Goal: Book appointment/travel/reservation

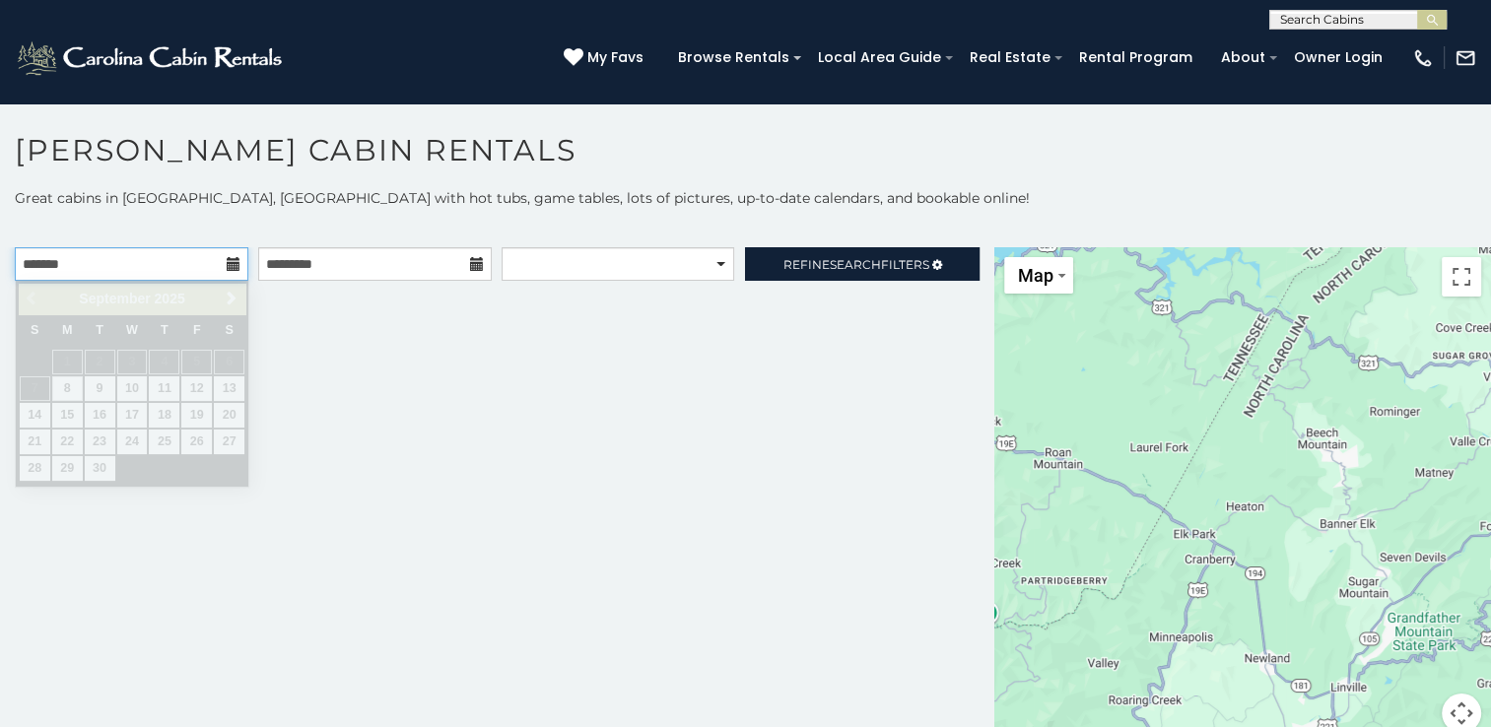
click at [221, 262] on input "text" at bounding box center [132, 264] width 234 height 34
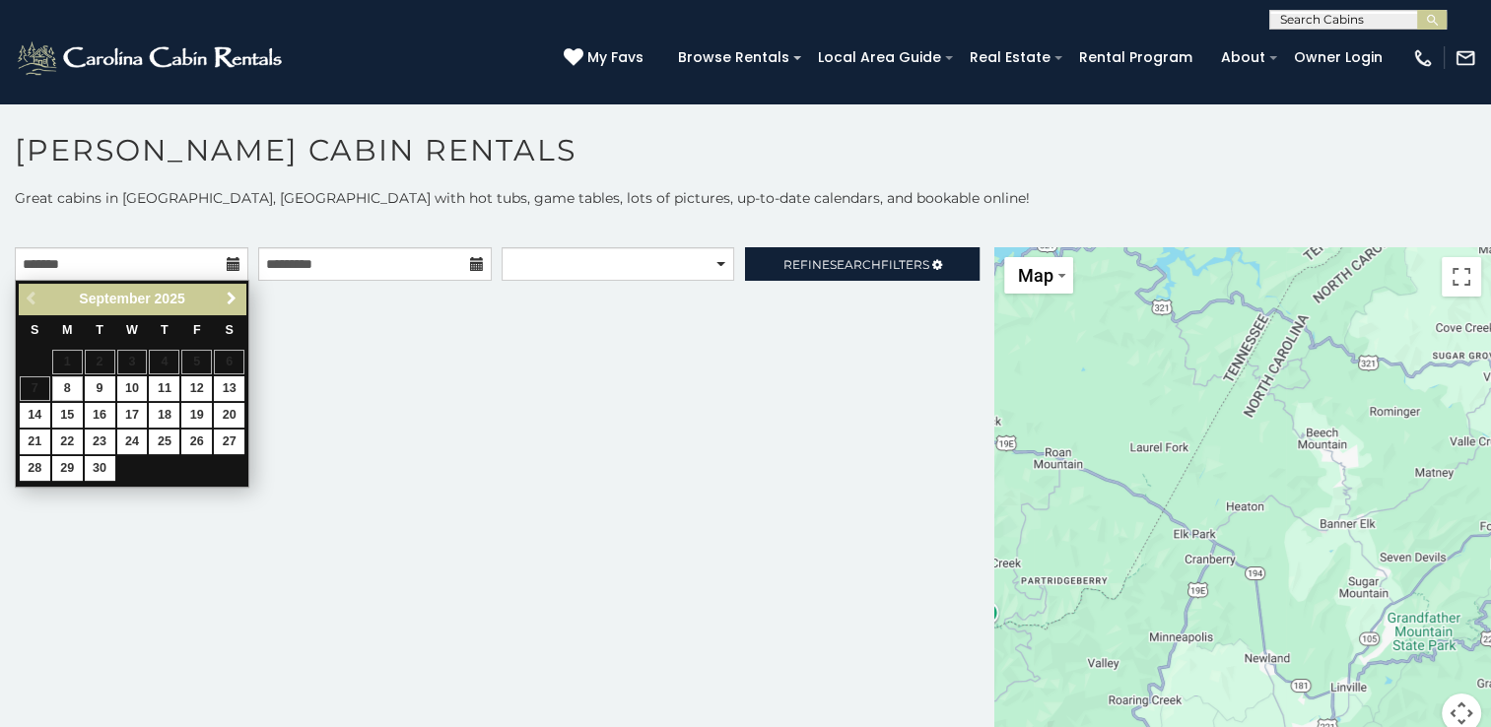
click at [233, 295] on span "Next" at bounding box center [232, 299] width 16 height 16
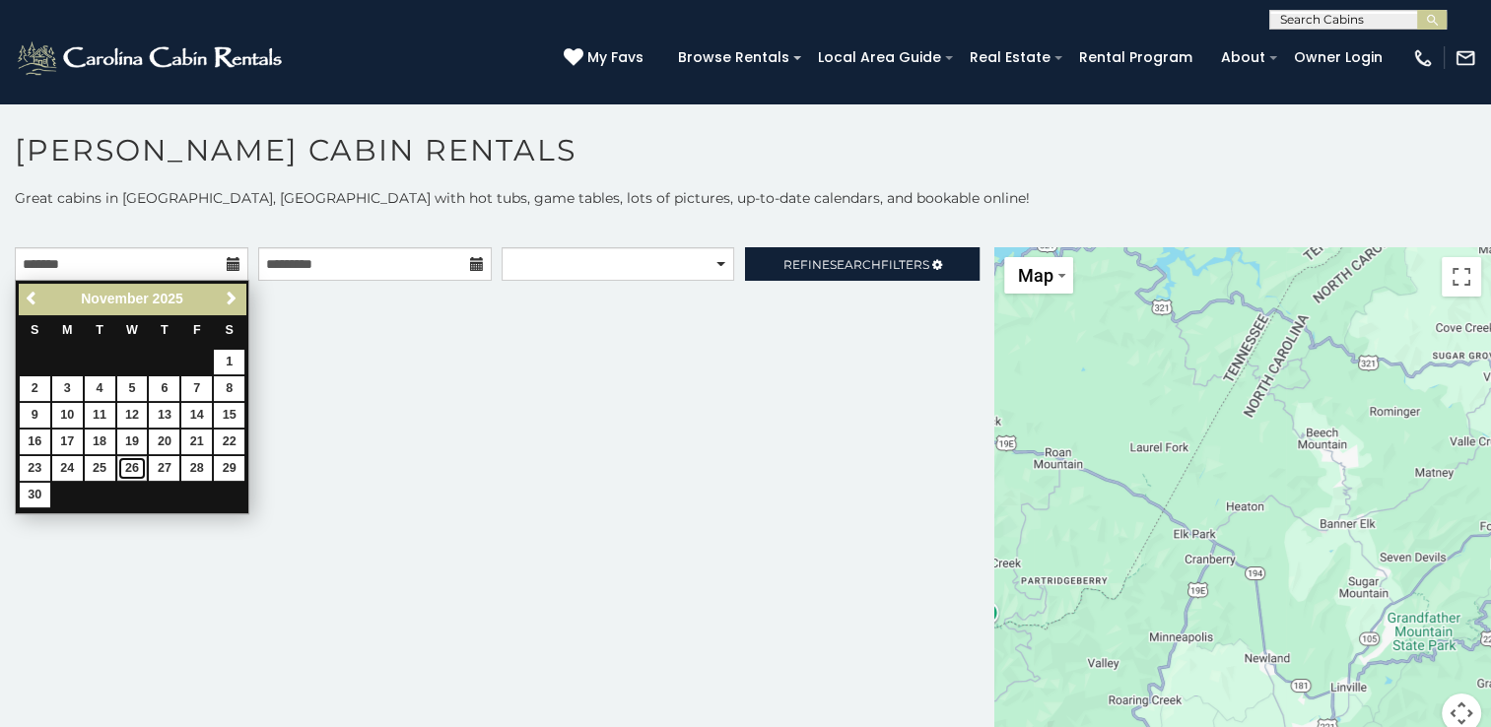
click at [125, 464] on link "26" at bounding box center [132, 468] width 31 height 25
type input "**********"
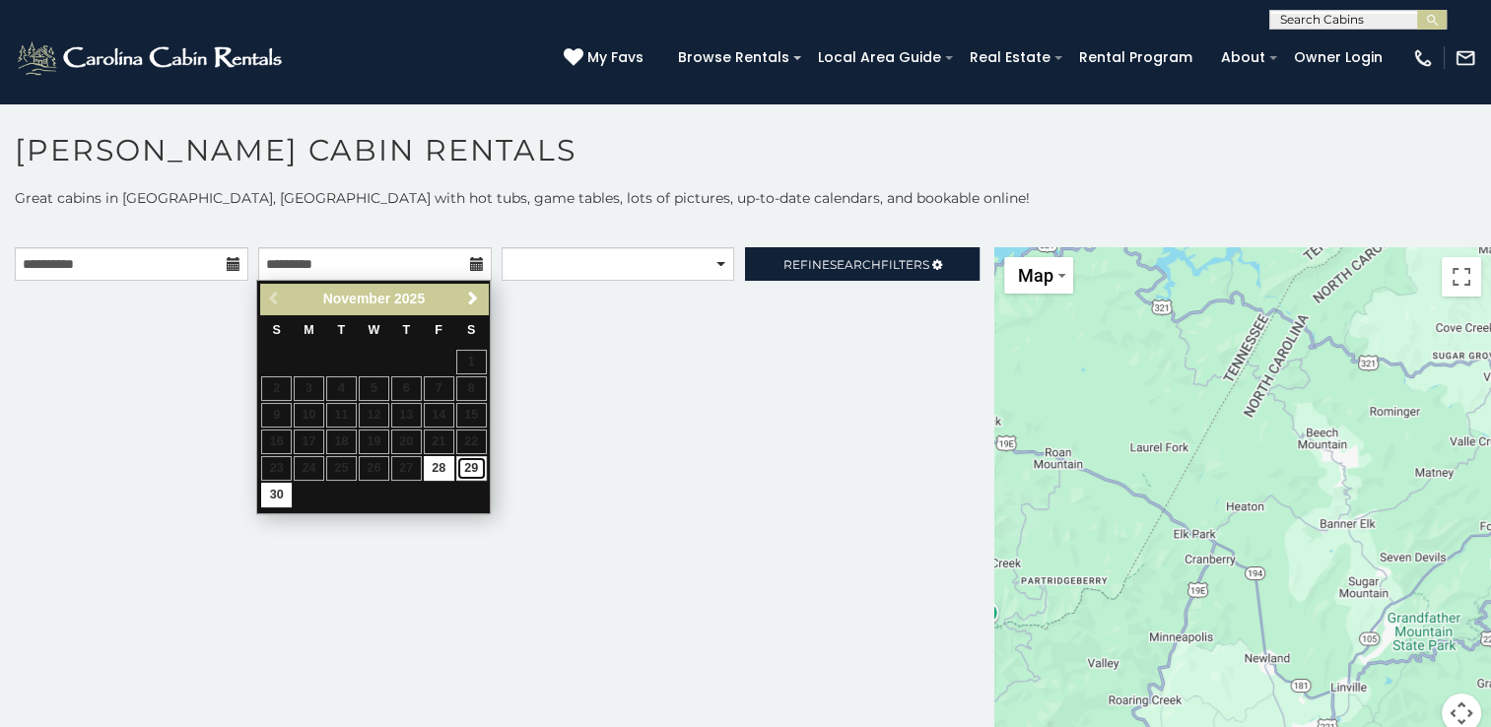
click at [482, 460] on link "29" at bounding box center [471, 468] width 31 height 25
type input "**********"
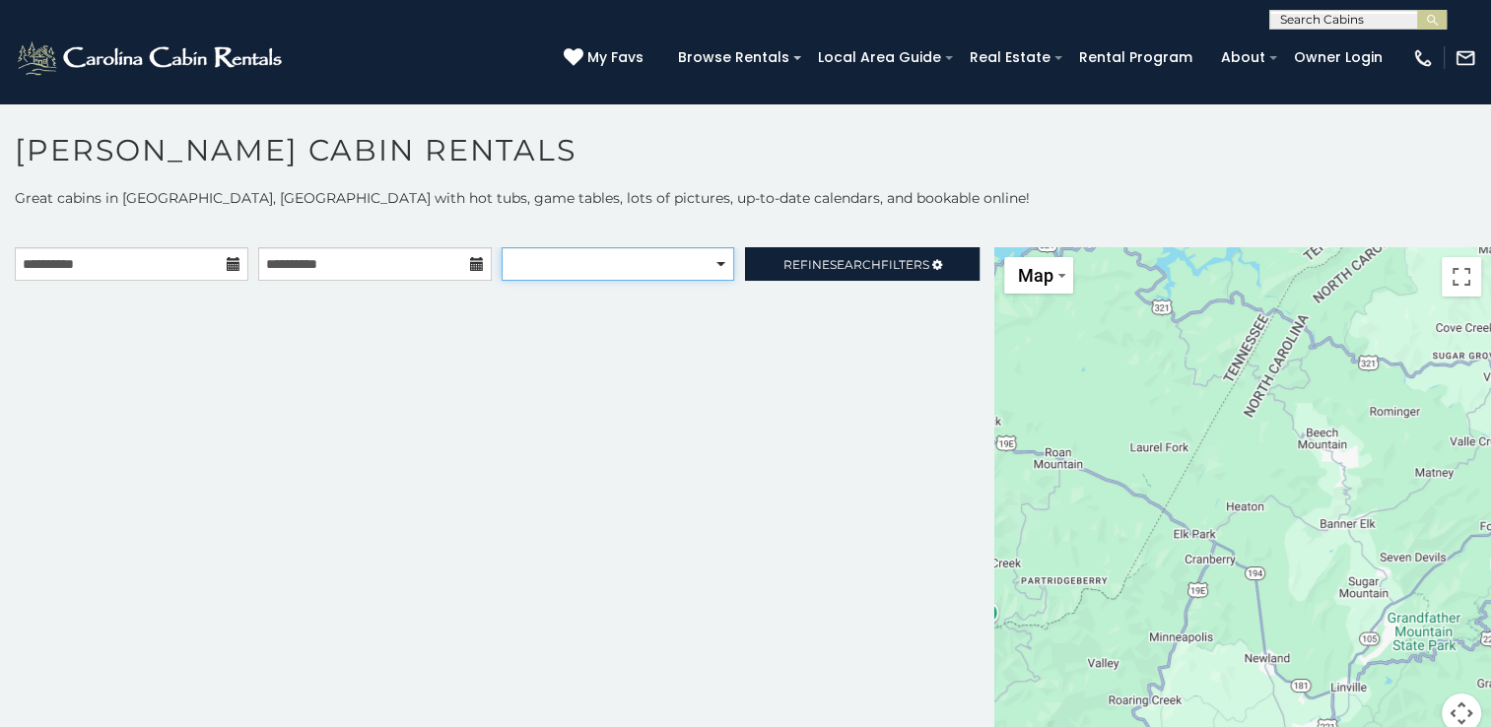
click at [719, 267] on select "**********" at bounding box center [618, 264] width 232 height 34
click at [823, 313] on div "**********" at bounding box center [497, 502] width 994 height 510
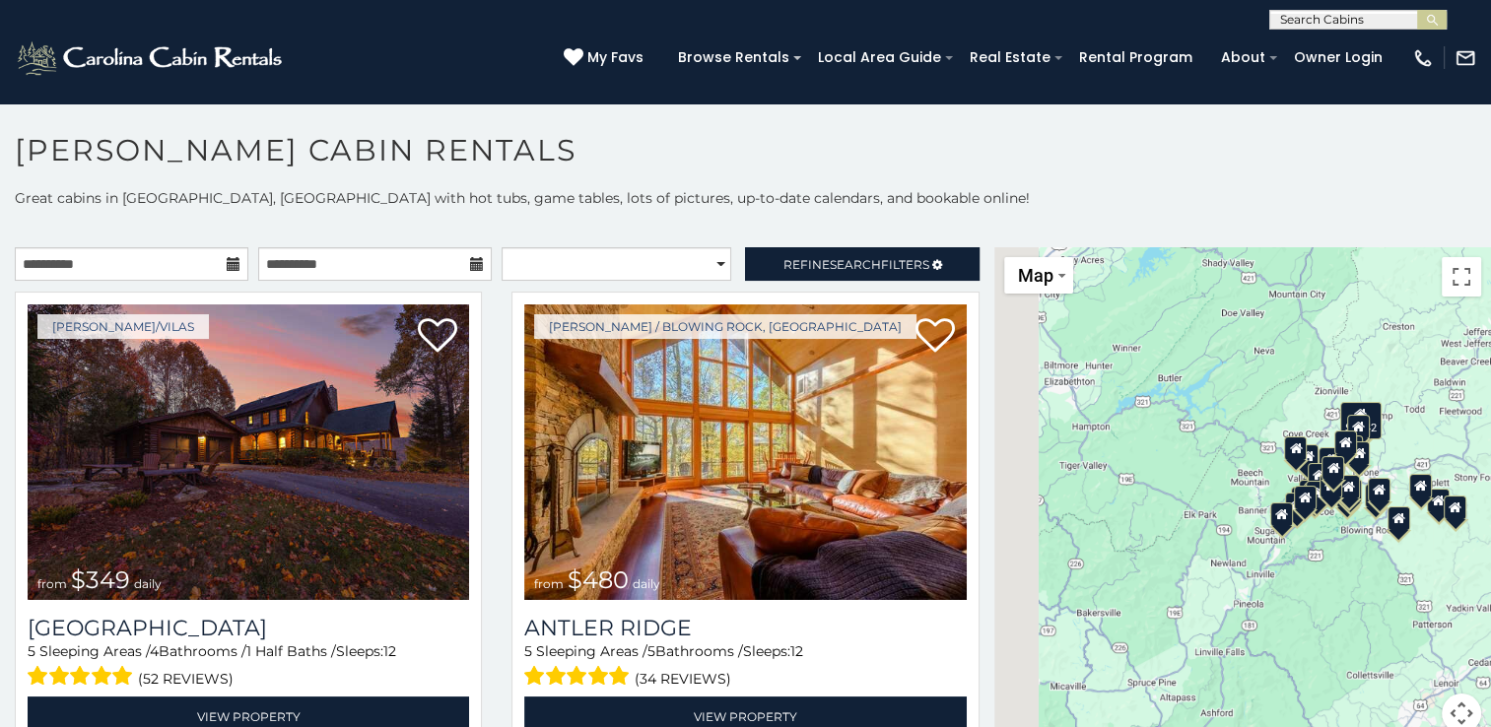
scroll to position [10, 0]
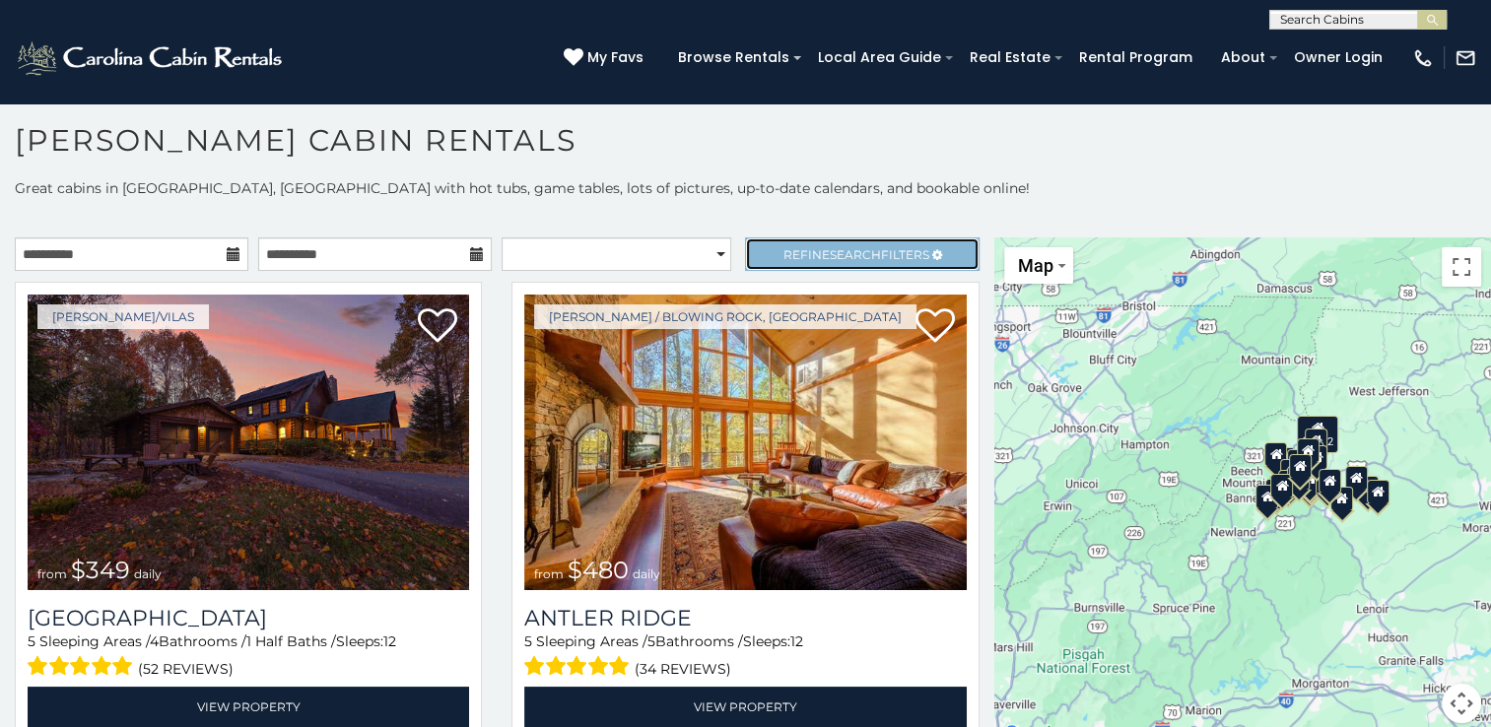
click at [837, 257] on span "Search" at bounding box center [855, 254] width 51 height 15
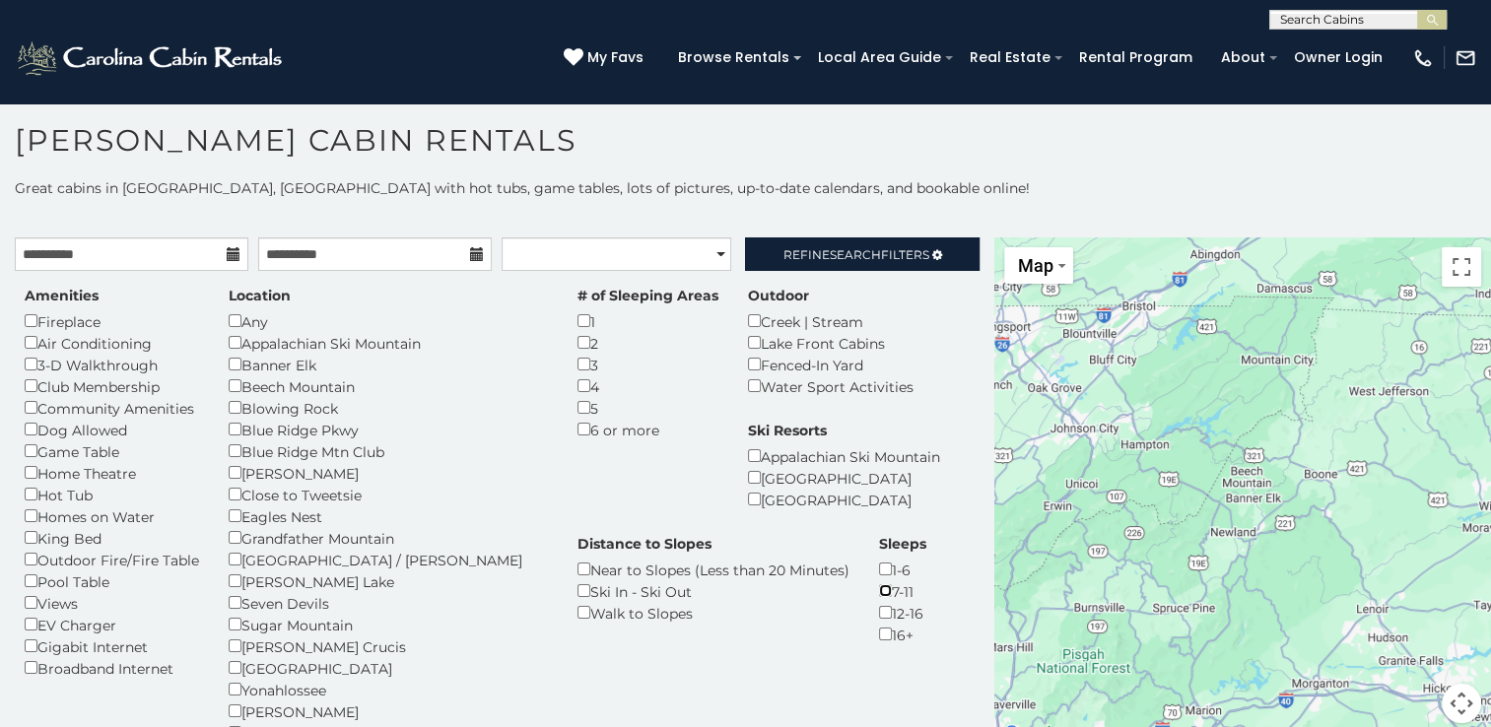
scroll to position [170, 0]
click at [714, 252] on select "**********" at bounding box center [617, 255] width 230 height 34
click at [836, 242] on link "Refine Search Filters" at bounding box center [862, 255] width 234 height 34
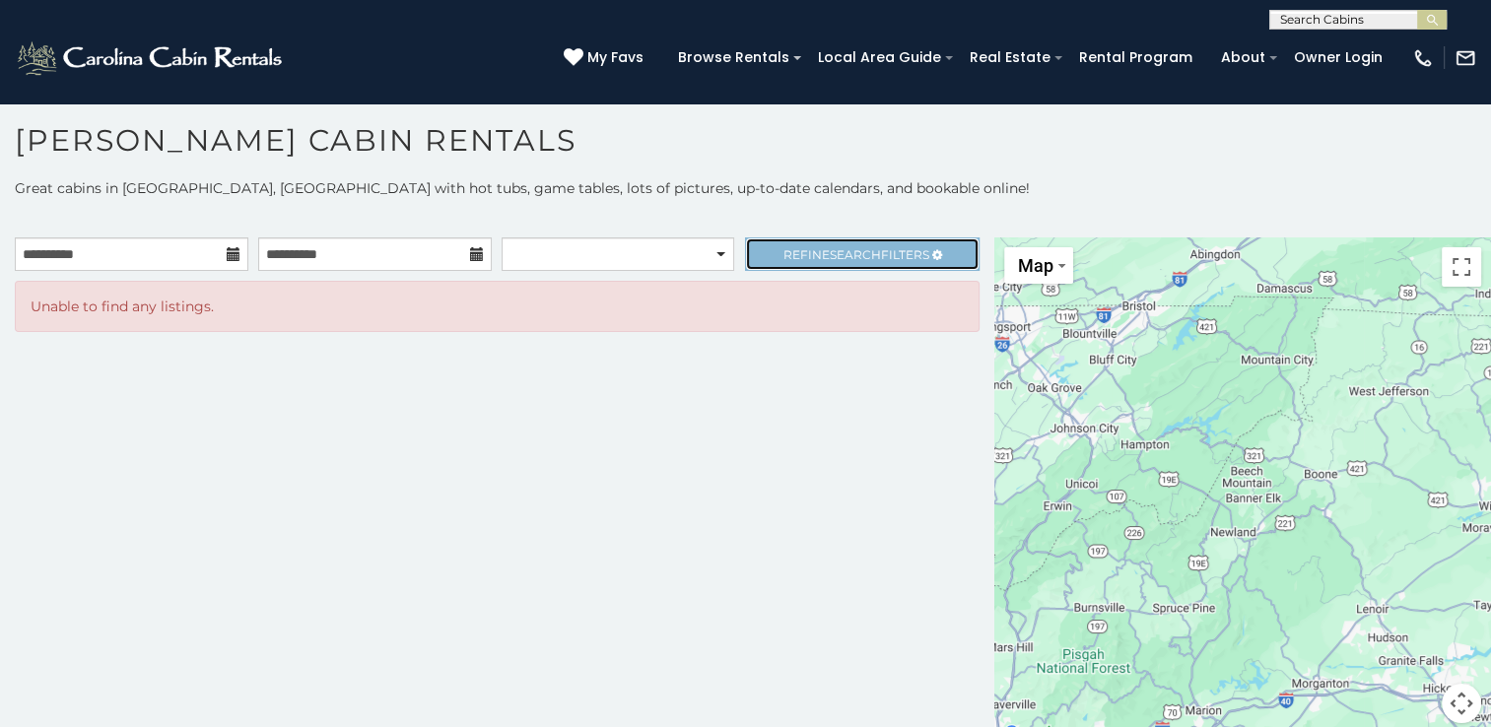
click at [836, 242] on link "Refine Search Filters" at bounding box center [862, 255] width 234 height 34
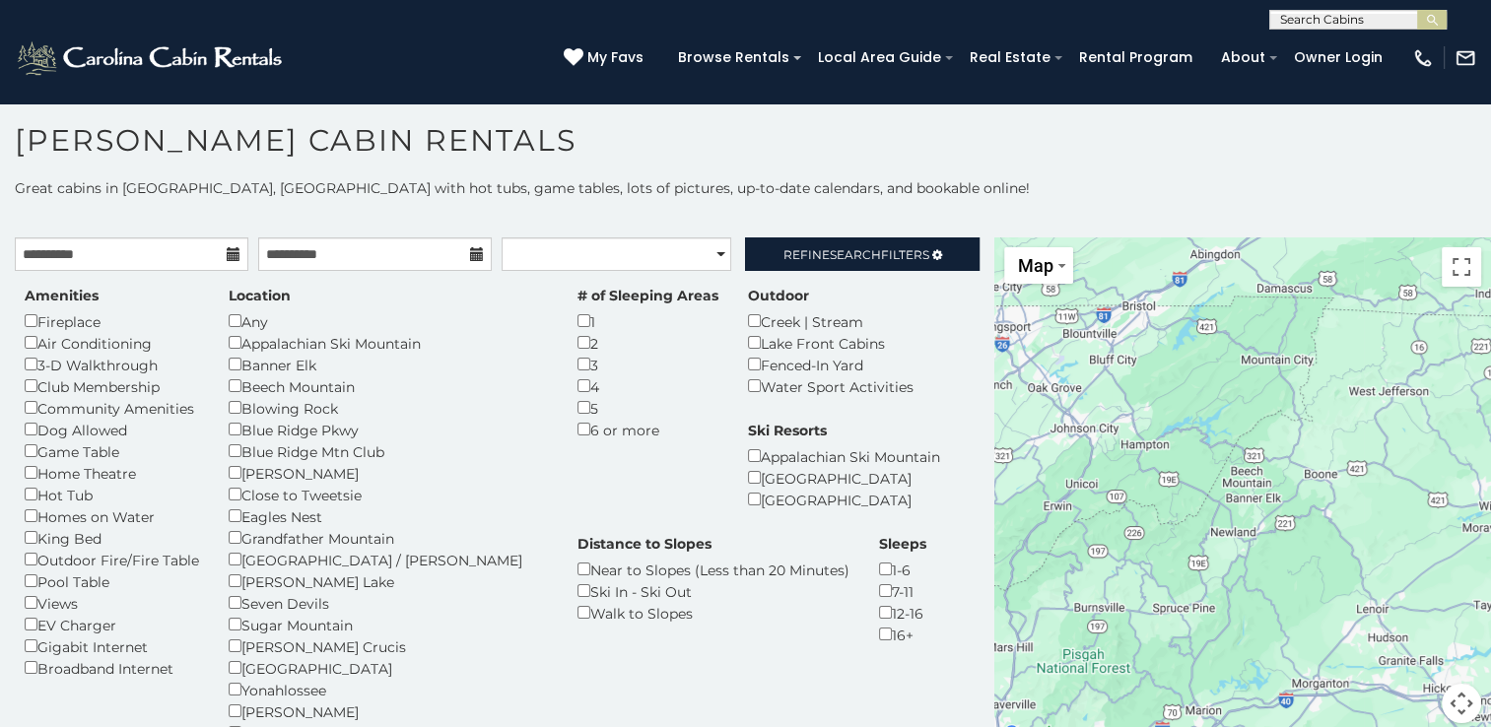
click at [879, 559] on div "1-6" at bounding box center [902, 570] width 47 height 22
click at [879, 574] on div "1-6" at bounding box center [902, 570] width 47 height 22
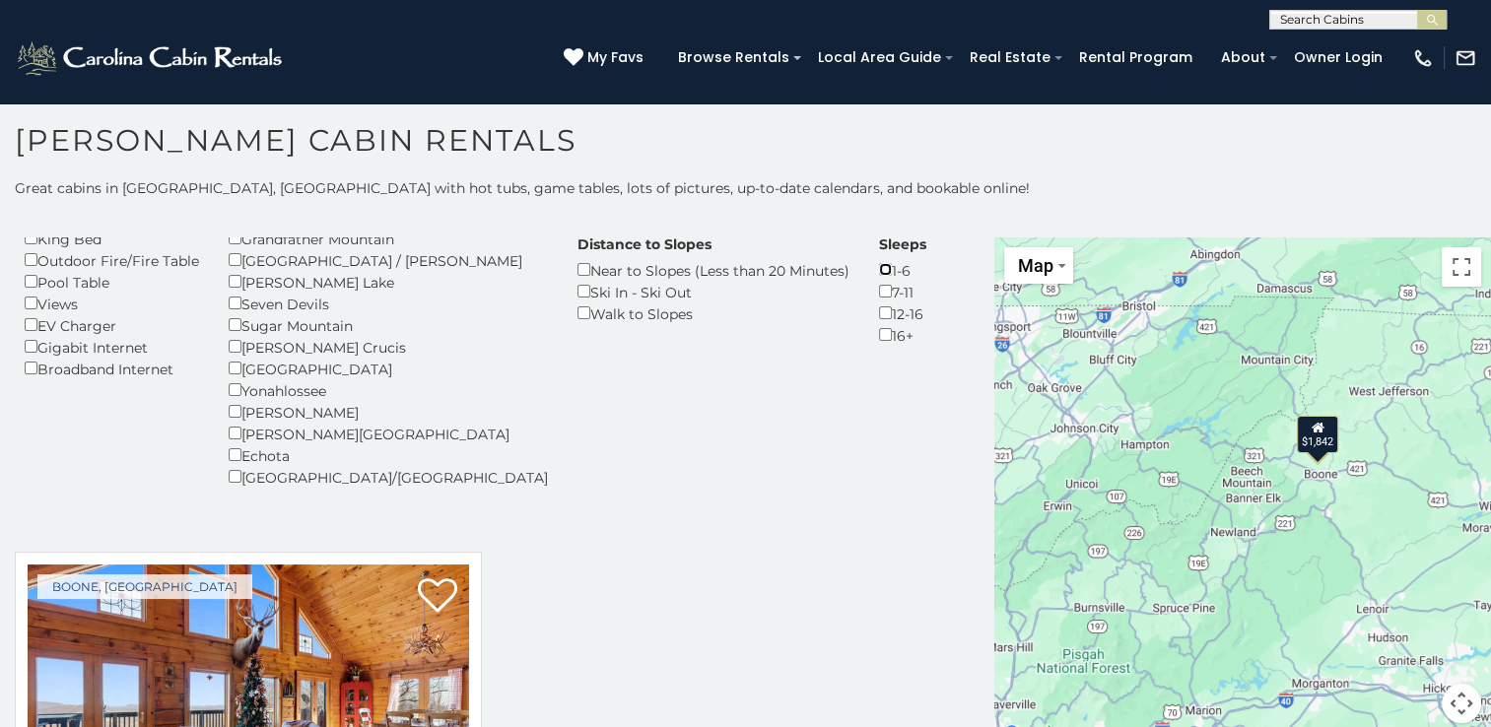
scroll to position [307, 0]
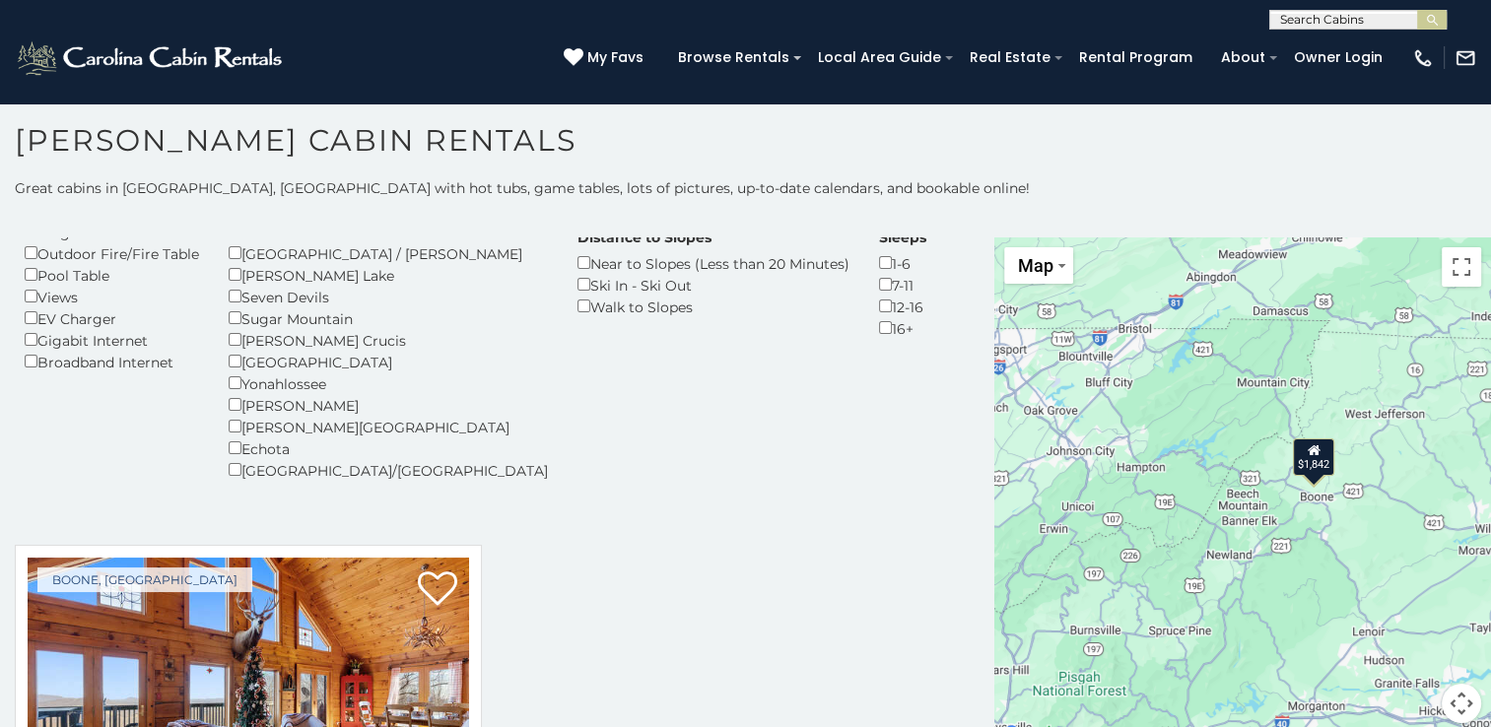
drag, startPoint x: 1041, startPoint y: 575, endPoint x: 1029, endPoint y: 599, distance: 27.3
click at [1029, 599] on div "$1,842 $1,842" at bounding box center [1242, 493] width 497 height 510
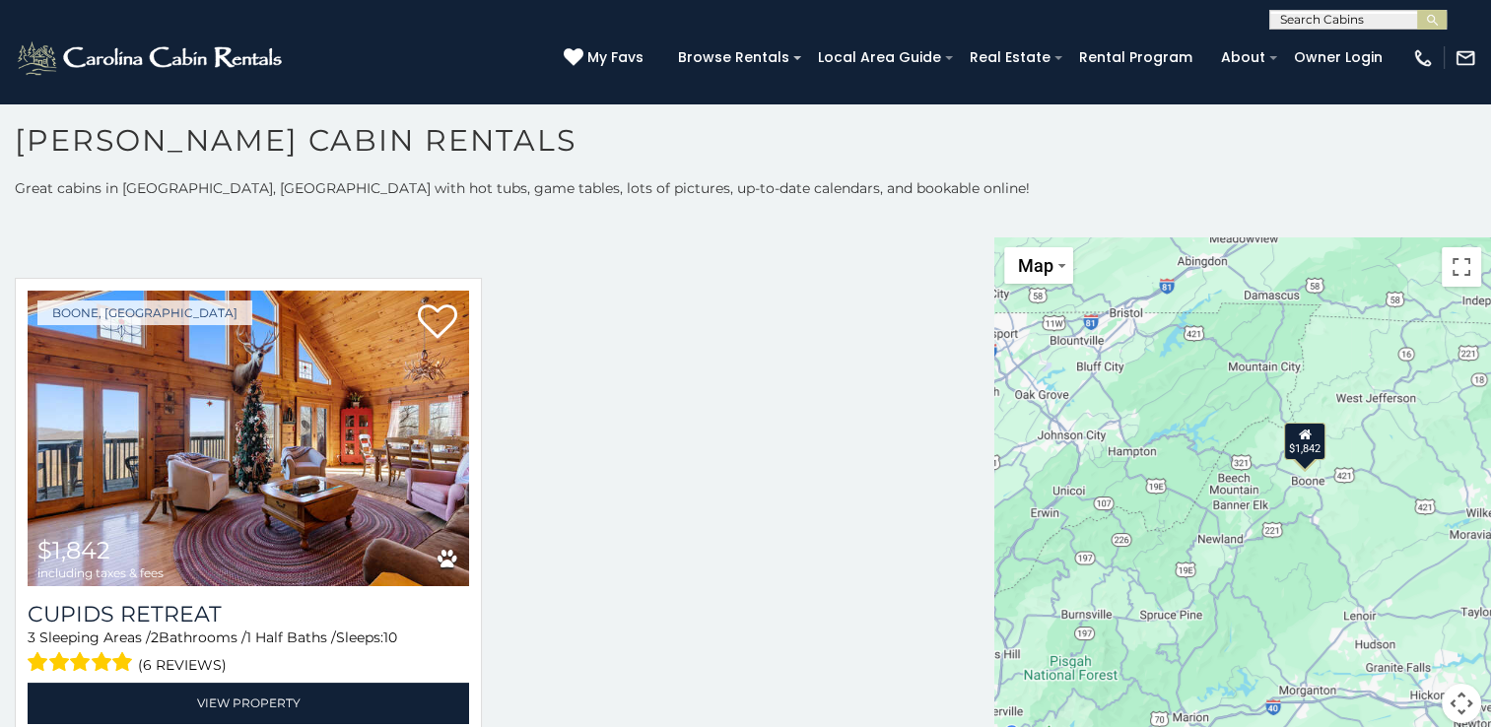
scroll to position [576, 0]
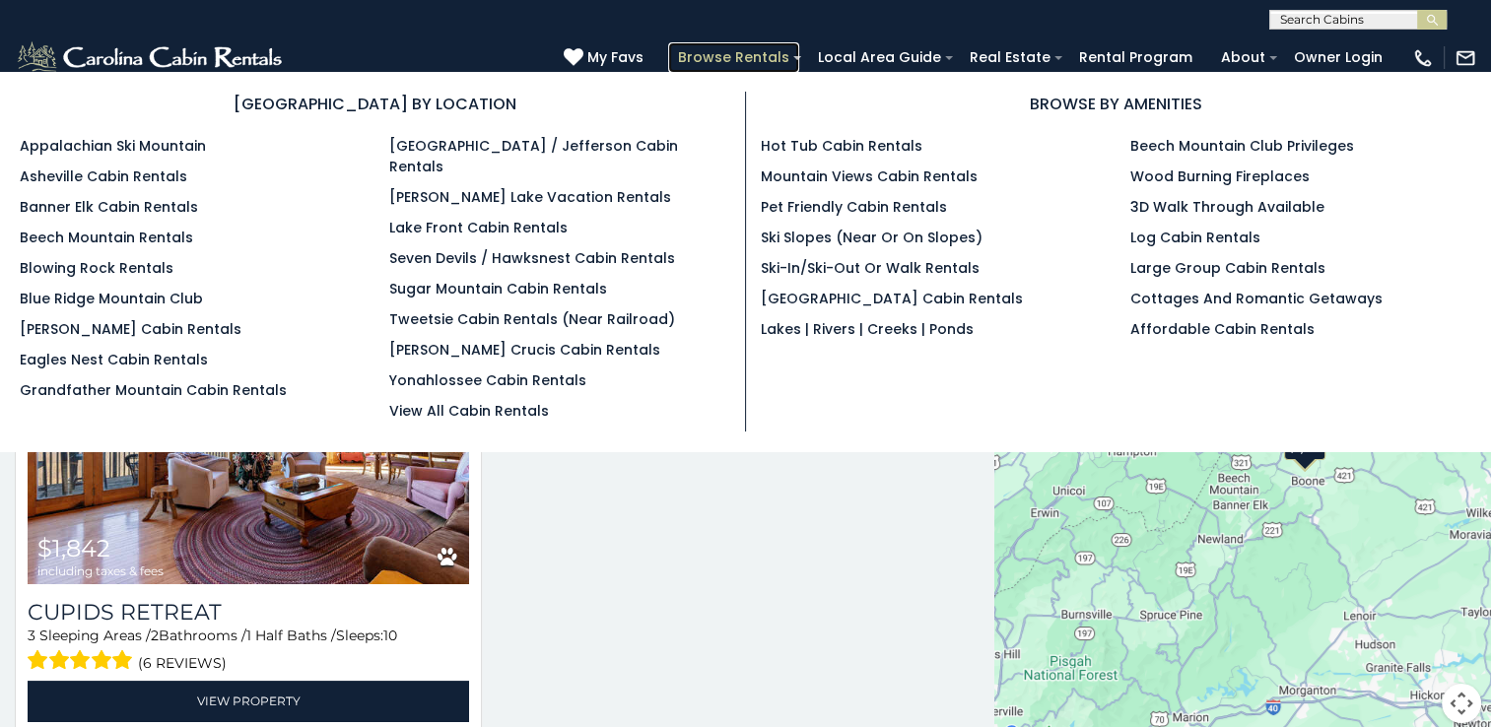
click at [794, 59] on link "Browse Rentals" at bounding box center [733, 57] width 131 height 31
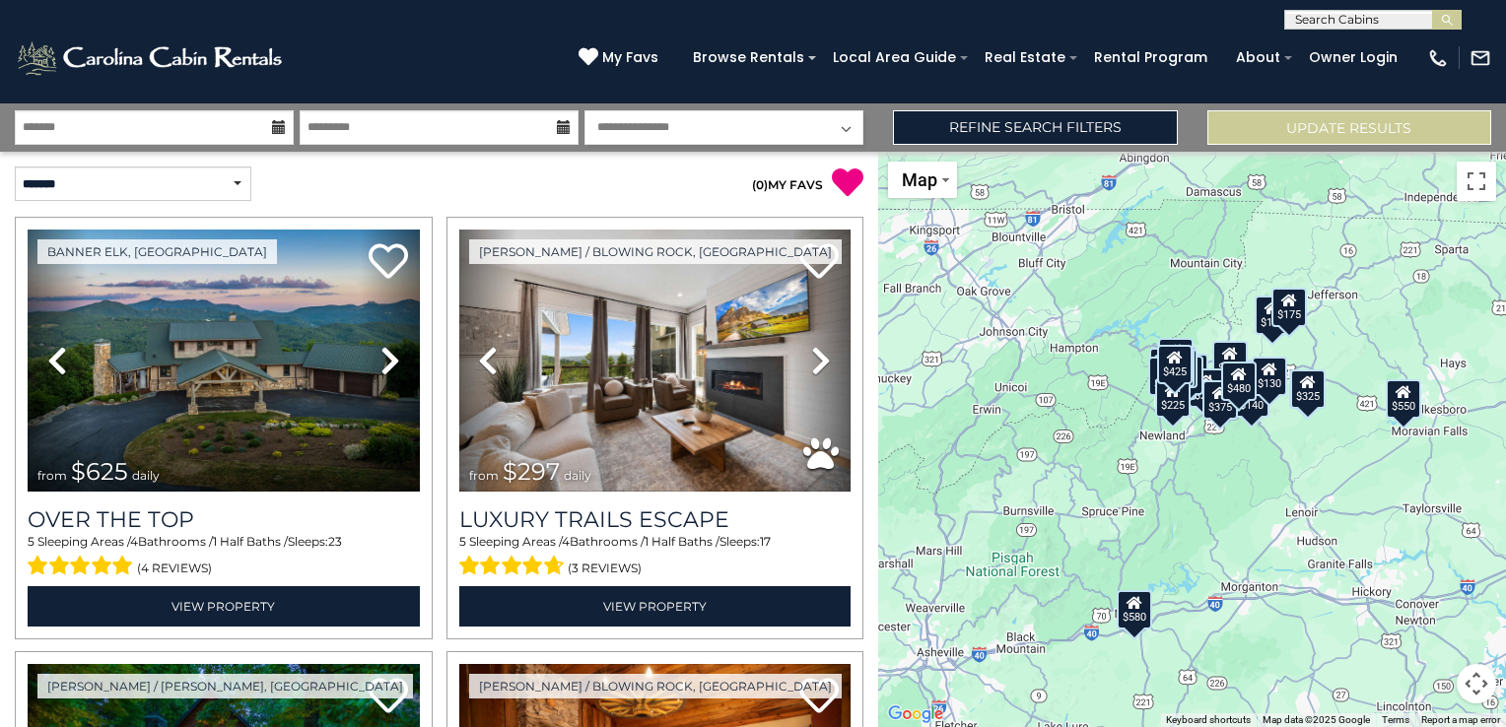
click at [284, 127] on icon at bounding box center [279, 127] width 14 height 14
click at [255, 130] on input "text" at bounding box center [154, 127] width 279 height 34
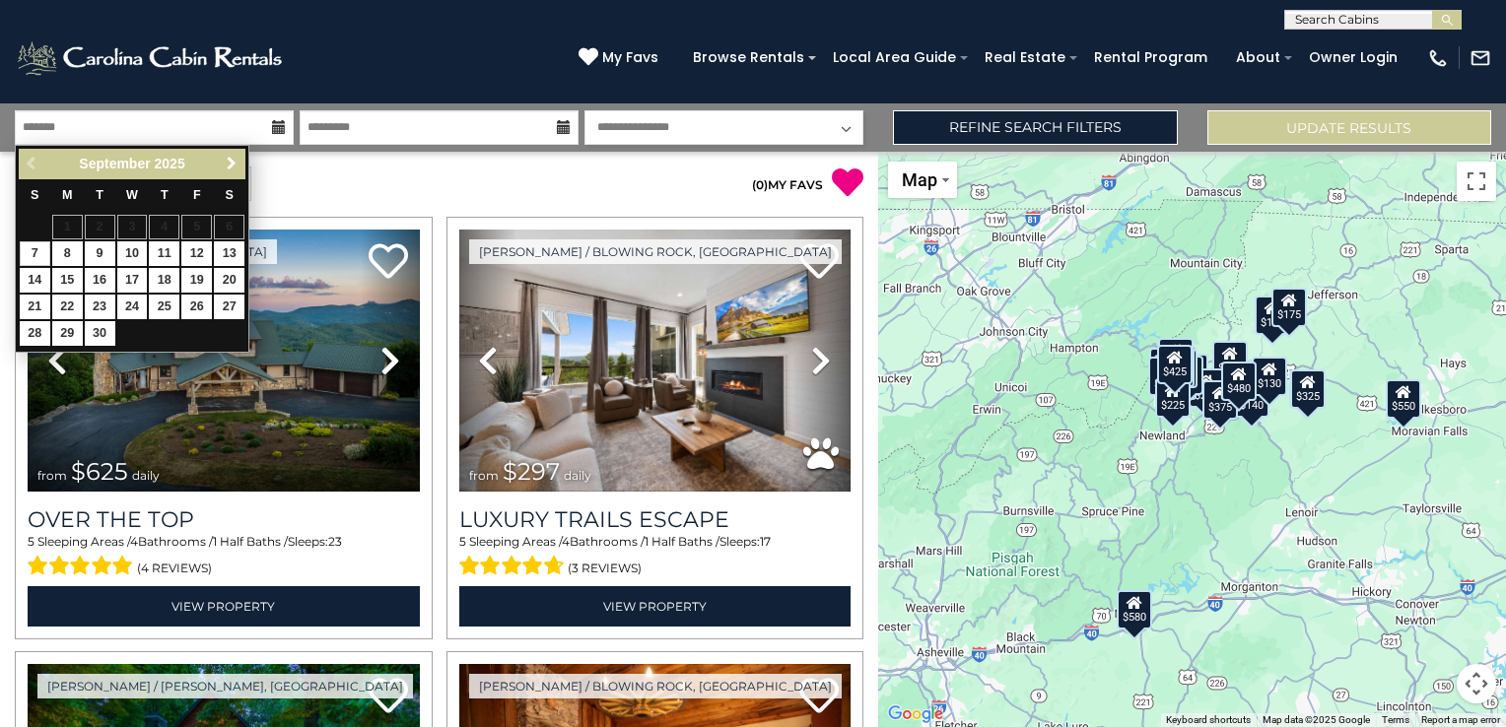
click at [234, 166] on span "Next" at bounding box center [232, 164] width 16 height 16
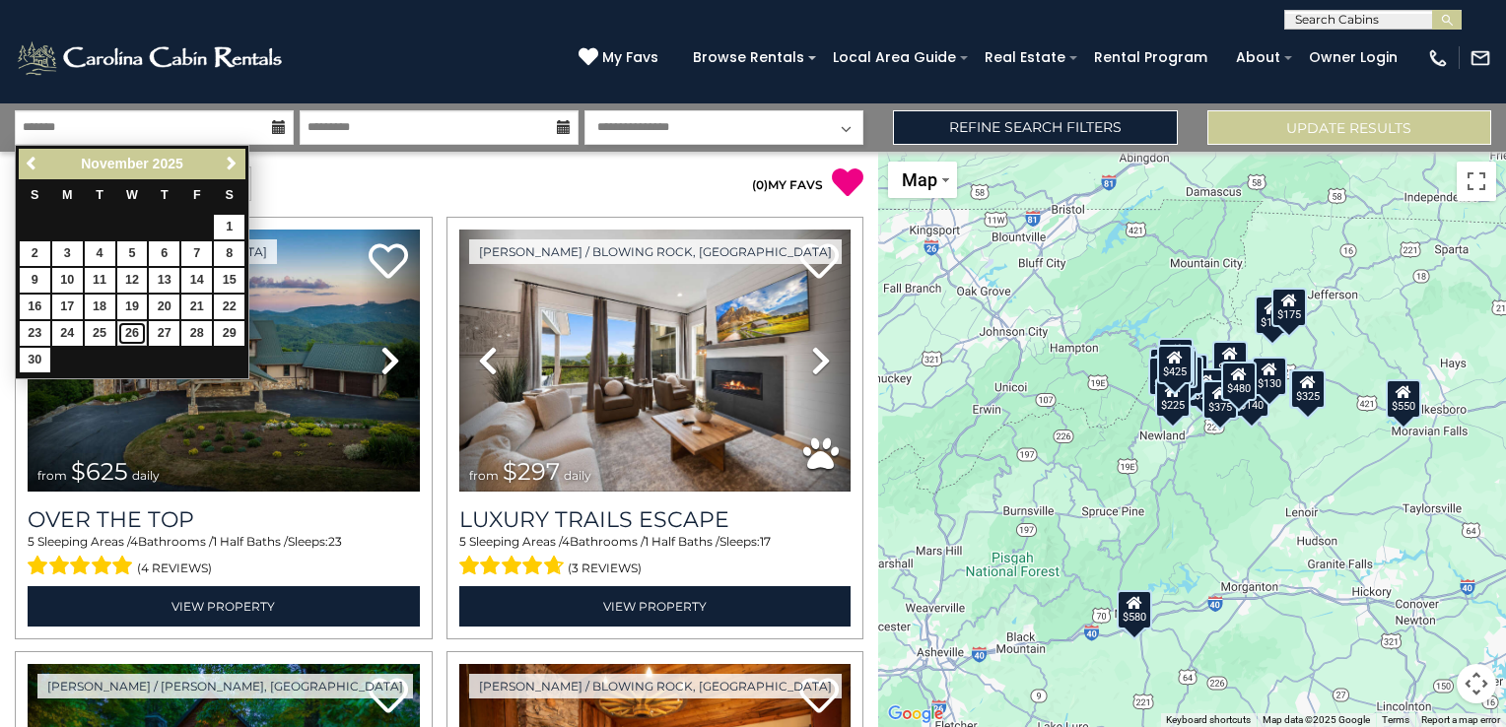
click at [128, 331] on link "26" at bounding box center [132, 333] width 31 height 25
type input "********"
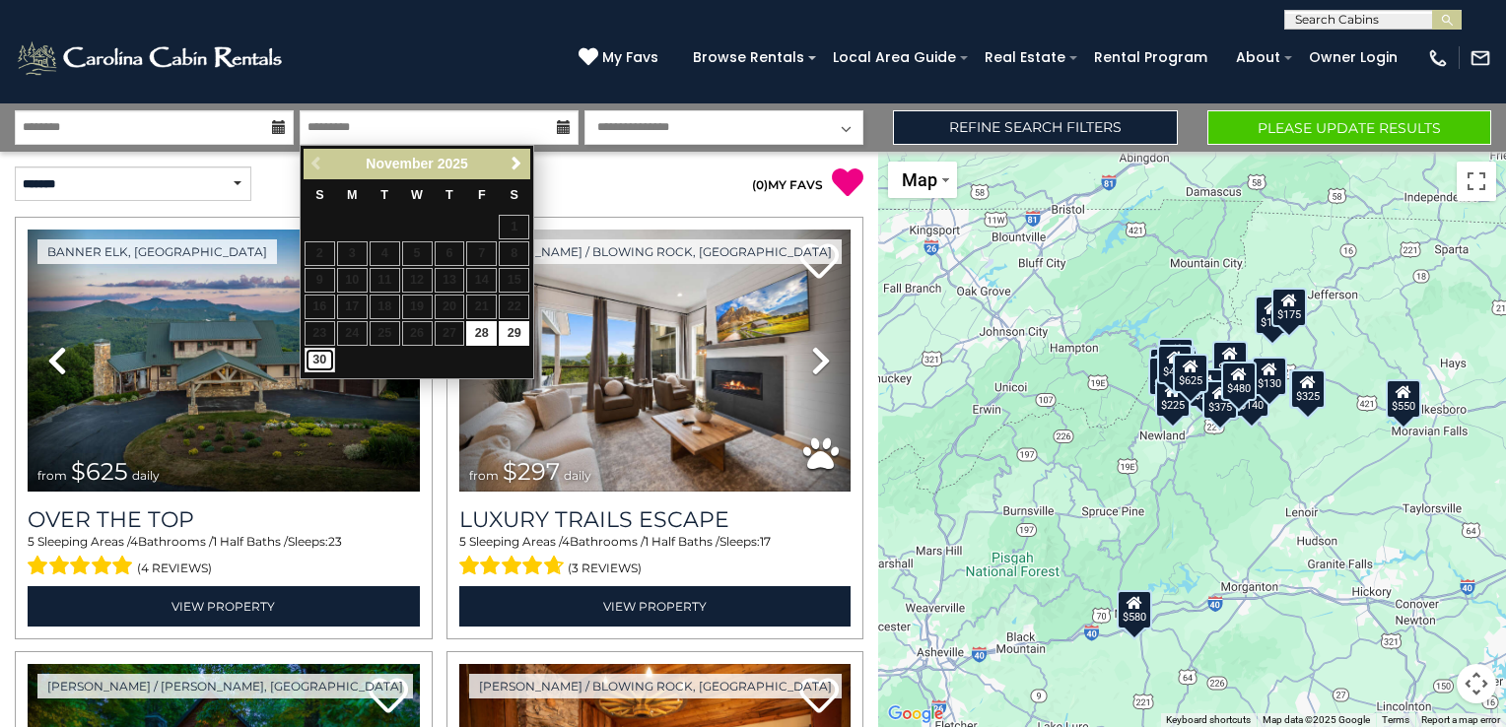
click at [325, 361] on link "30" at bounding box center [320, 360] width 31 height 25
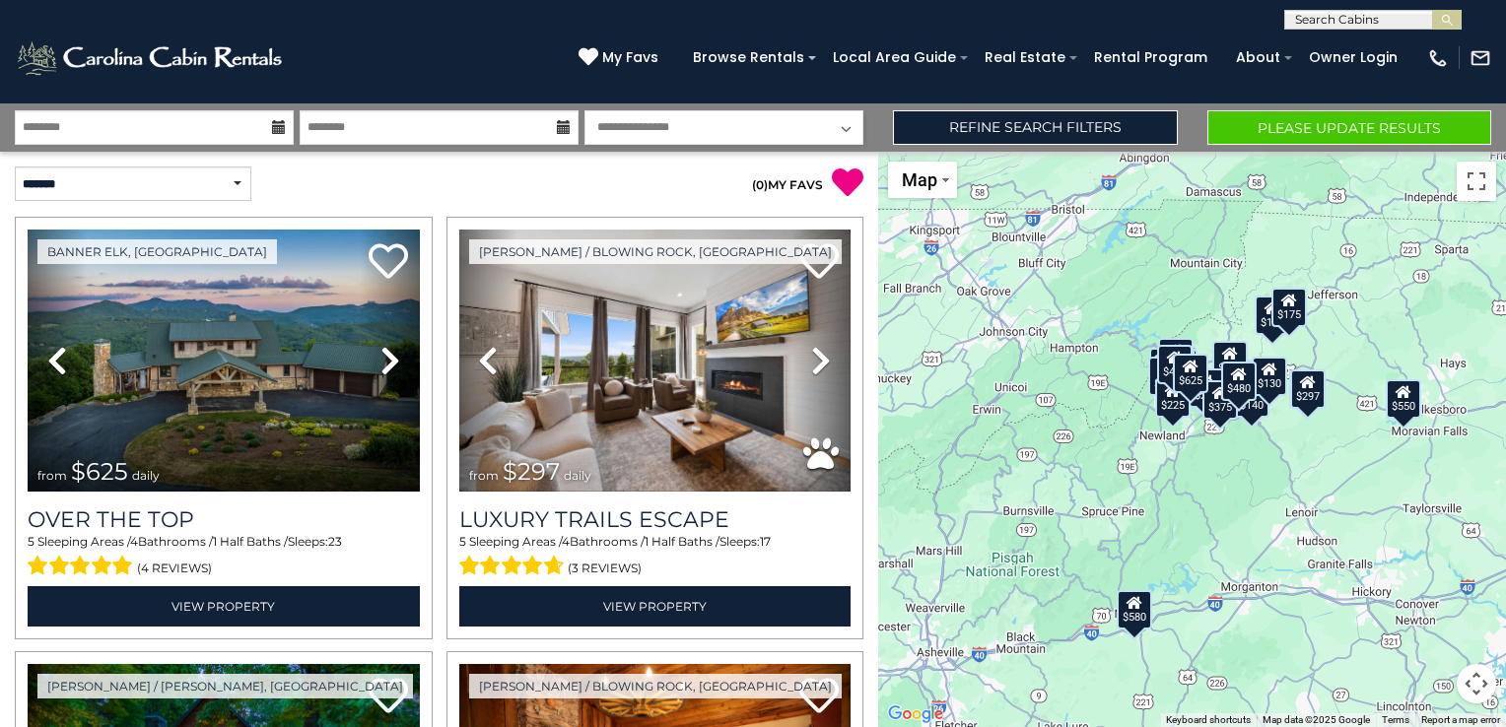
click at [560, 124] on icon at bounding box center [564, 127] width 14 height 14
click at [540, 124] on input "********" at bounding box center [439, 127] width 279 height 34
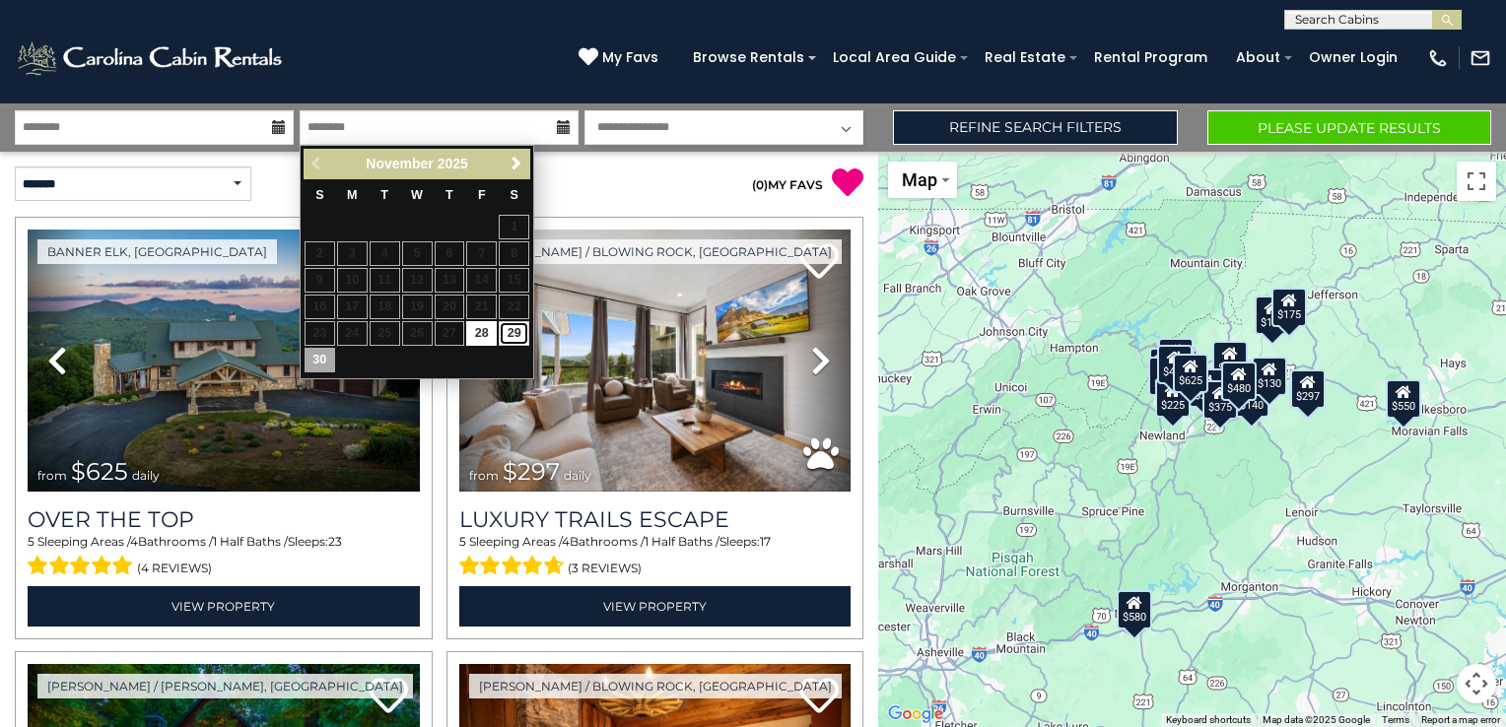
click at [517, 333] on link "29" at bounding box center [514, 333] width 31 height 25
type input "********"
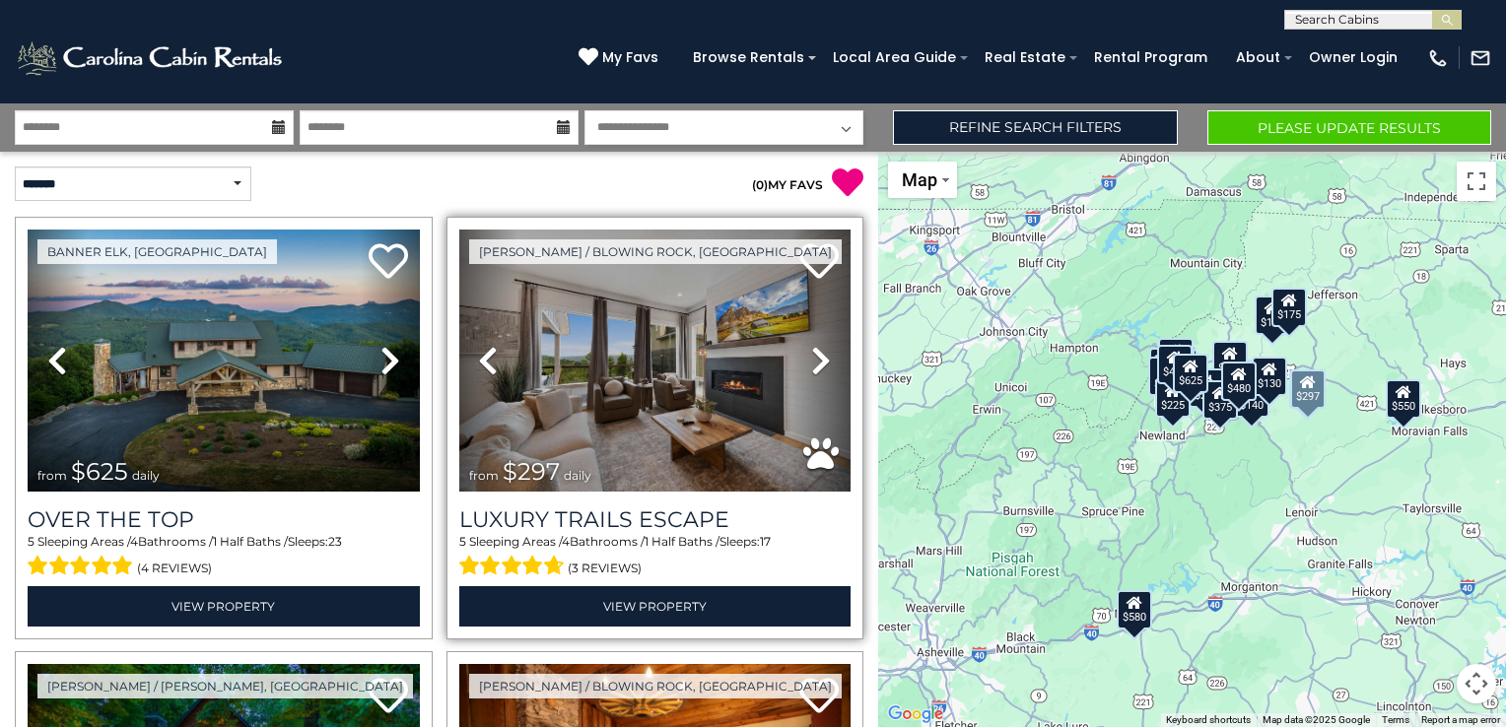
click at [811, 370] on icon at bounding box center [821, 361] width 20 height 32
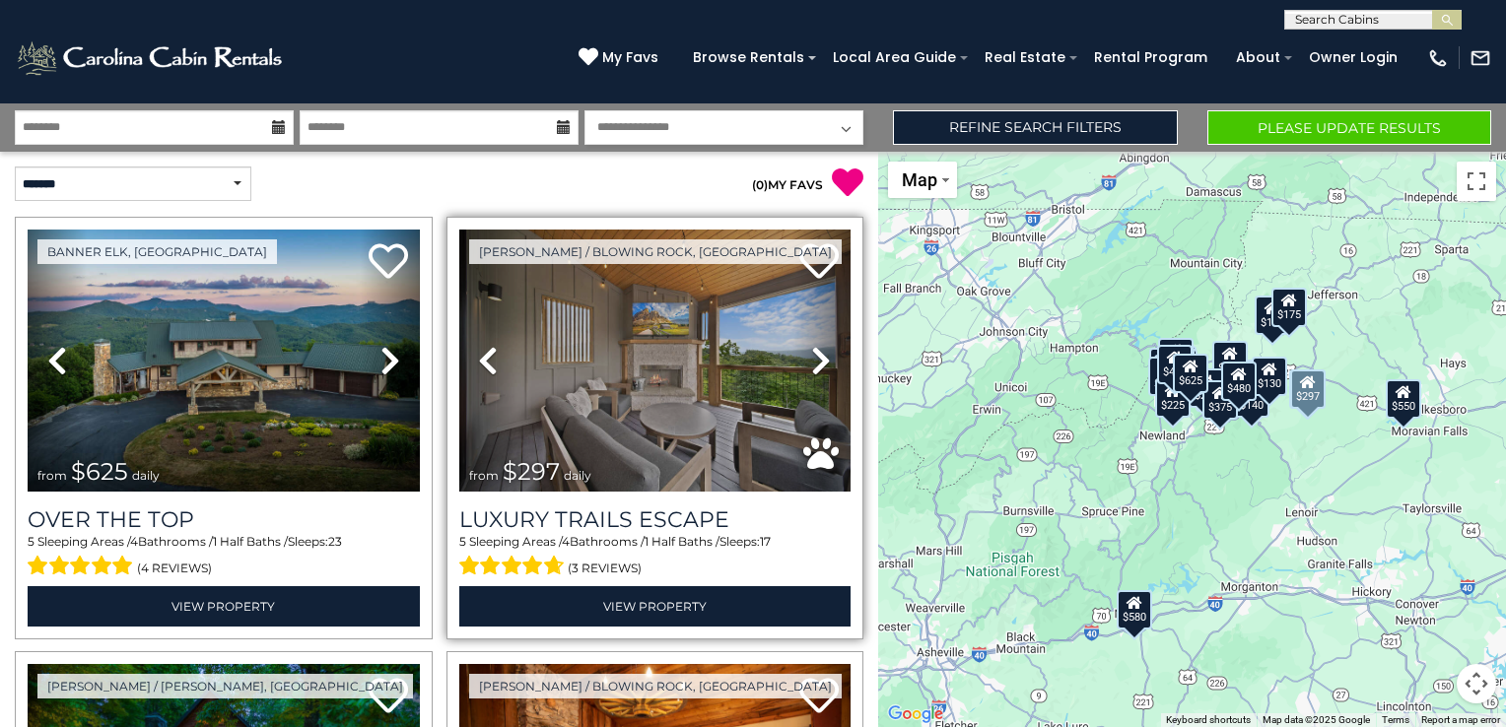
click at [811, 370] on icon at bounding box center [821, 361] width 20 height 32
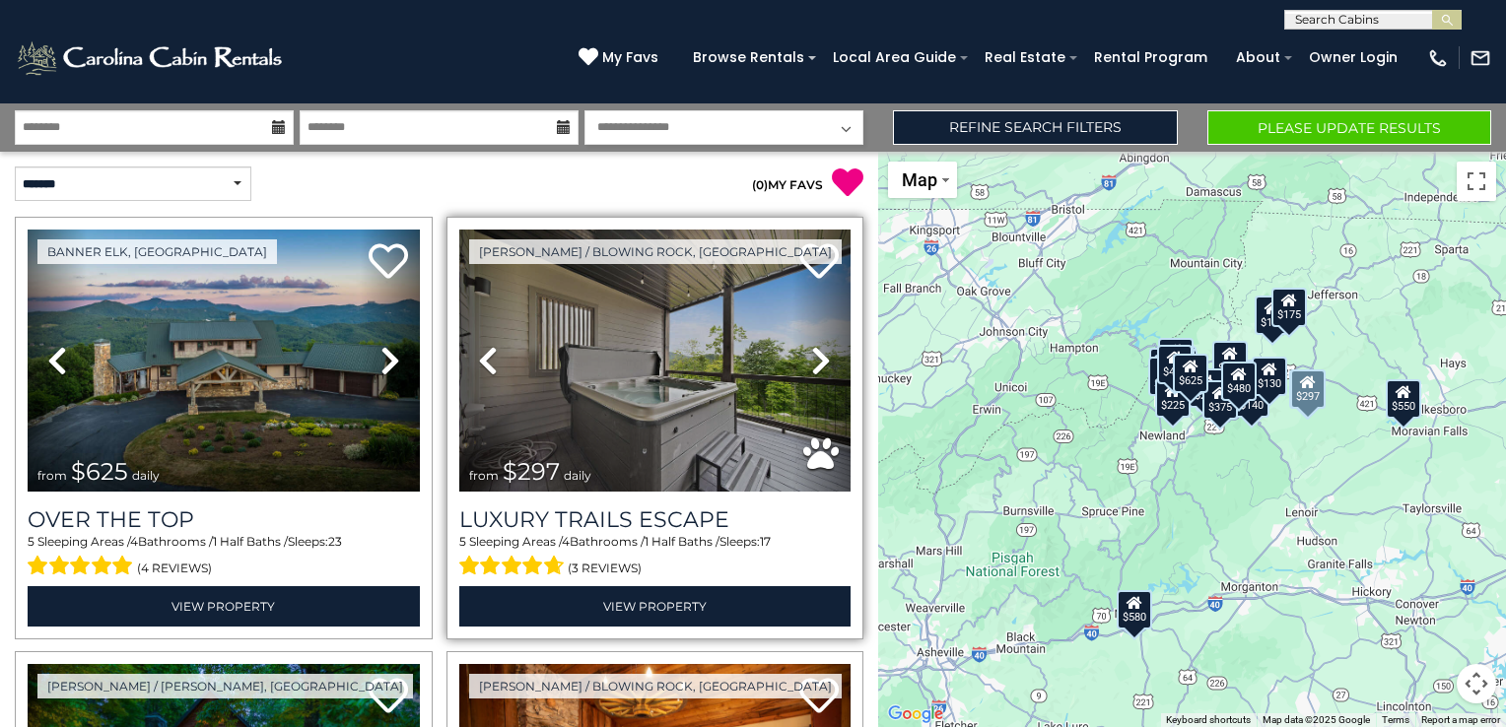
click at [811, 370] on icon at bounding box center [821, 361] width 20 height 32
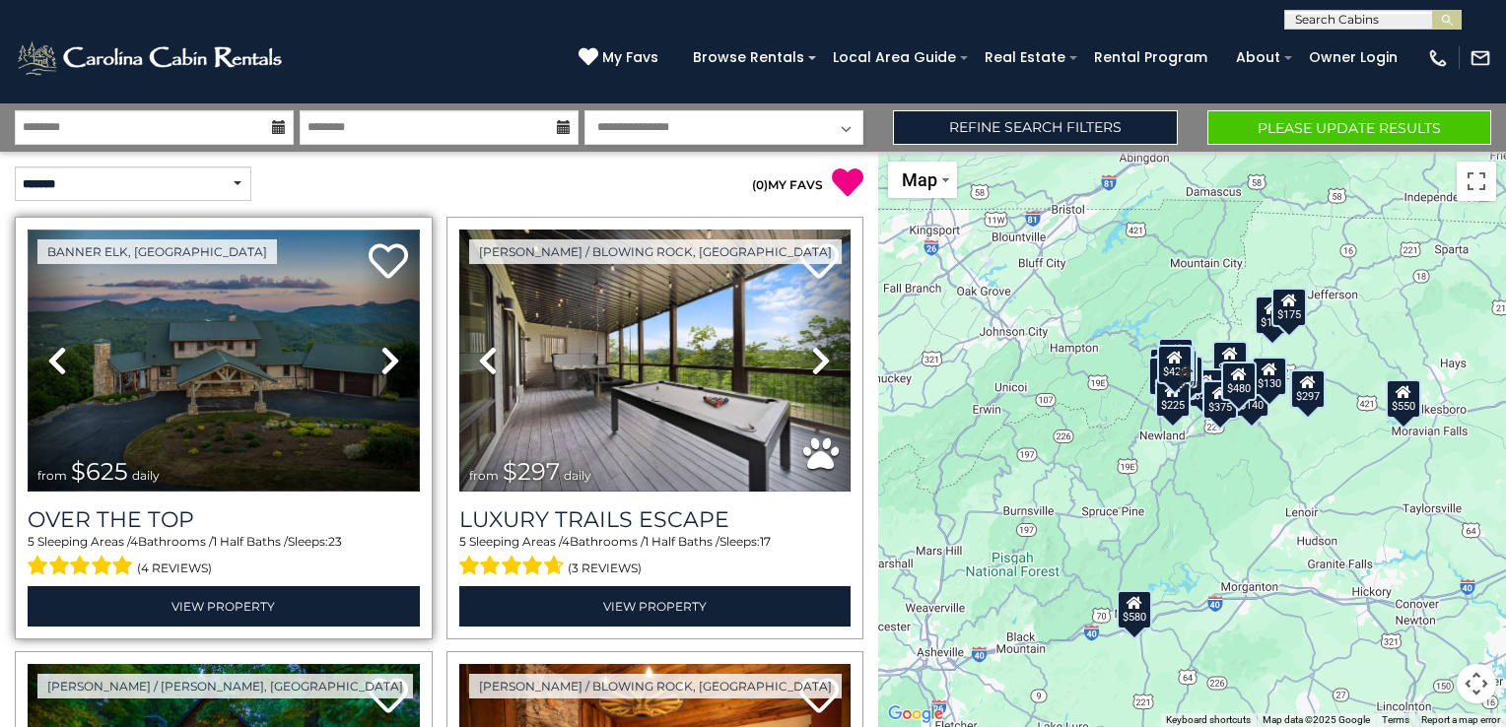
click at [242, 353] on img at bounding box center [224, 361] width 392 height 262
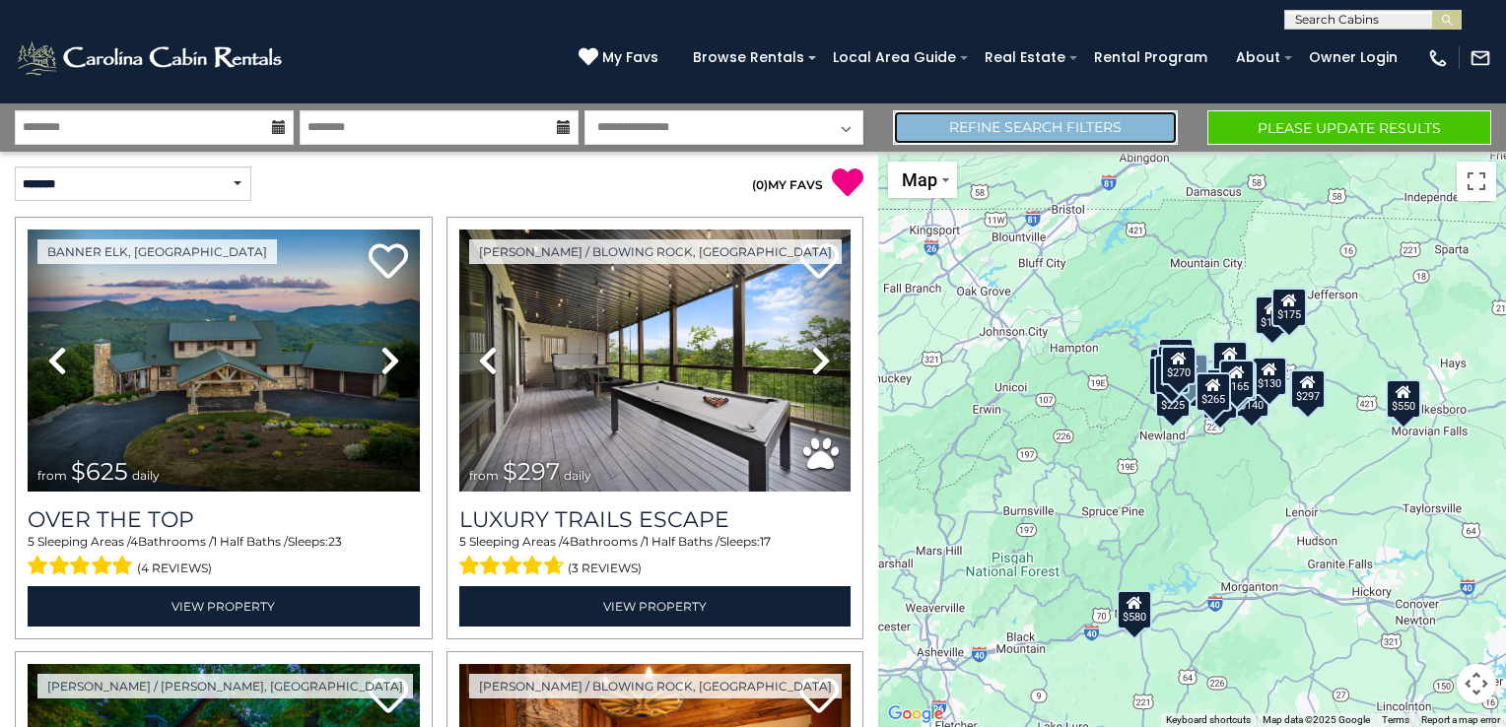
click at [970, 132] on link "Refine Search Filters" at bounding box center [1035, 127] width 284 height 34
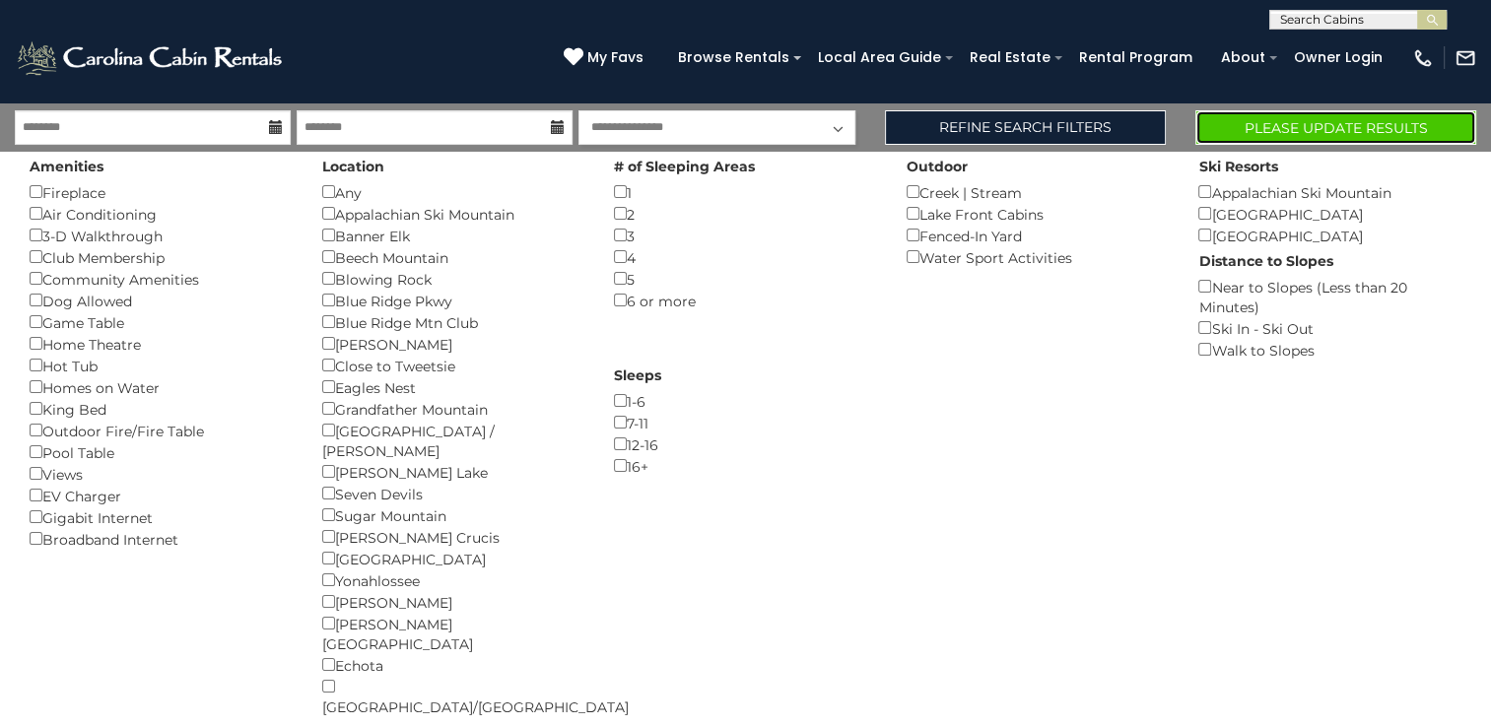
click at [1368, 140] on button "Please Update Results" at bounding box center [1336, 127] width 281 height 34
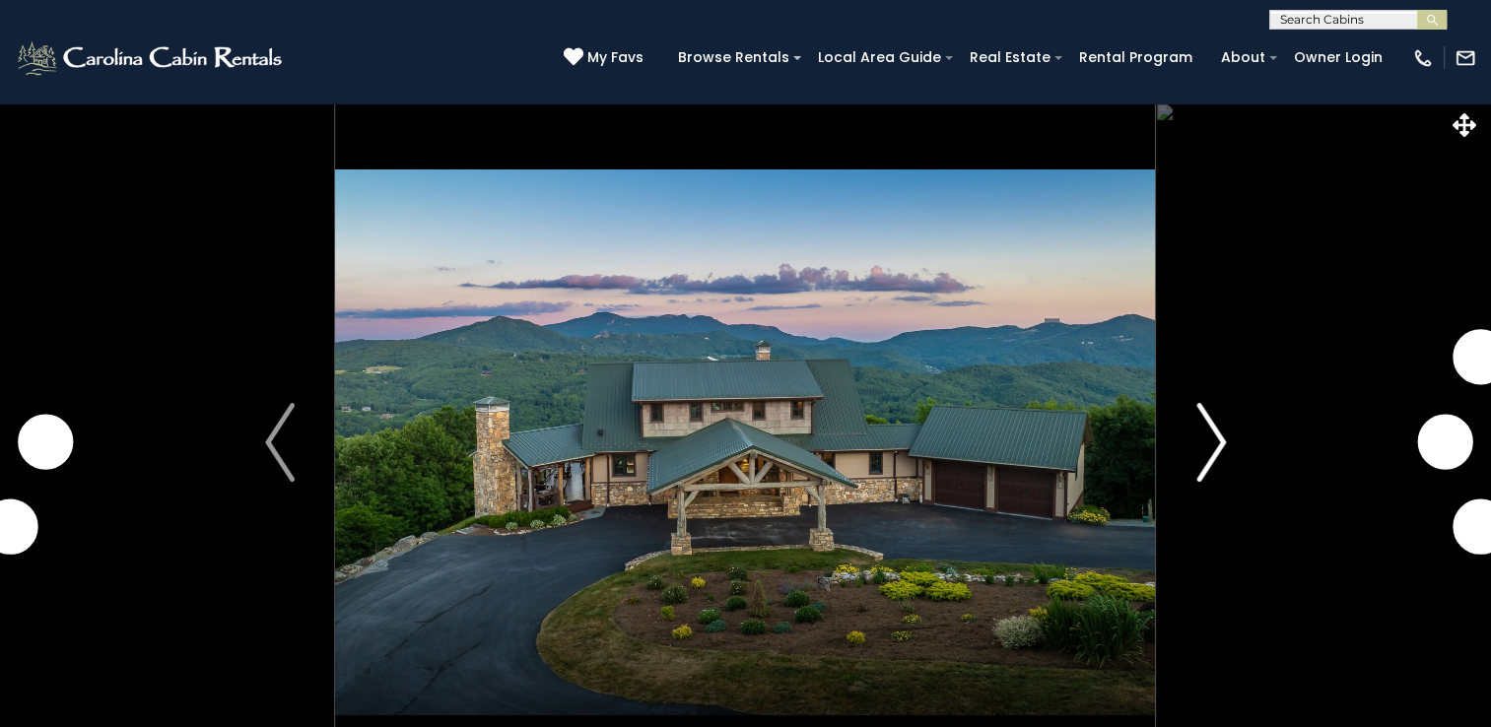
click at [1224, 442] on img "Next" at bounding box center [1212, 442] width 30 height 79
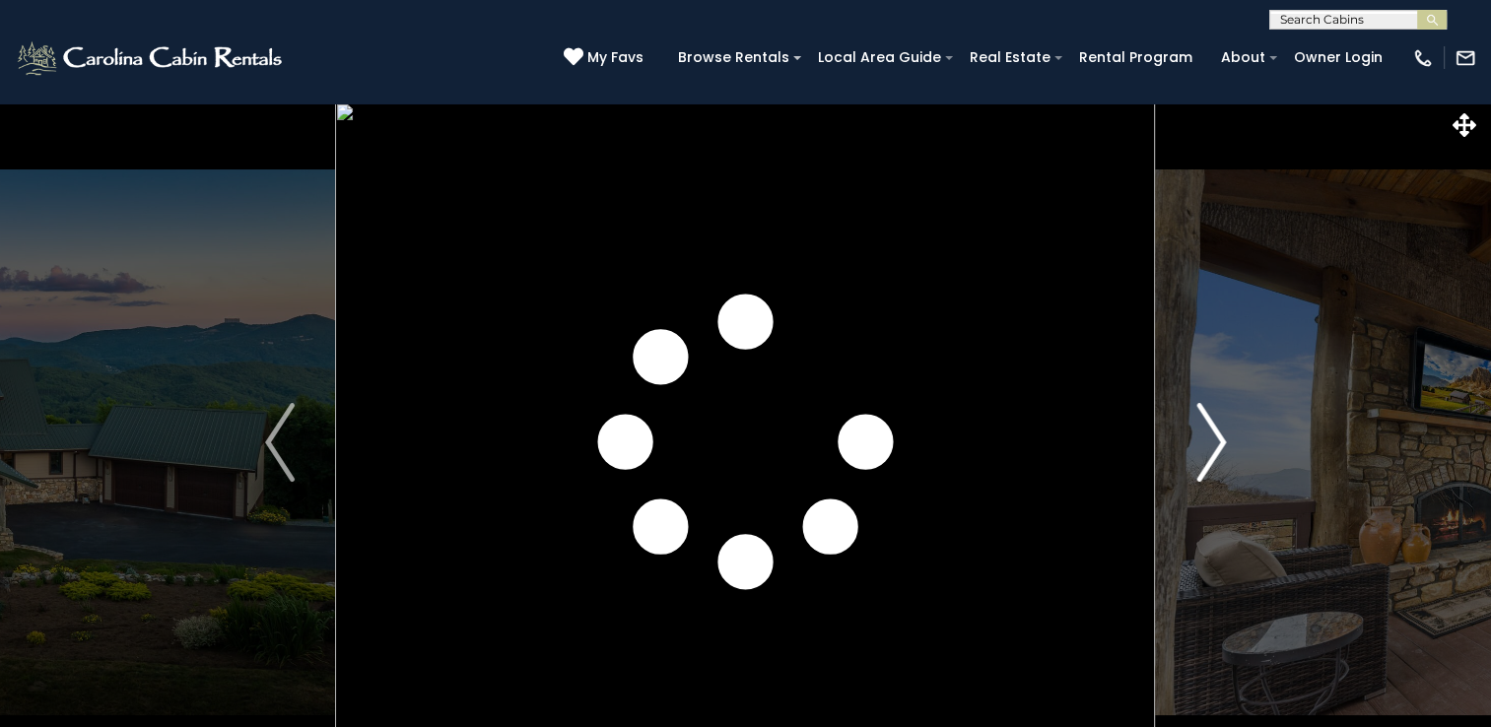
click at [1213, 445] on img "Next" at bounding box center [1212, 442] width 30 height 79
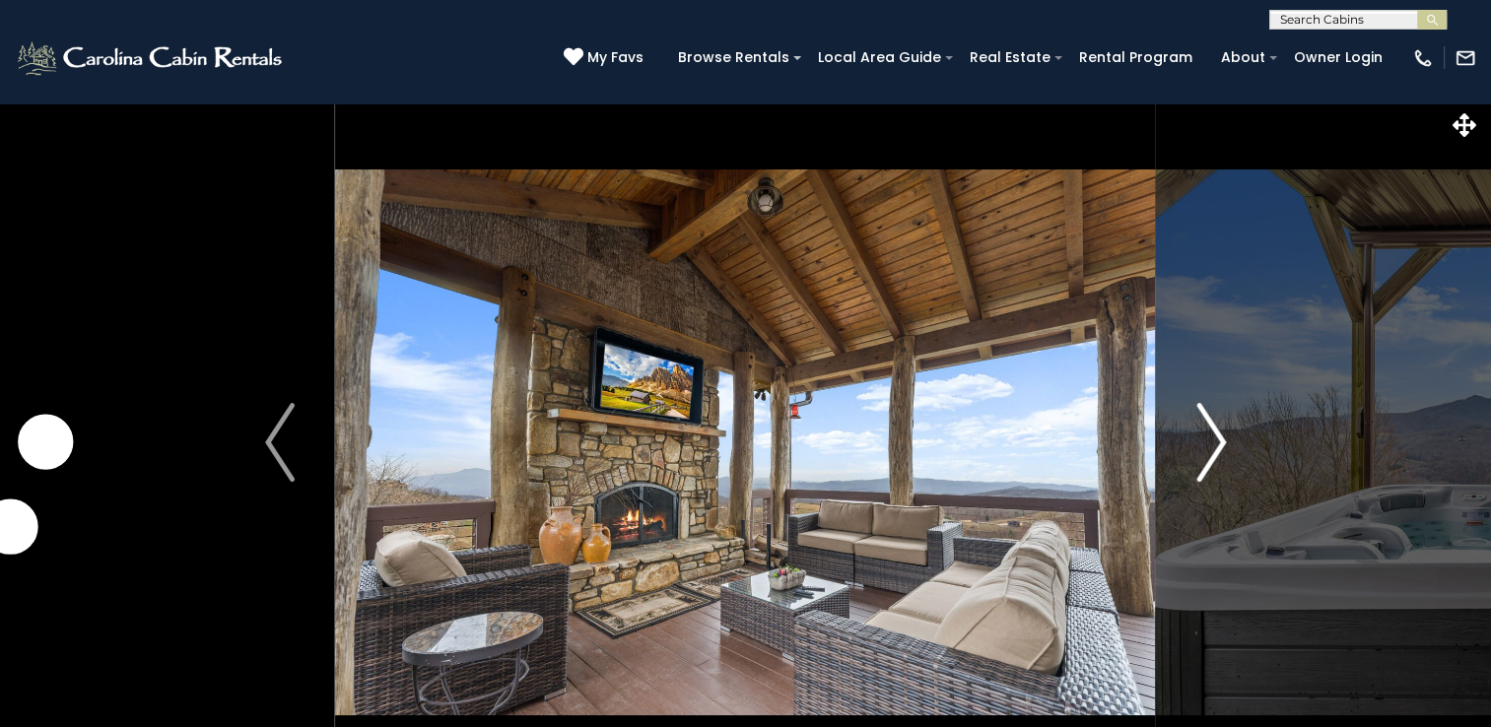
click at [1213, 445] on img "Next" at bounding box center [1212, 442] width 30 height 79
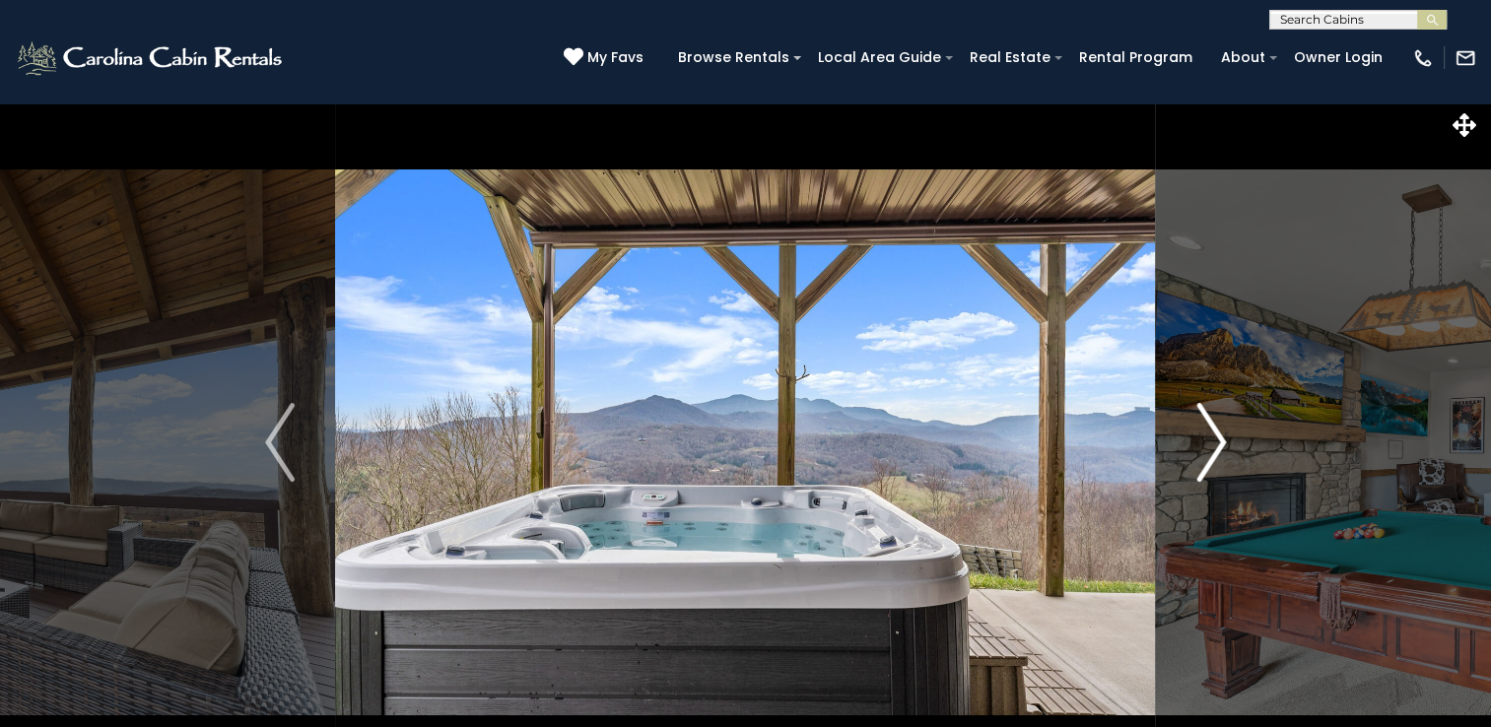
click at [1213, 445] on img "Next" at bounding box center [1212, 442] width 30 height 79
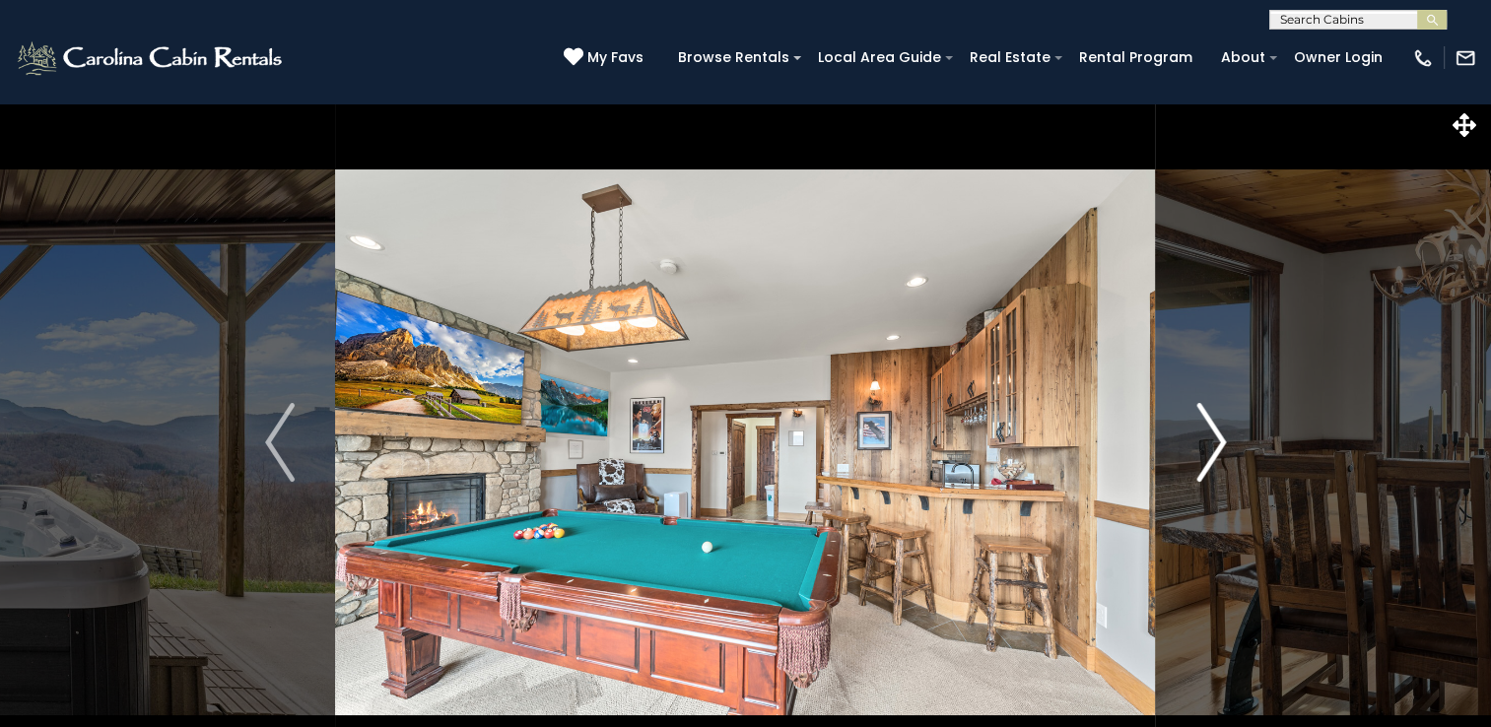
click at [1213, 445] on img "Next" at bounding box center [1212, 442] width 30 height 79
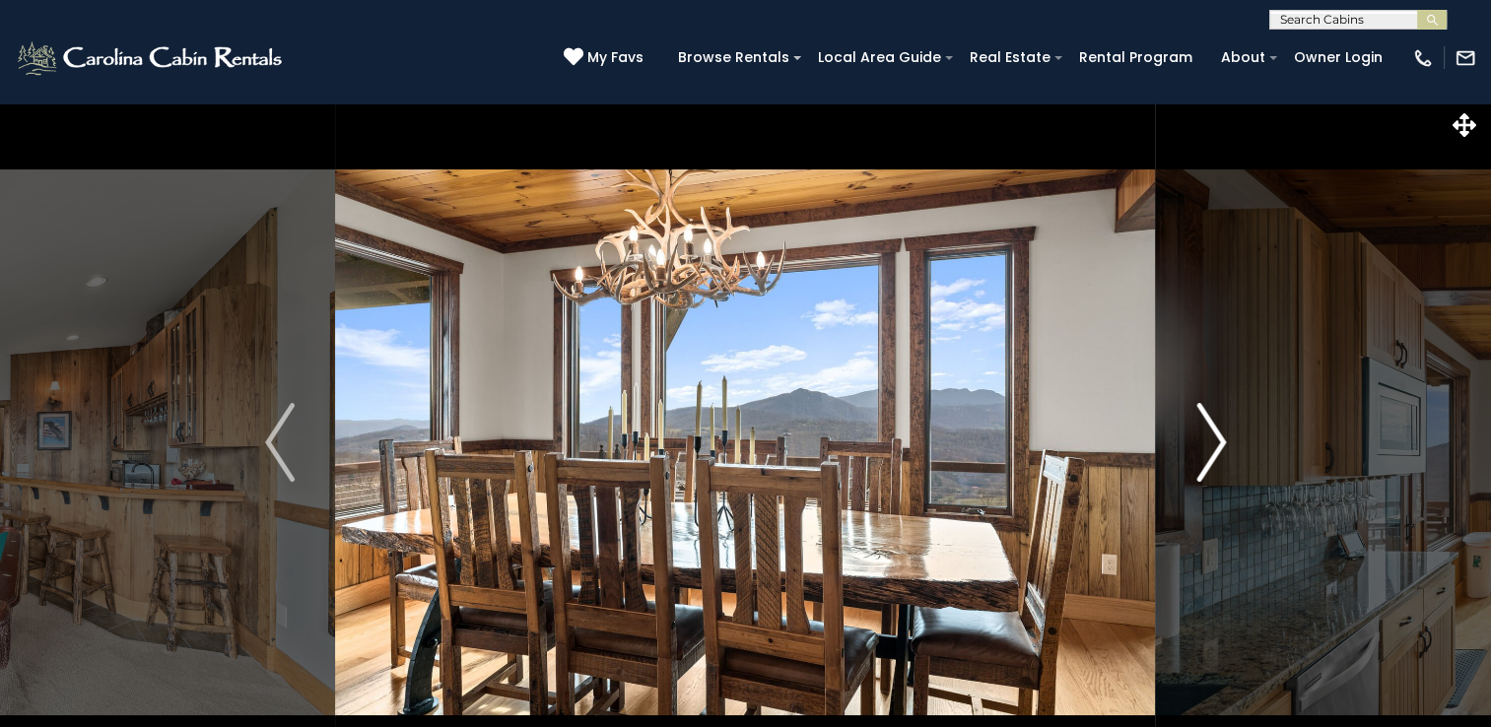
click at [1213, 445] on img "Next" at bounding box center [1212, 442] width 30 height 79
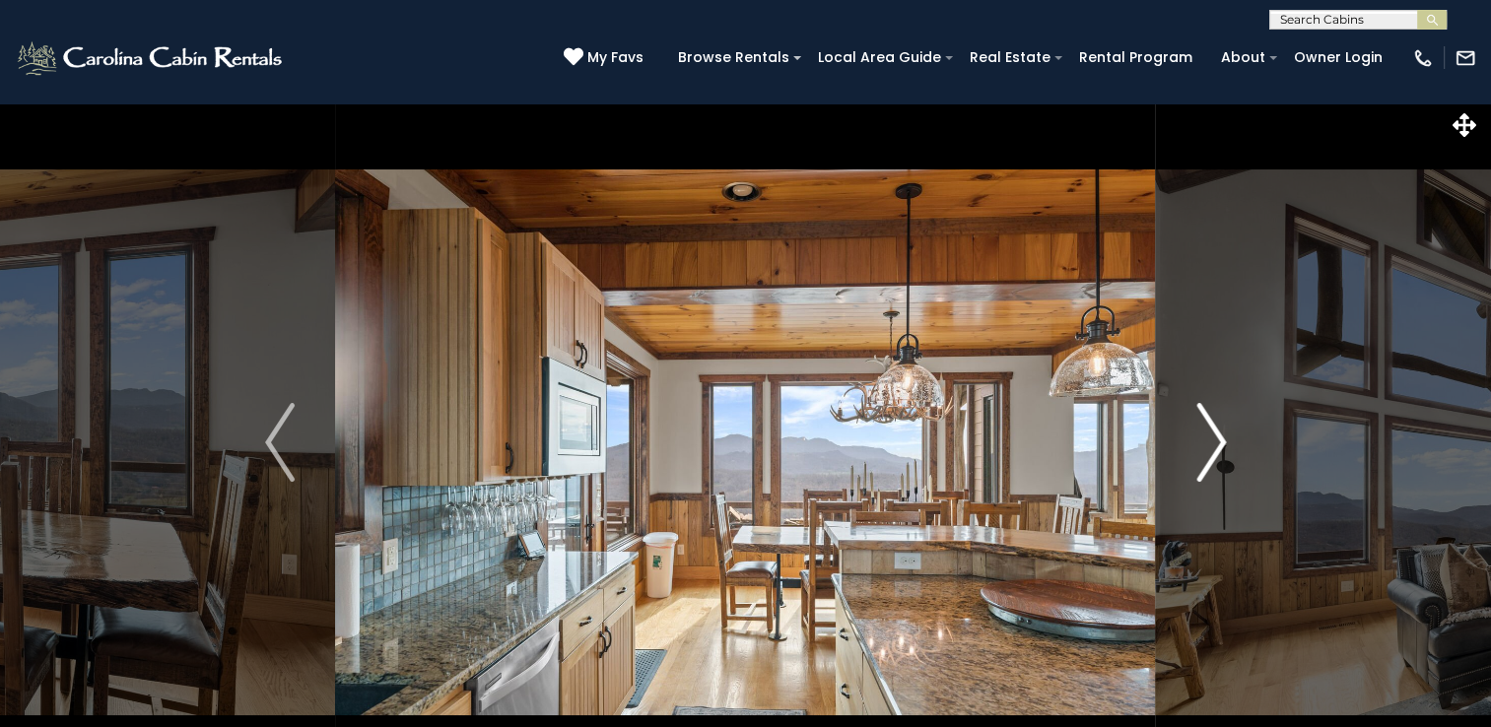
click at [1213, 445] on img "Next" at bounding box center [1212, 442] width 30 height 79
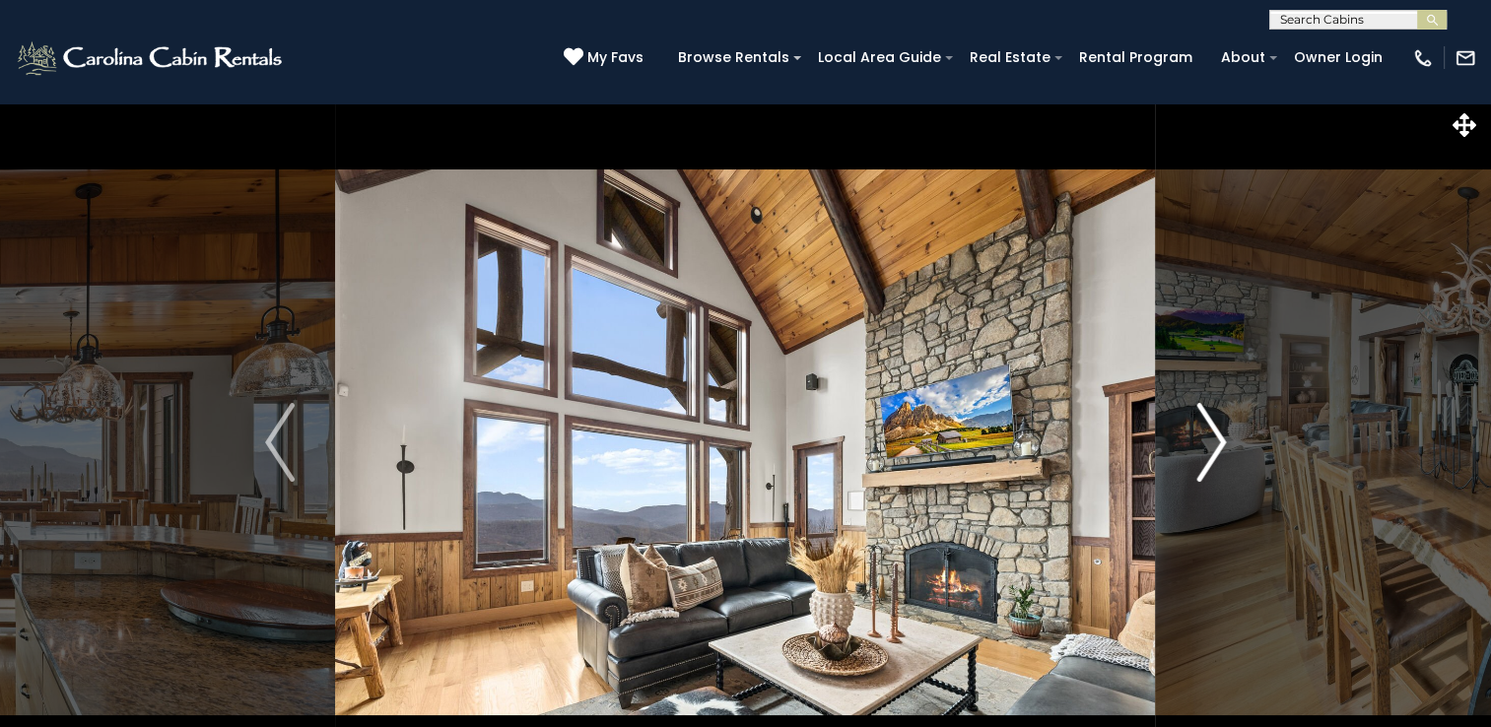
click at [1213, 445] on img "Next" at bounding box center [1212, 442] width 30 height 79
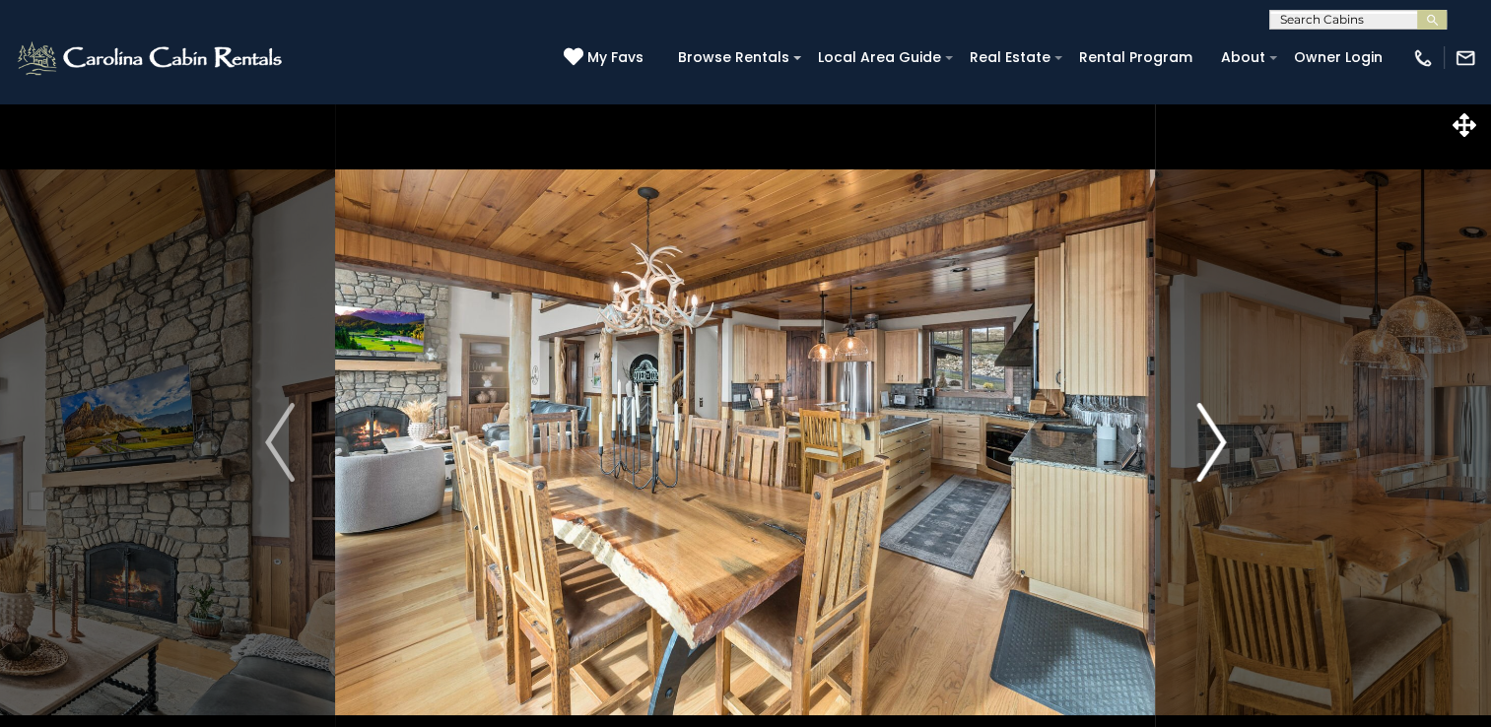
click at [1213, 445] on img "Next" at bounding box center [1212, 442] width 30 height 79
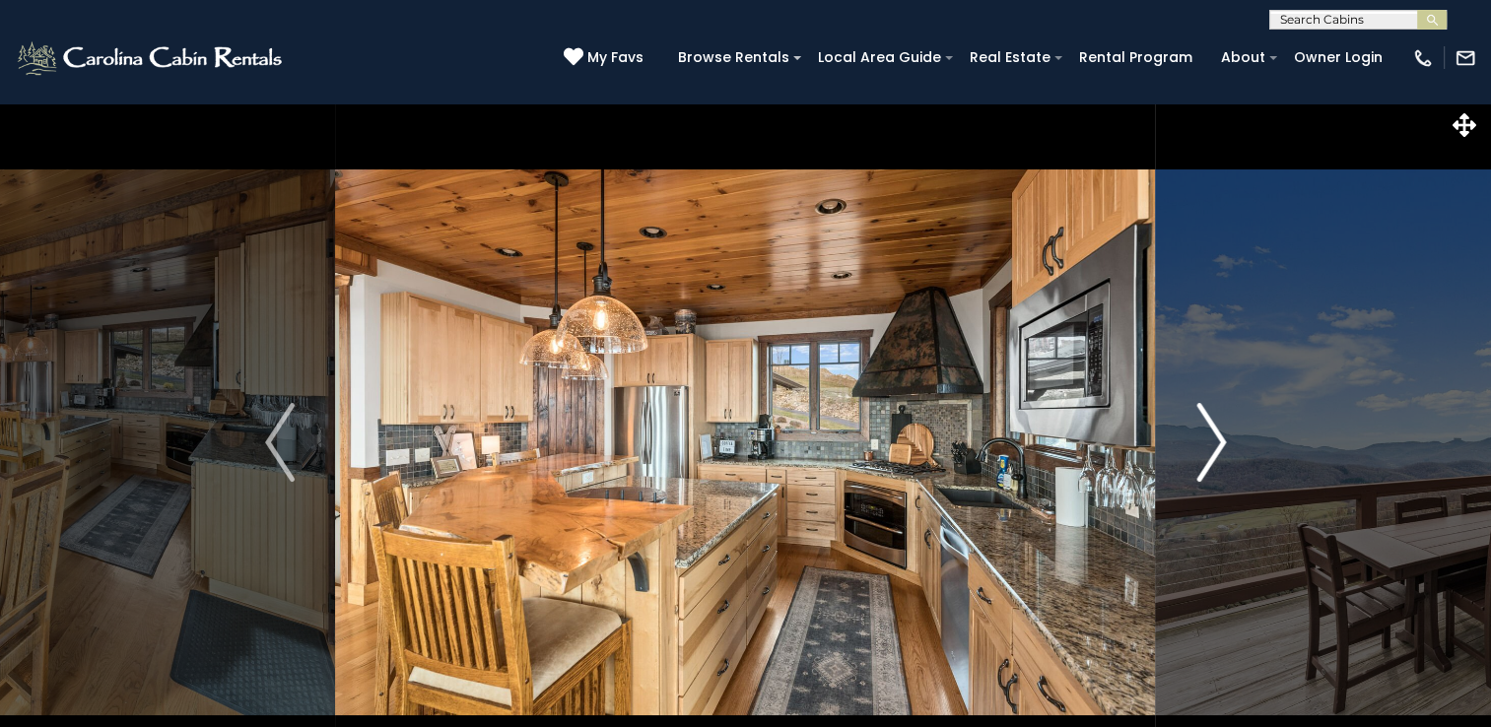
click at [1213, 445] on img "Next" at bounding box center [1212, 442] width 30 height 79
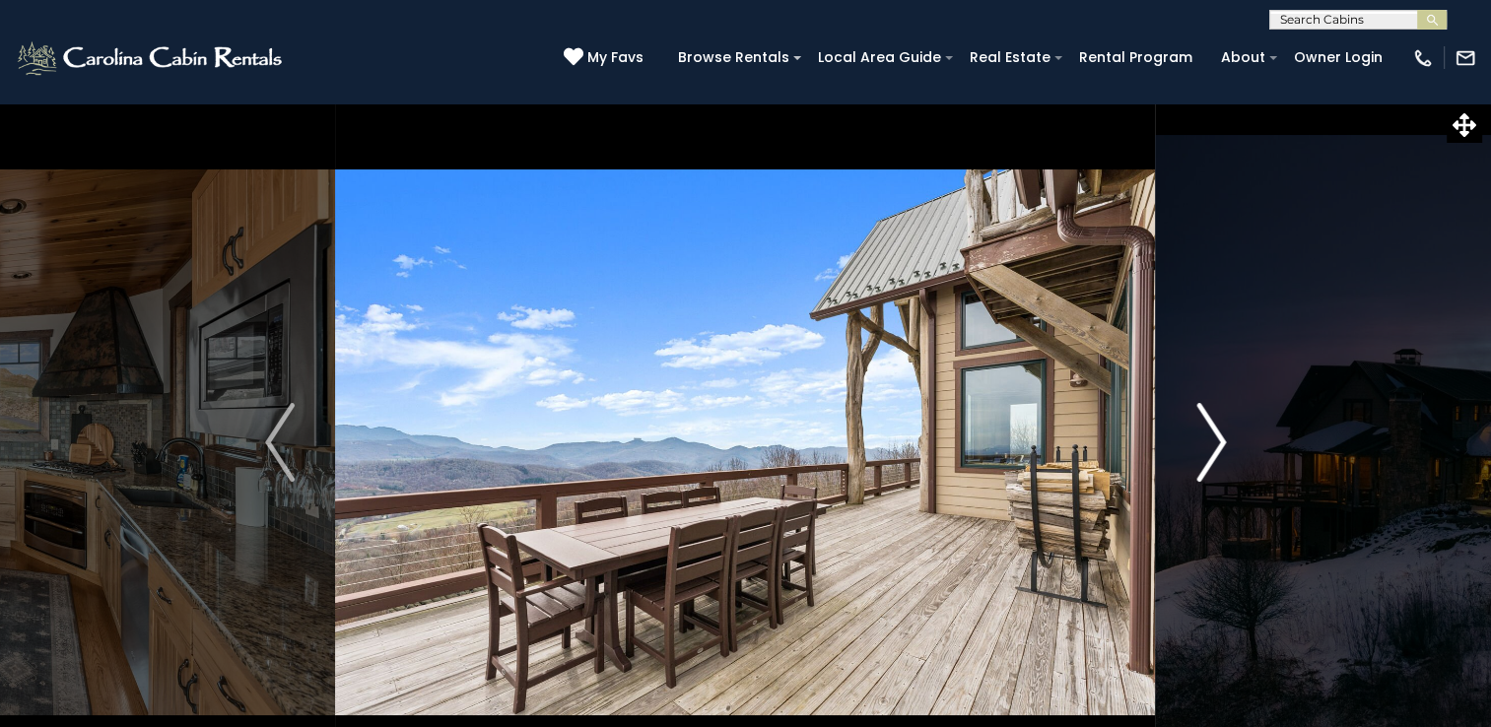
click at [1213, 445] on img "Next" at bounding box center [1212, 442] width 30 height 79
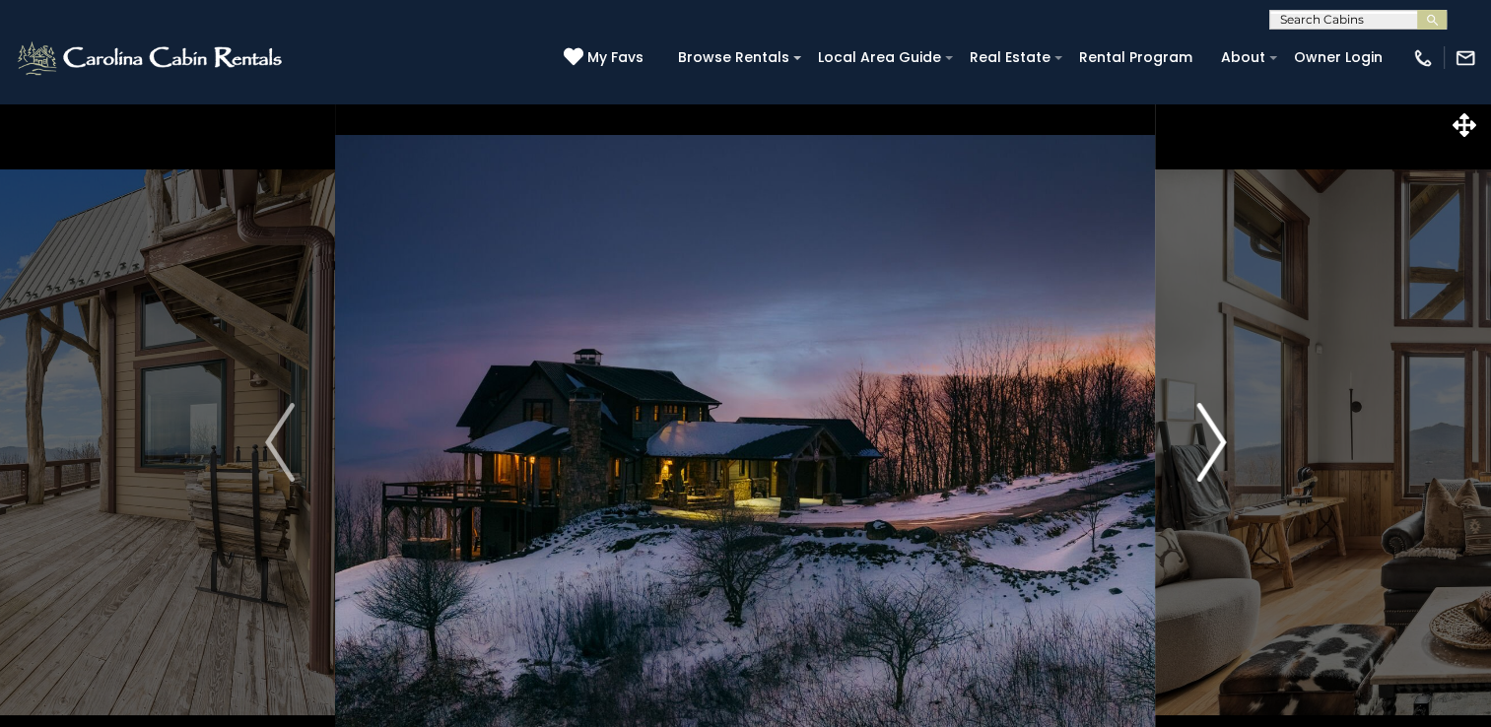
click at [1213, 445] on img "Next" at bounding box center [1212, 442] width 30 height 79
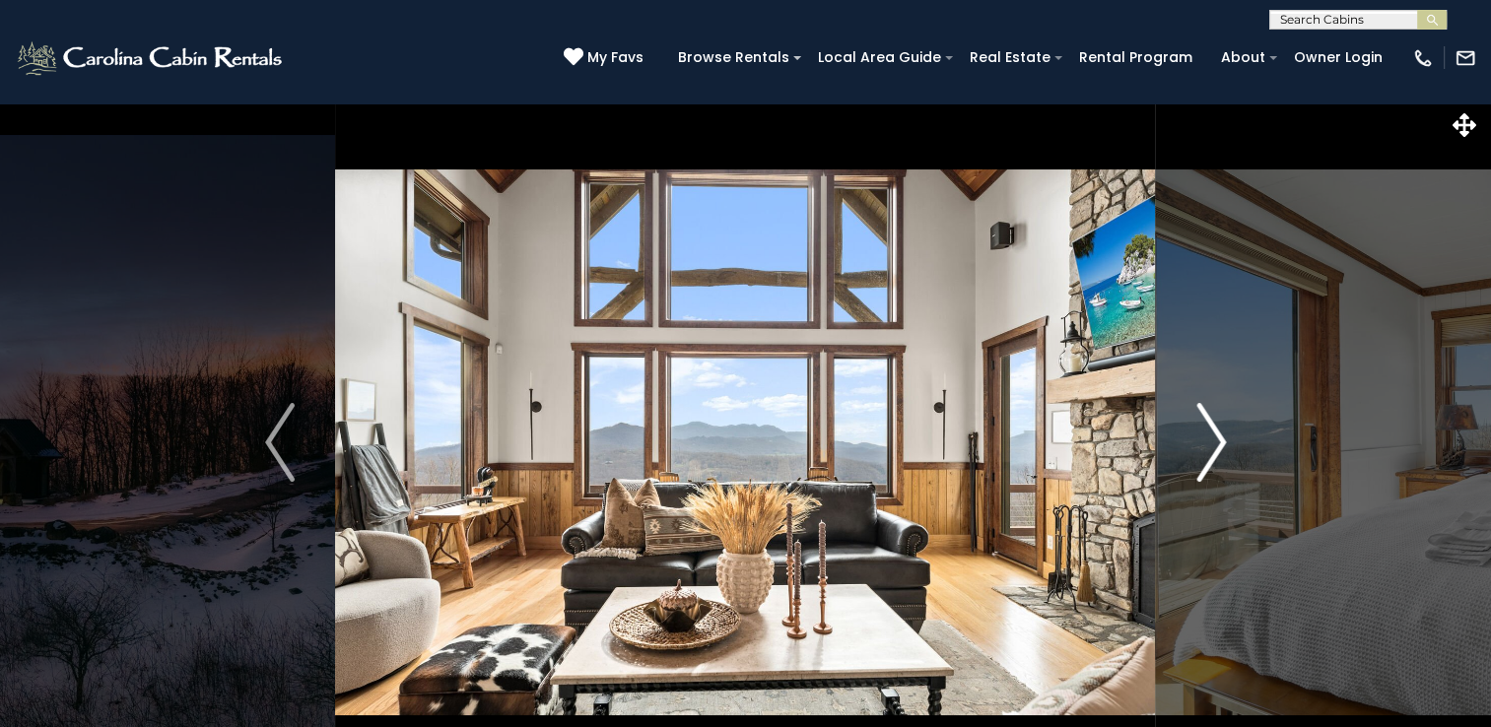
click at [1213, 445] on img "Next" at bounding box center [1212, 442] width 30 height 79
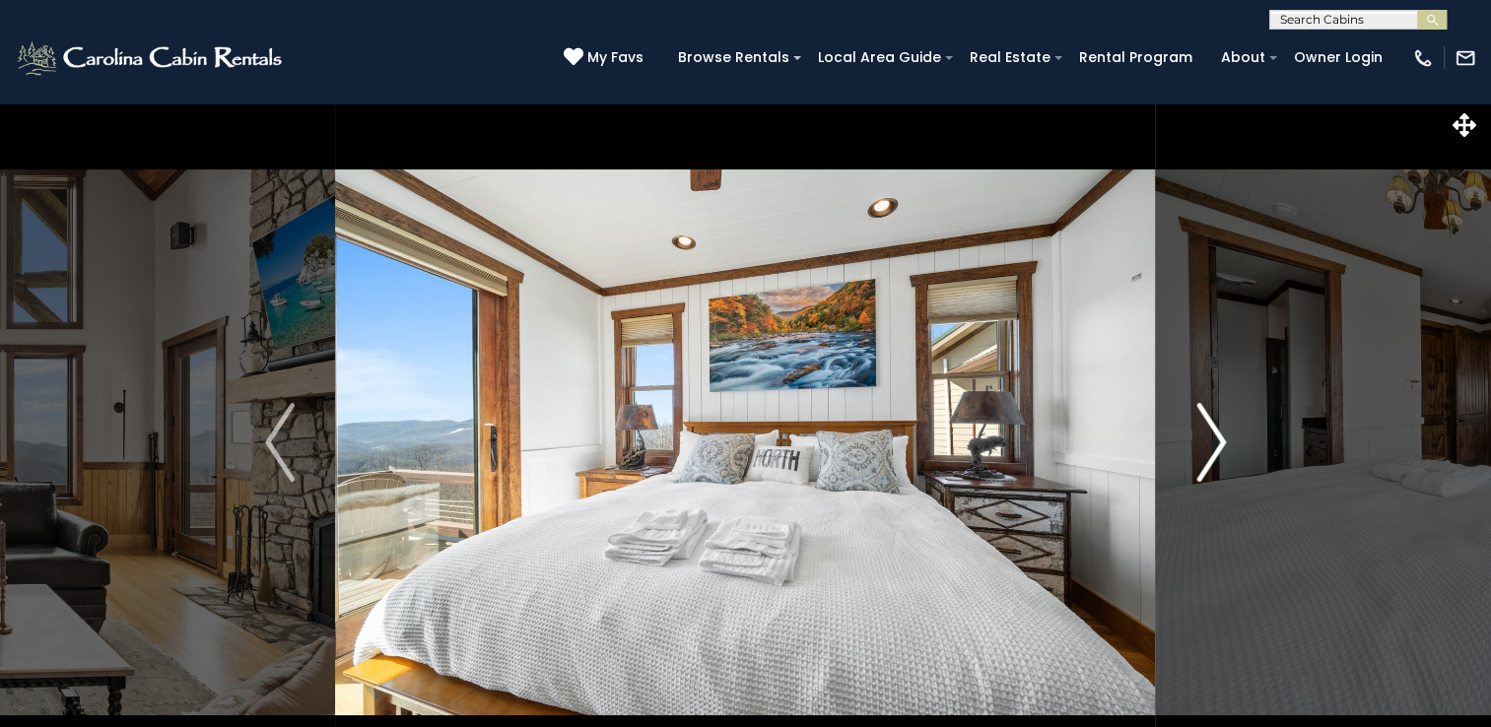
click at [1213, 445] on img "Next" at bounding box center [1212, 442] width 30 height 79
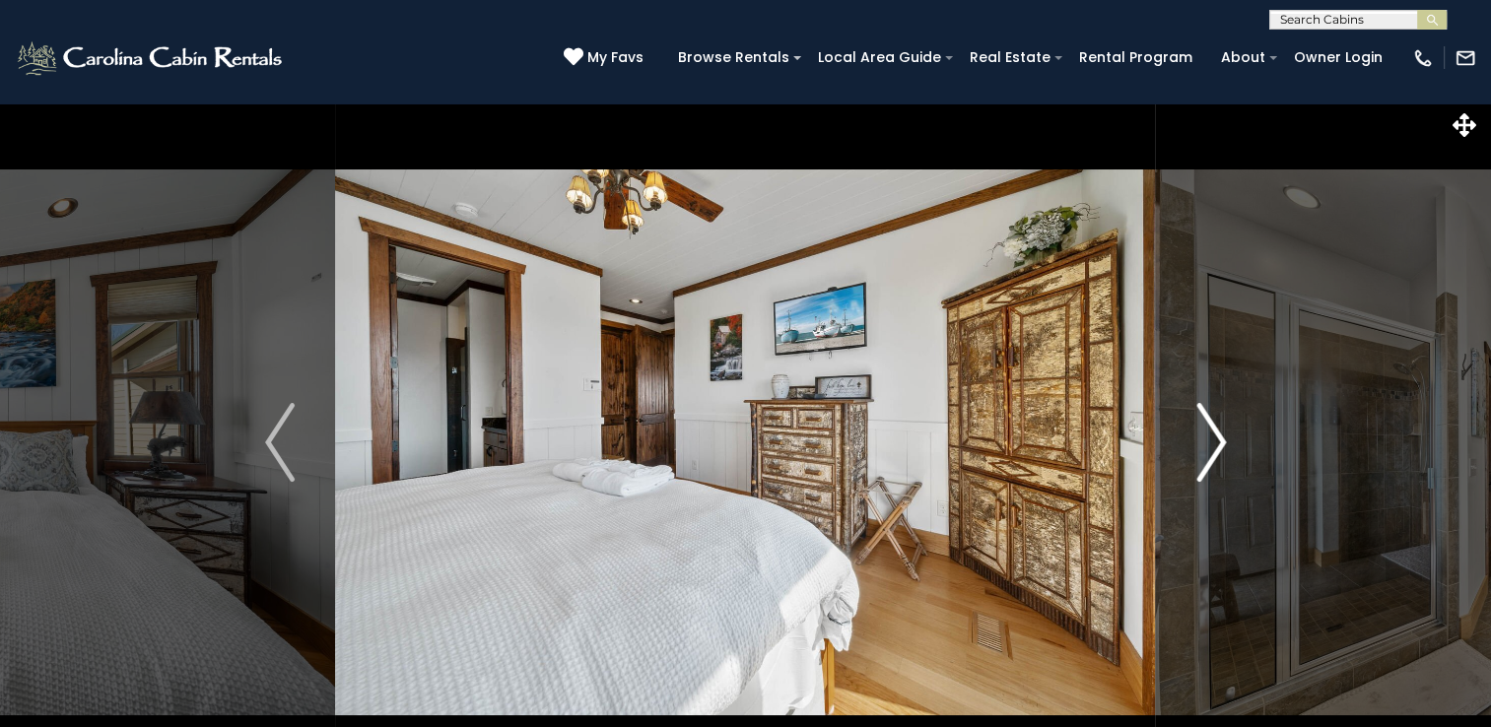
click at [1213, 445] on img "Next" at bounding box center [1212, 442] width 30 height 79
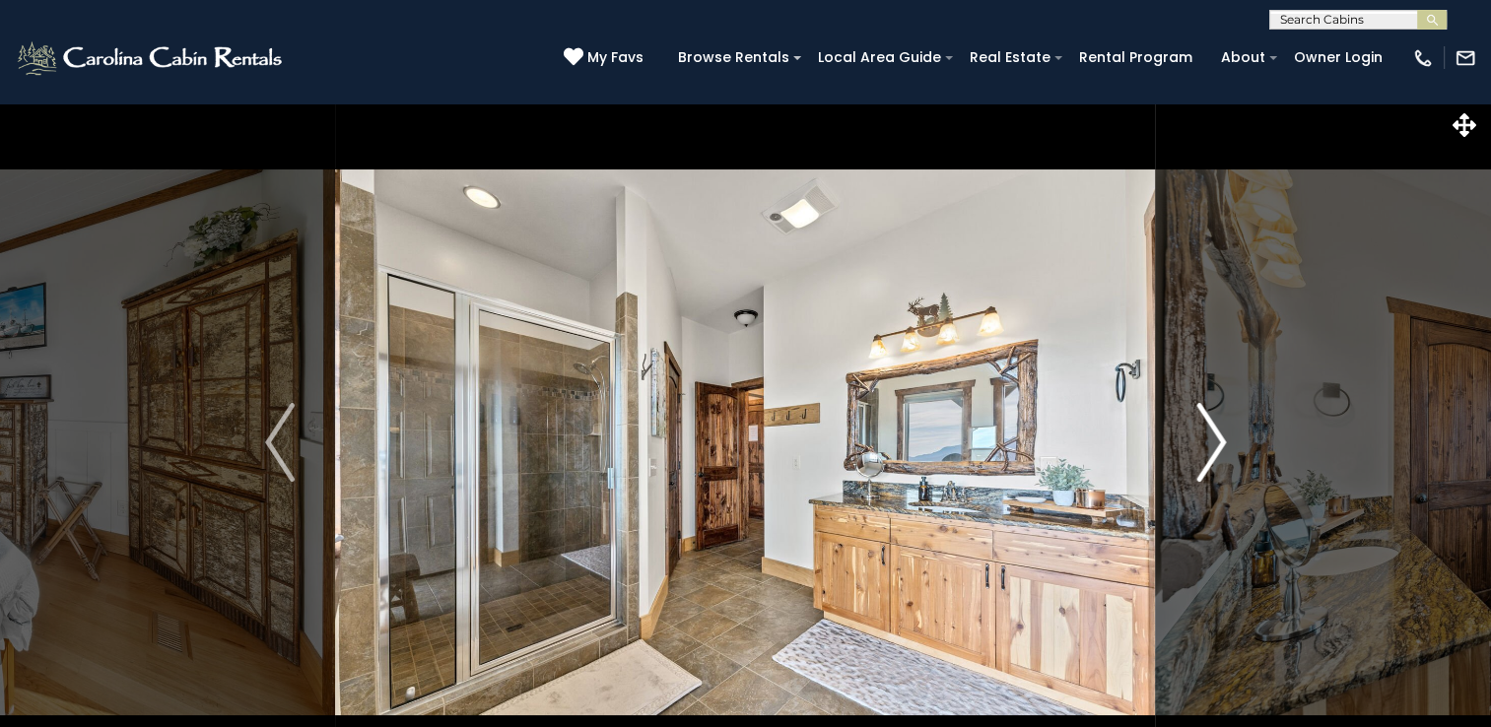
click at [1213, 445] on img "Next" at bounding box center [1212, 442] width 30 height 79
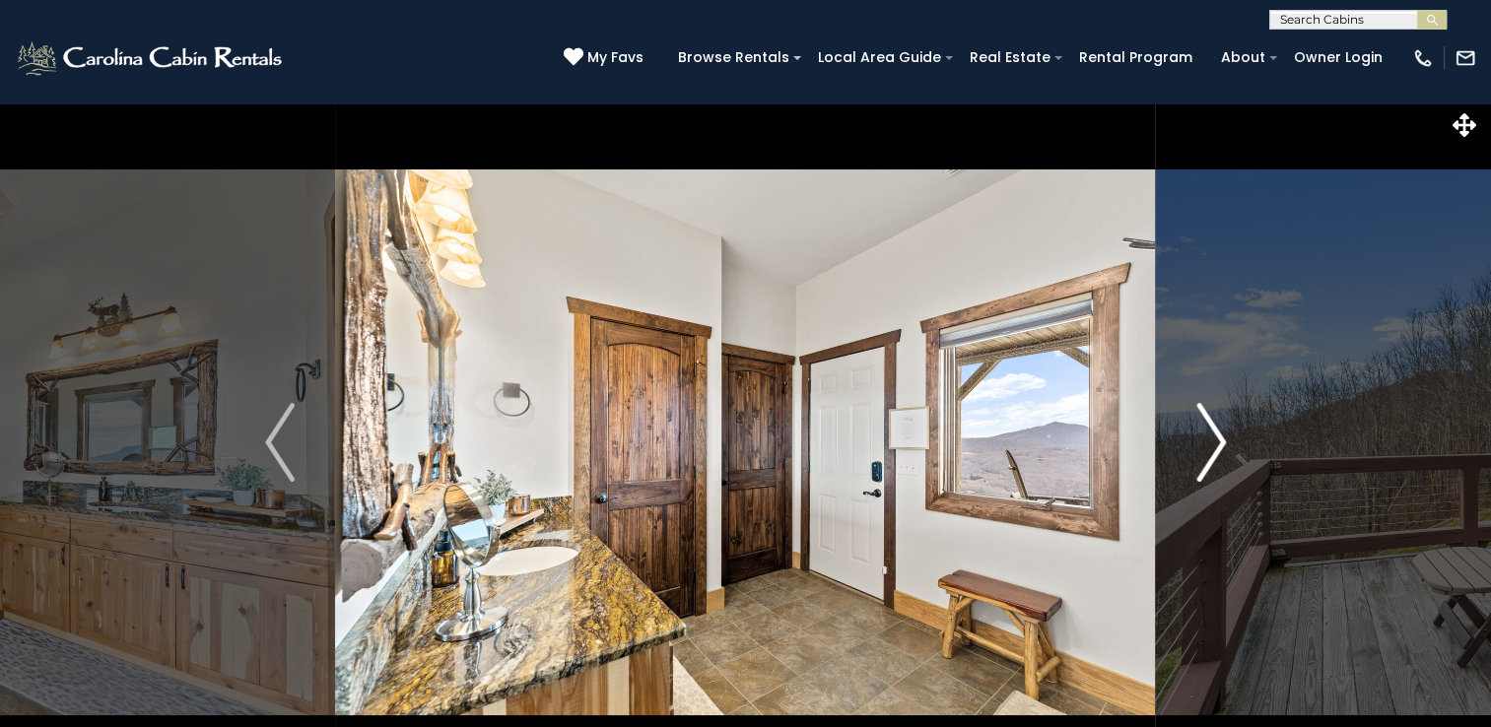
click at [1213, 445] on img "Next" at bounding box center [1212, 442] width 30 height 79
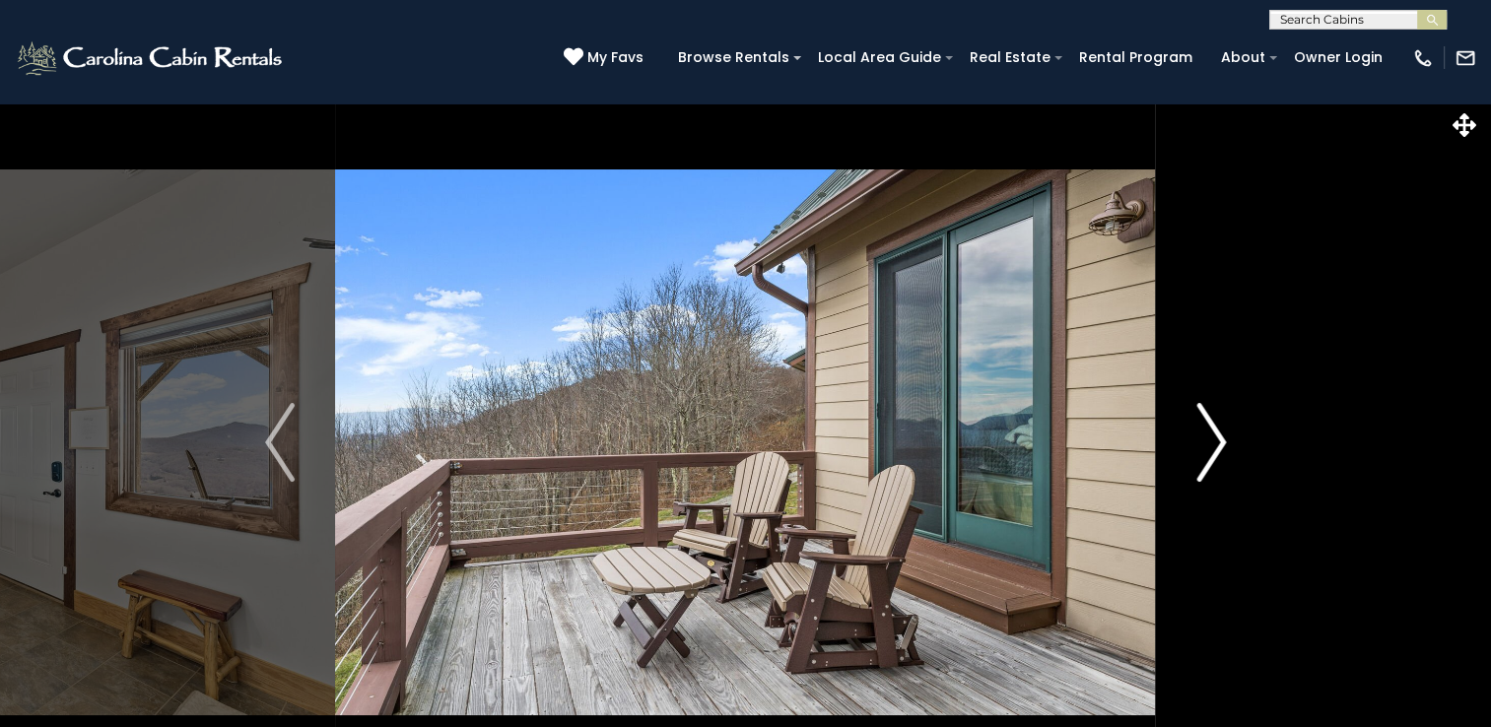
click at [1213, 445] on img "Next" at bounding box center [1212, 442] width 30 height 79
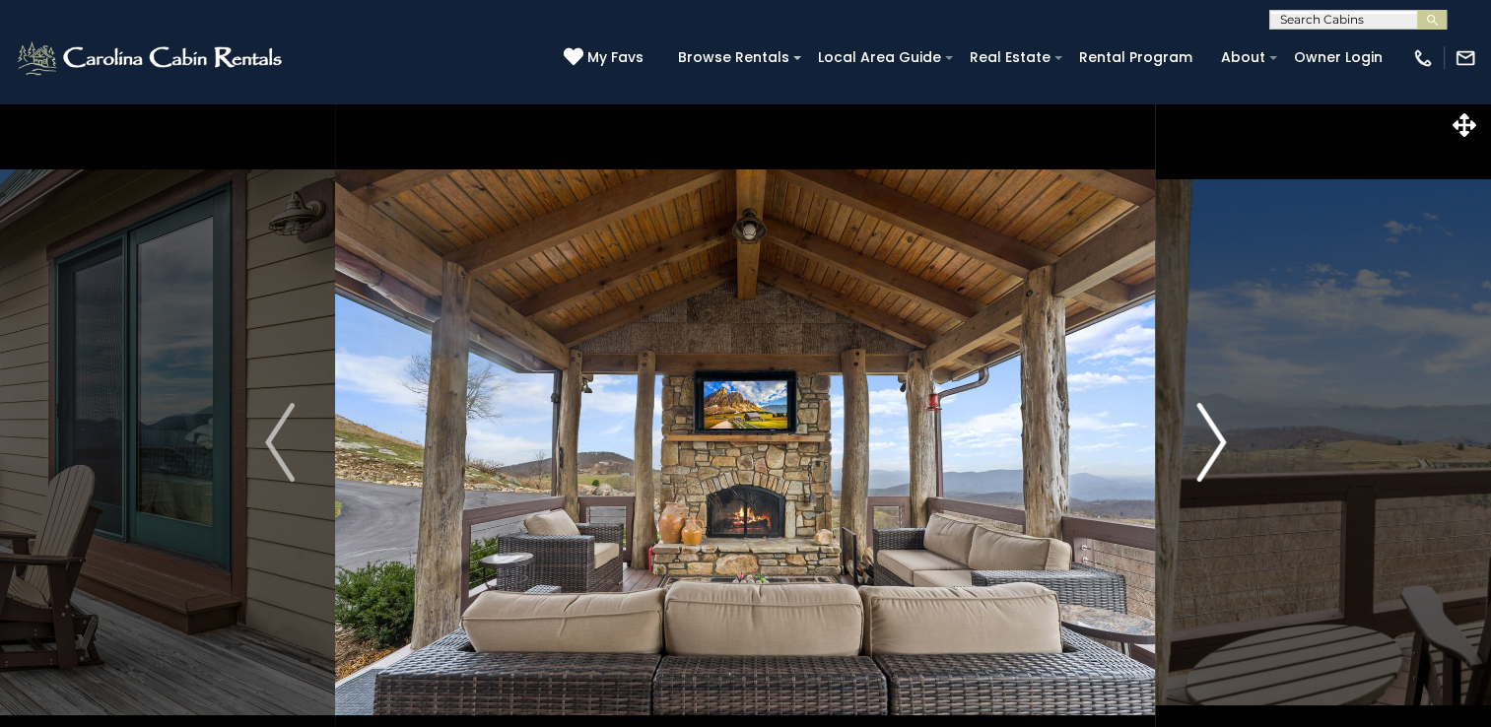
click at [1213, 445] on img "Next" at bounding box center [1212, 442] width 30 height 79
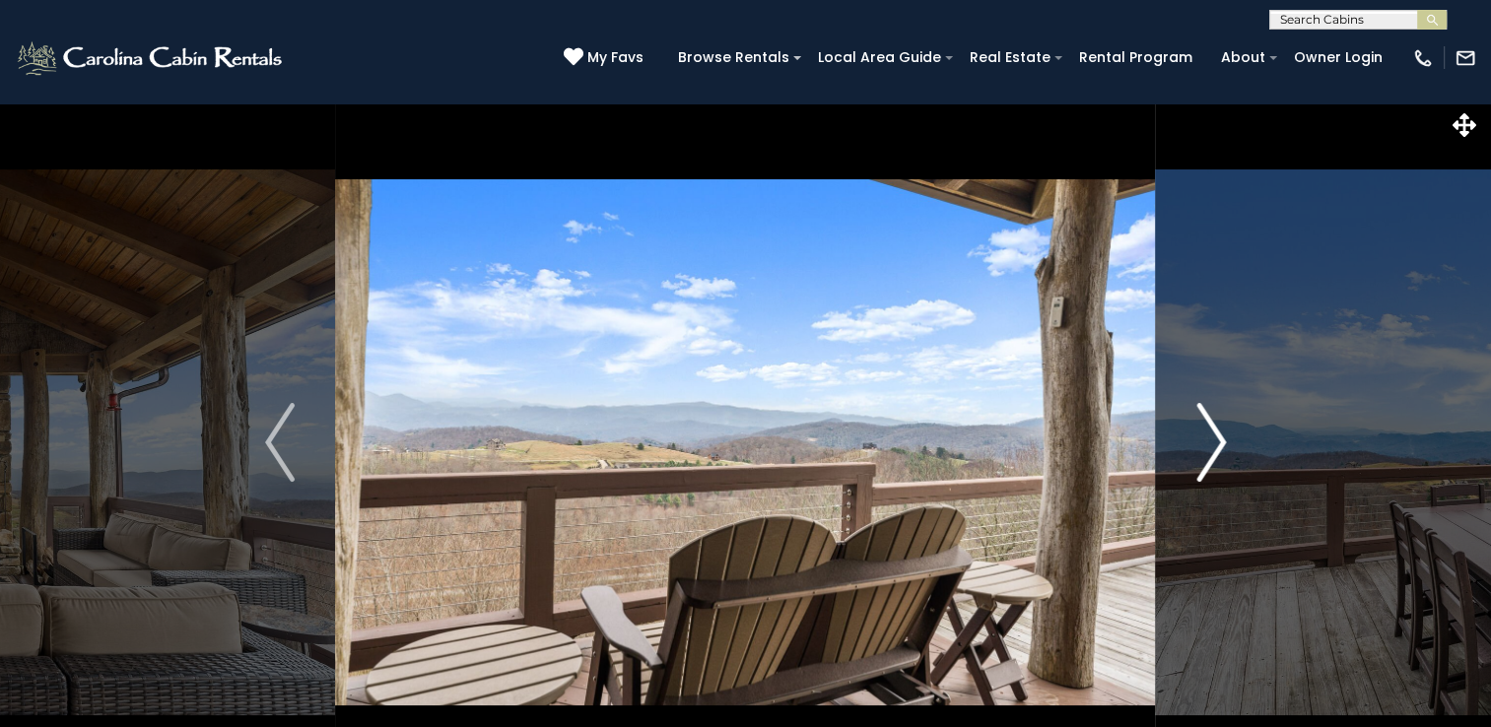
click at [1213, 445] on img "Next" at bounding box center [1212, 442] width 30 height 79
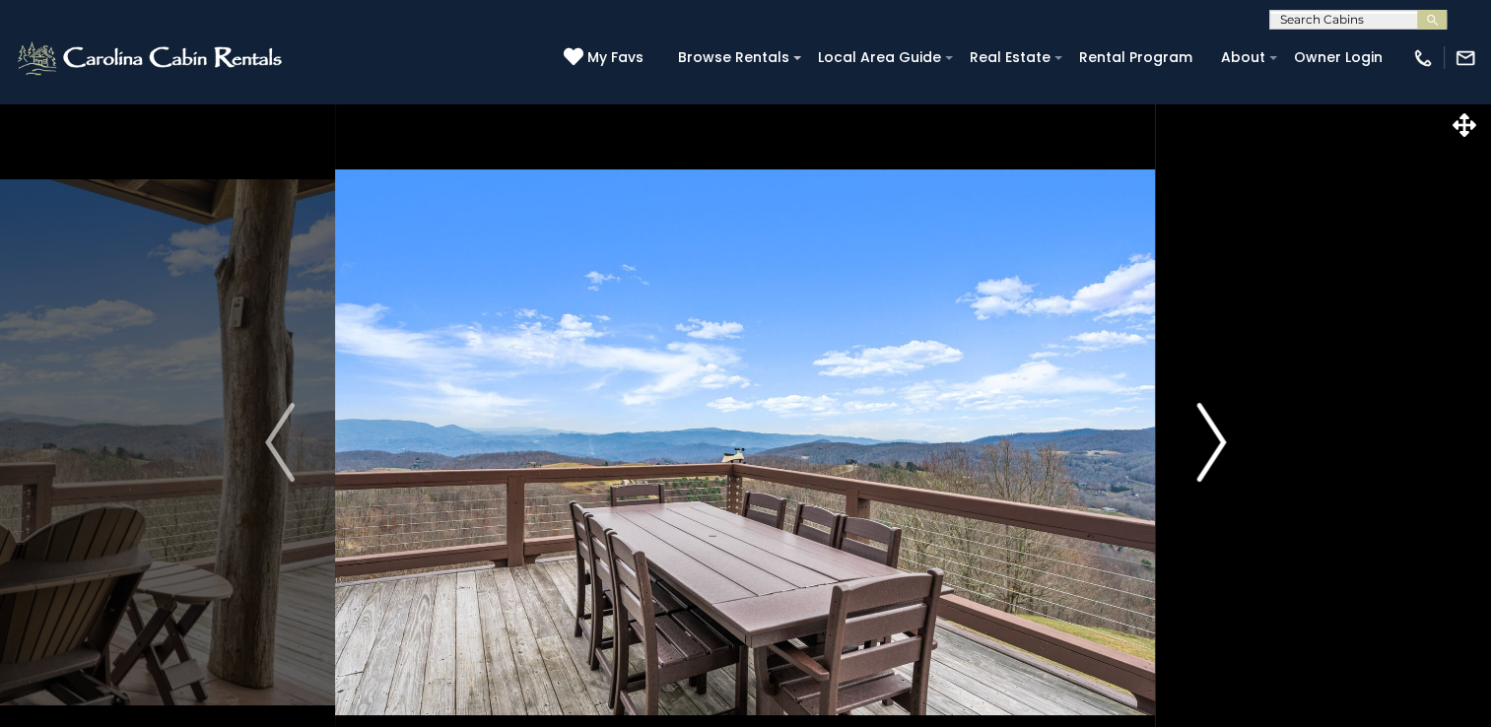
click at [1213, 445] on img "Next" at bounding box center [1212, 442] width 30 height 79
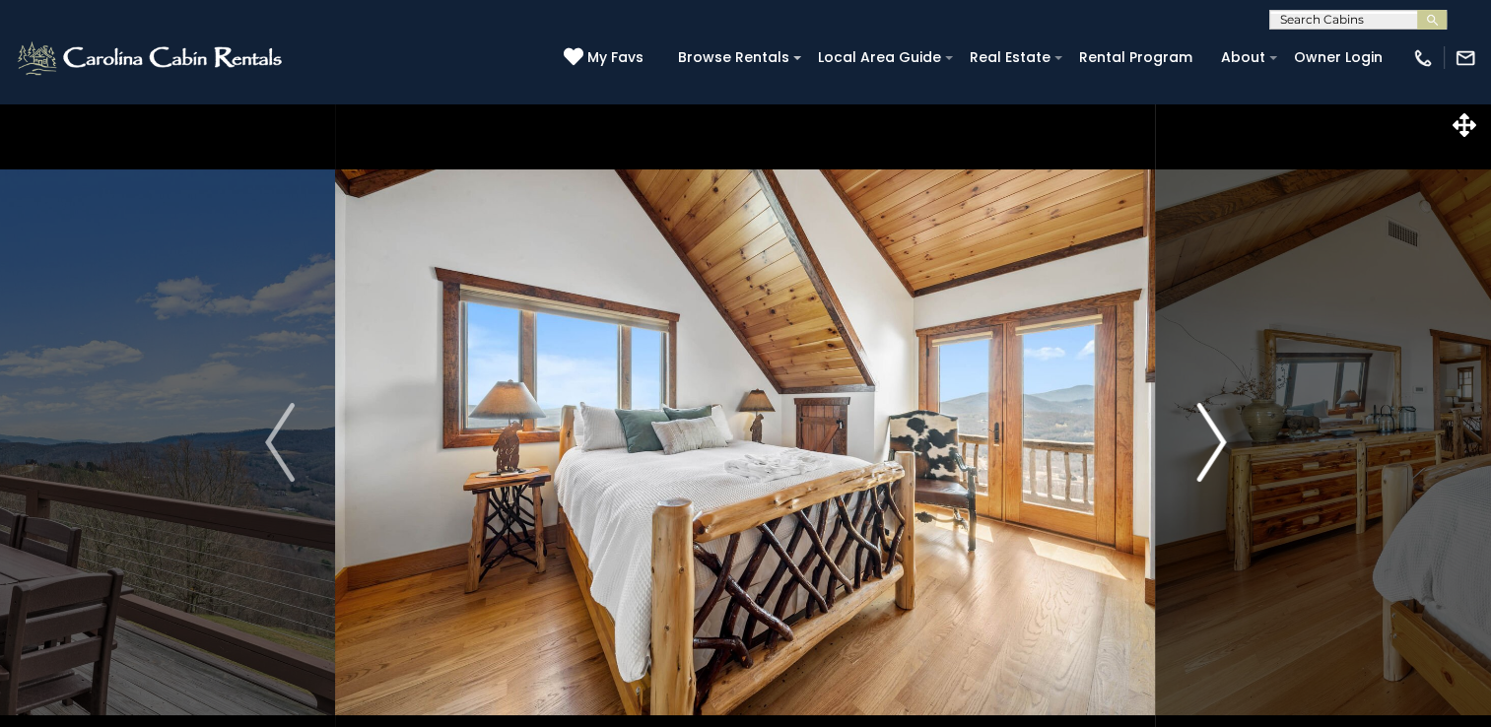
click at [1213, 445] on img "Next" at bounding box center [1212, 442] width 30 height 79
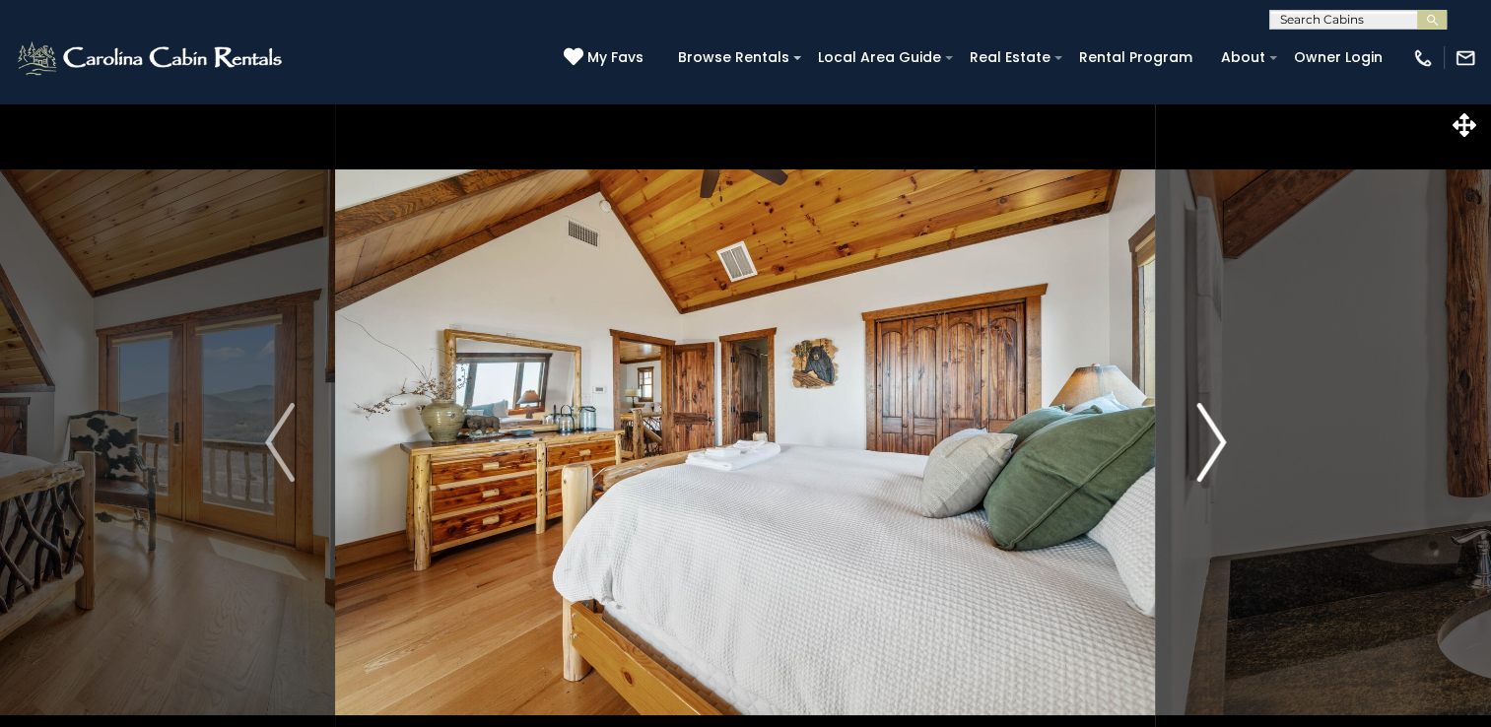
click at [1213, 445] on img "Next" at bounding box center [1212, 442] width 30 height 79
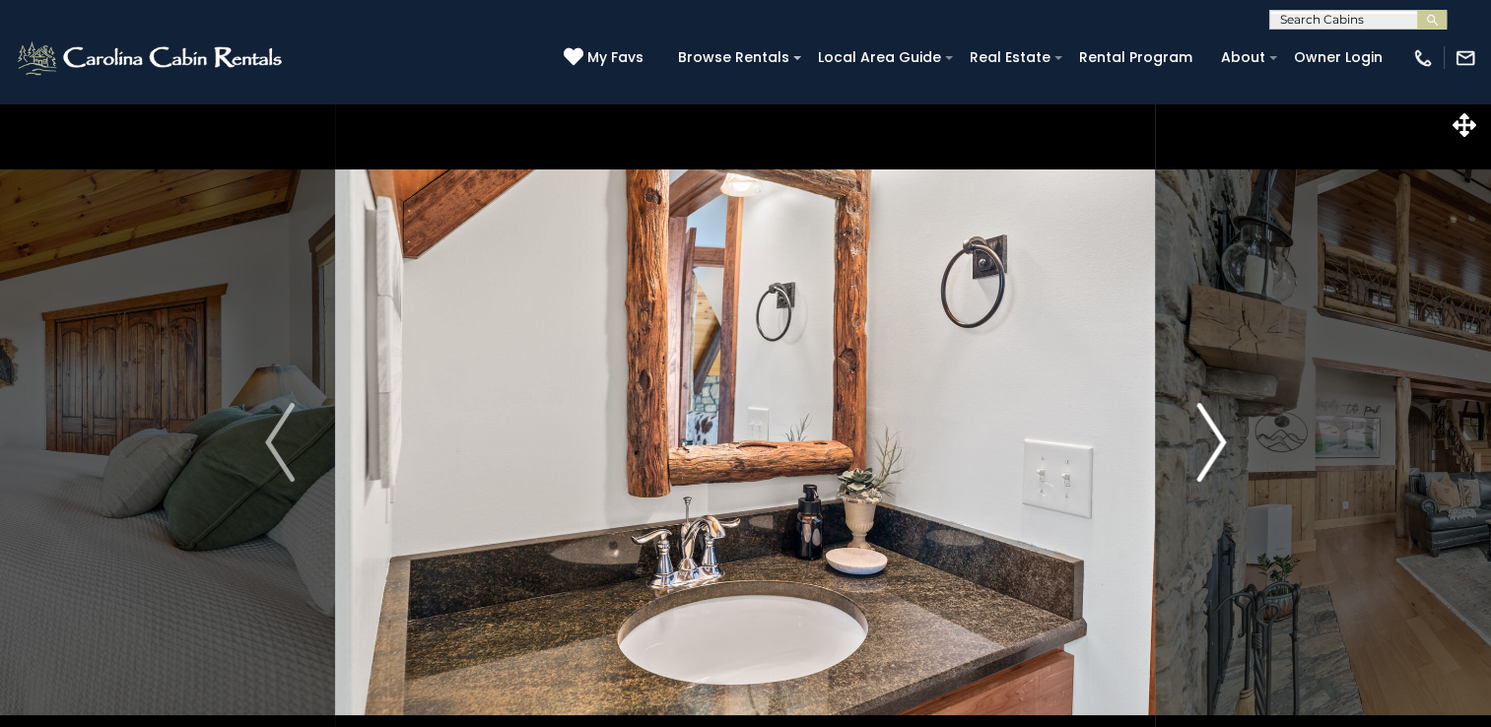
click at [1213, 445] on img "Next" at bounding box center [1212, 442] width 30 height 79
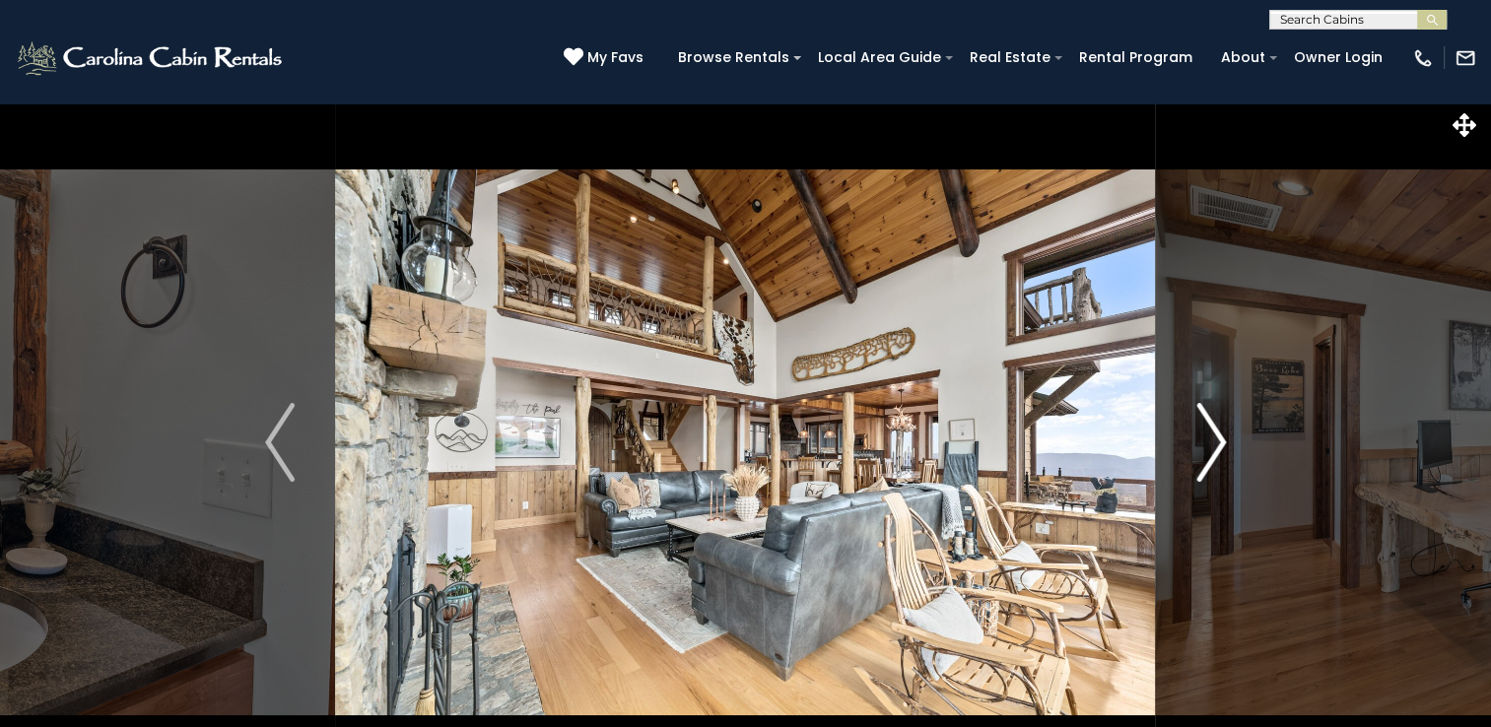
click at [1213, 445] on img "Next" at bounding box center [1212, 442] width 30 height 79
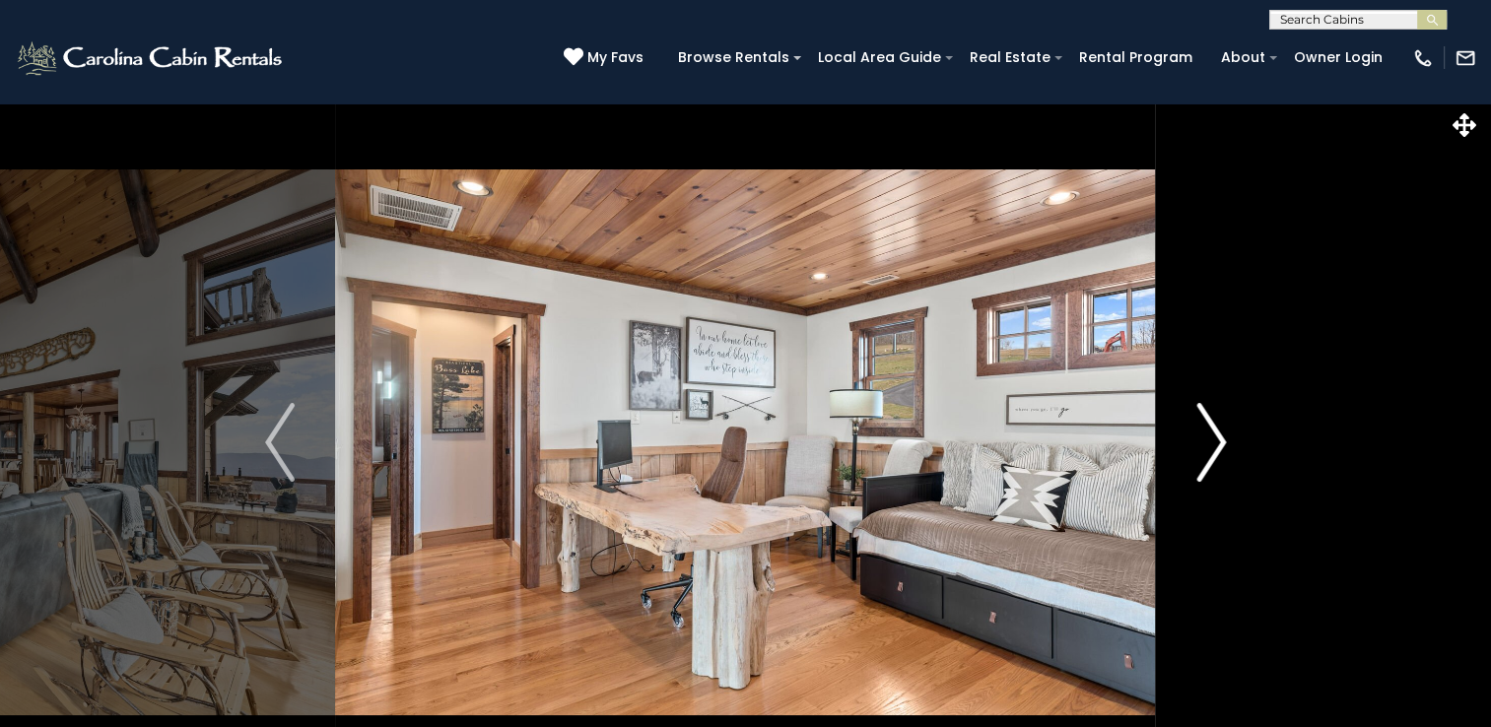
click at [1213, 445] on img "Next" at bounding box center [1212, 442] width 30 height 79
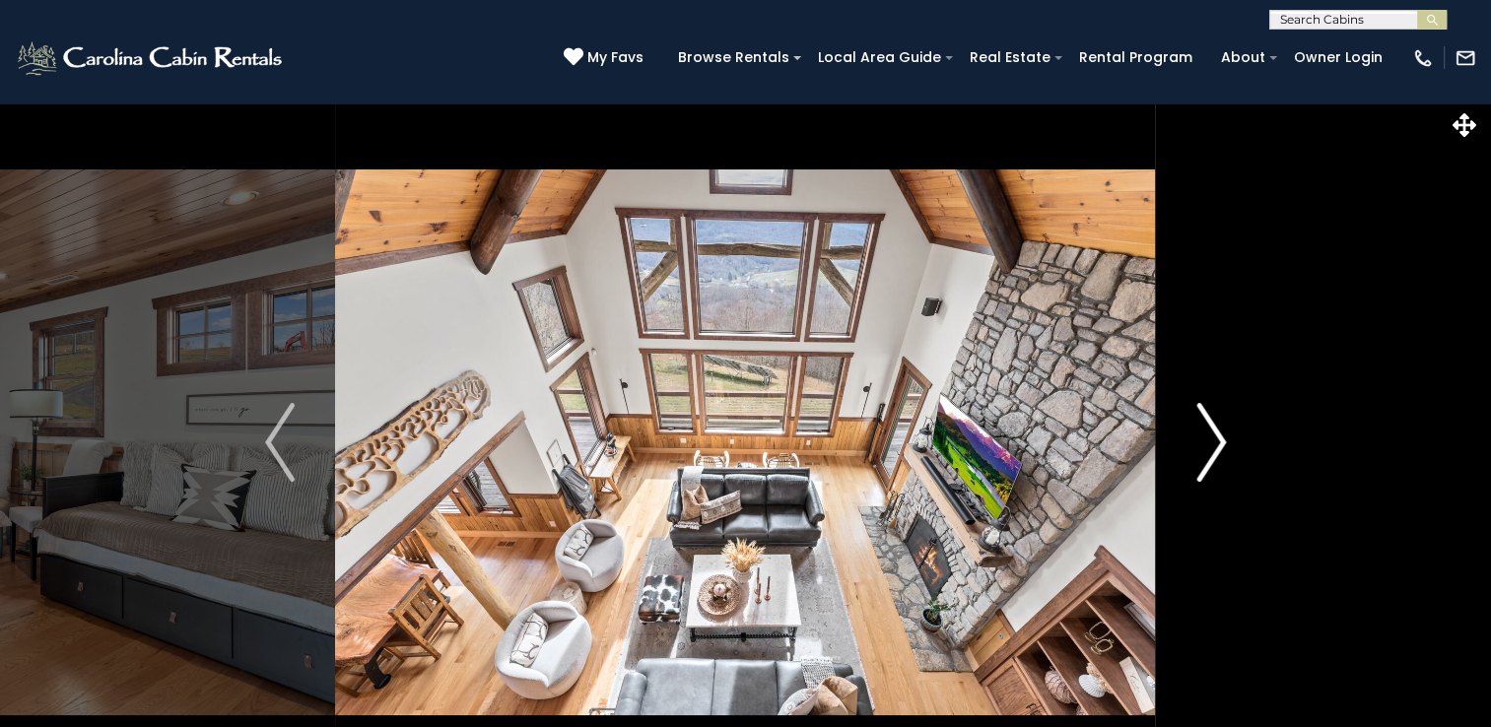
click at [1213, 445] on img "Next" at bounding box center [1212, 442] width 30 height 79
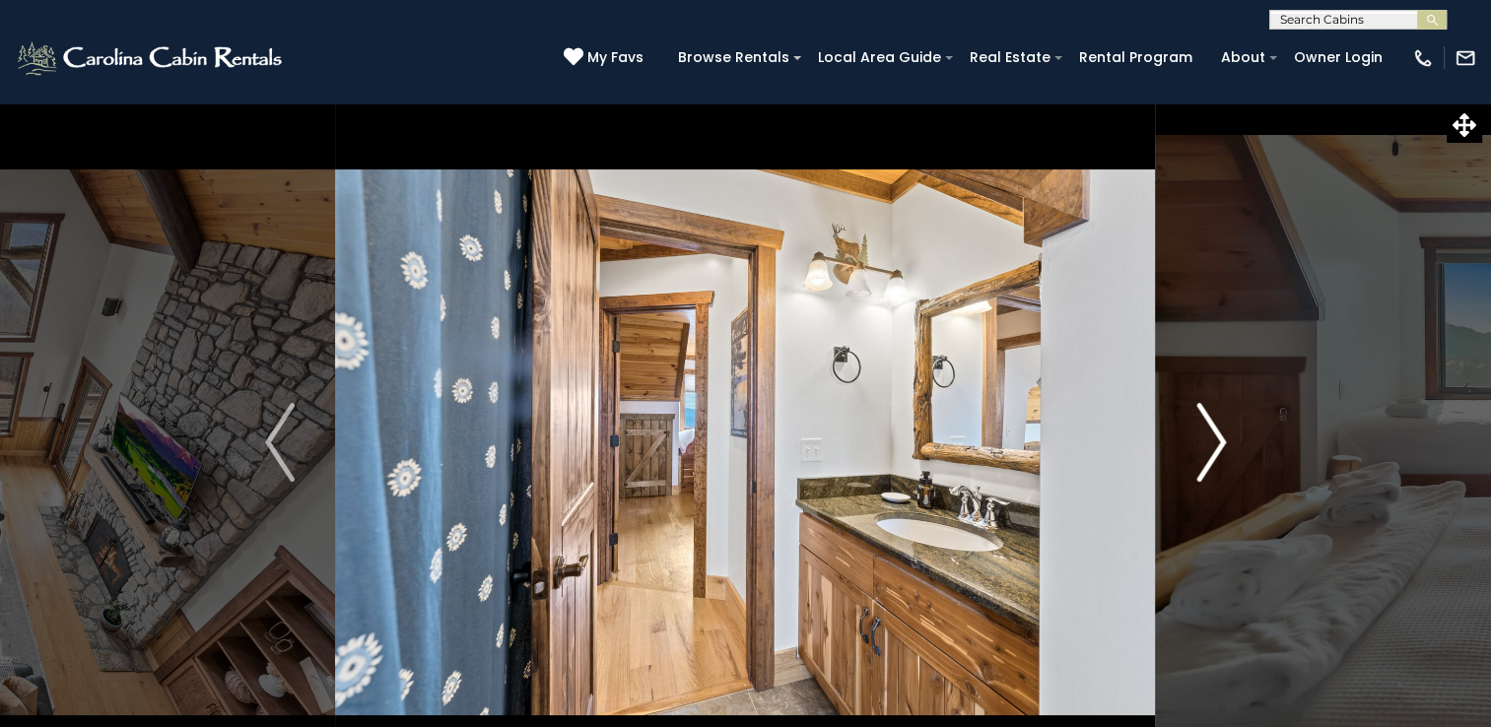
click at [1213, 445] on img "Next" at bounding box center [1212, 442] width 30 height 79
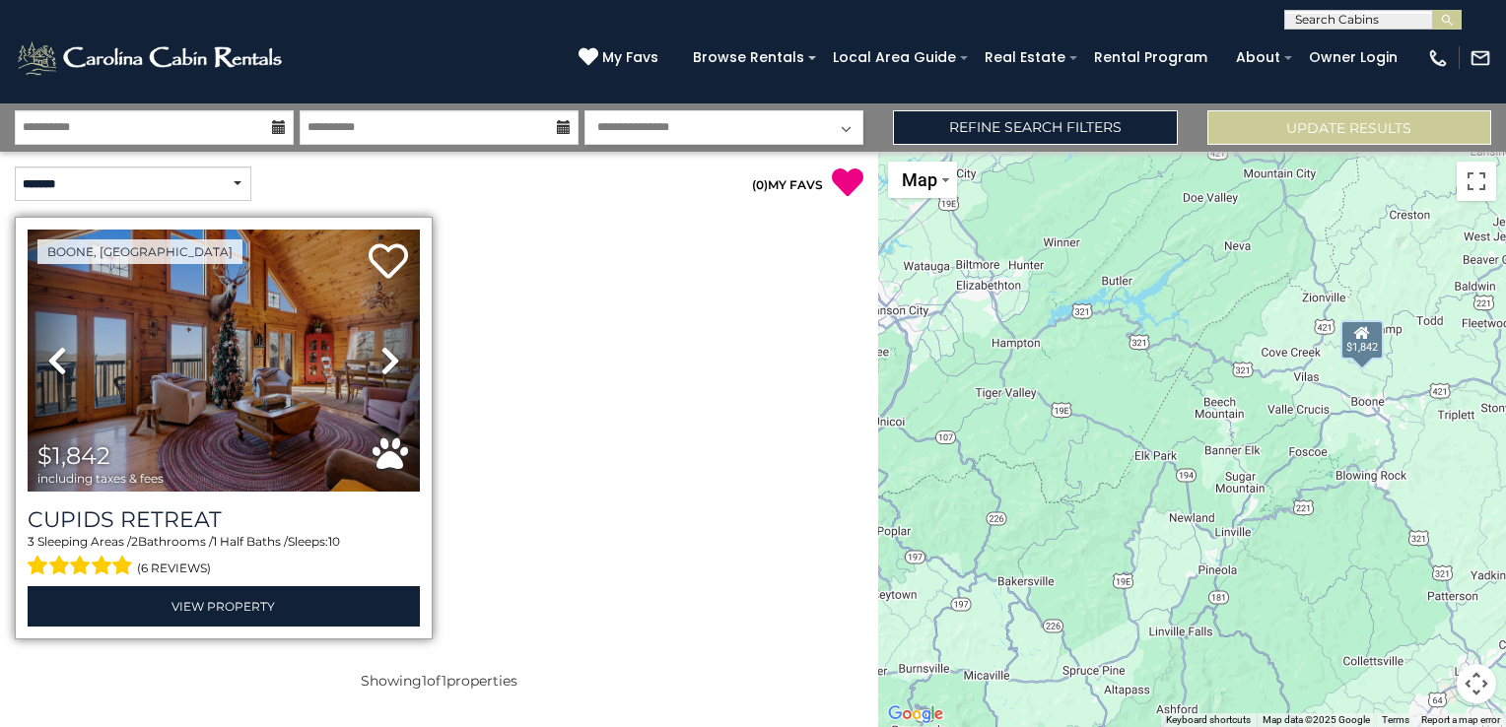
click at [380, 350] on icon at bounding box center [390, 361] width 20 height 32
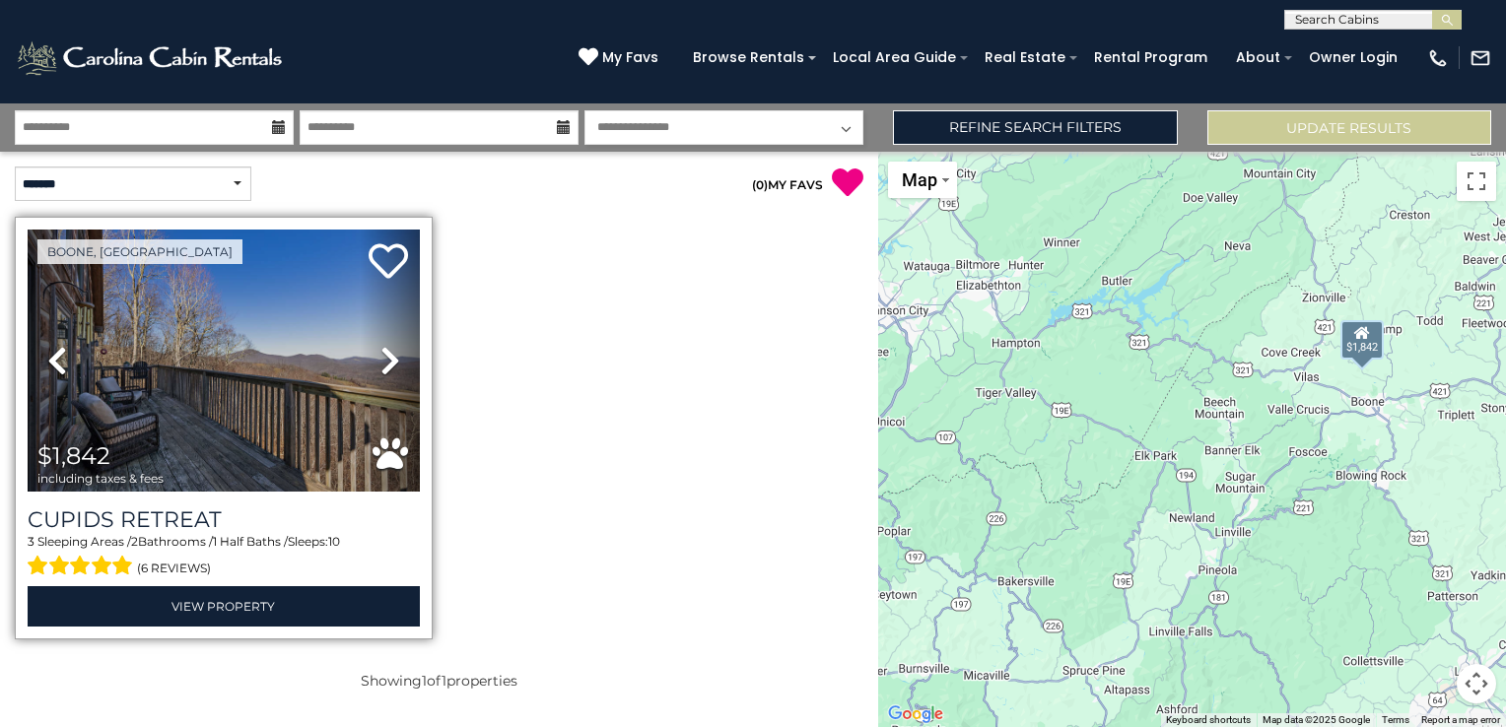
click at [380, 350] on icon at bounding box center [390, 361] width 20 height 32
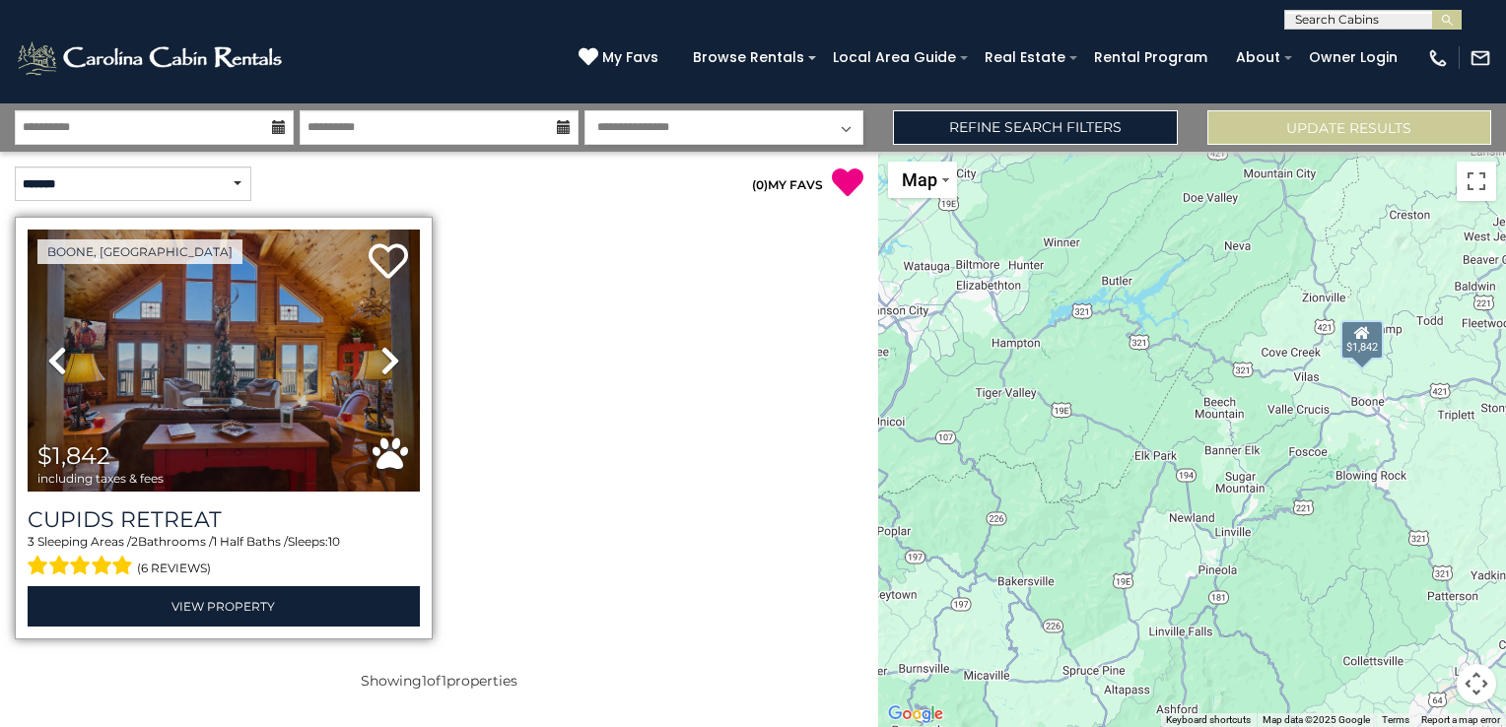
click at [380, 349] on icon at bounding box center [390, 361] width 20 height 32
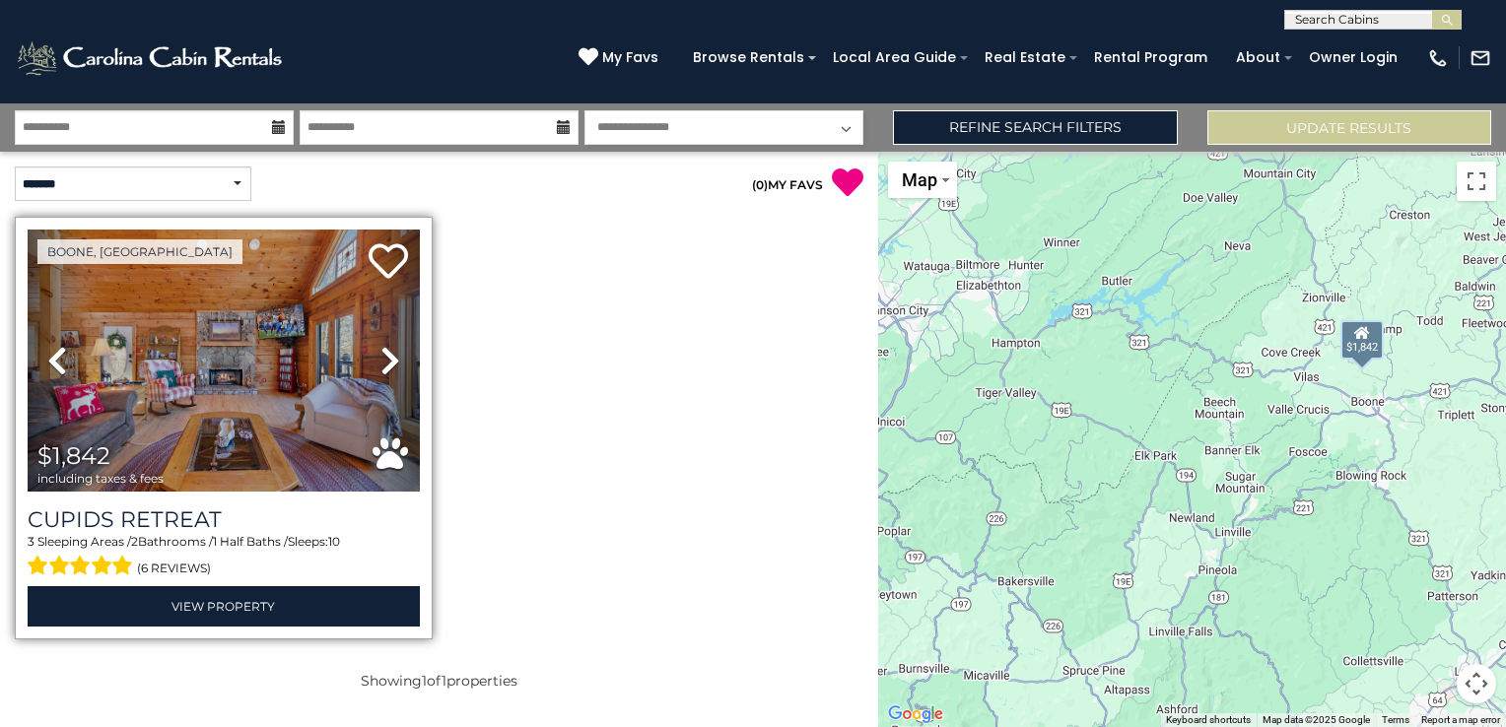
click at [380, 349] on icon at bounding box center [390, 361] width 20 height 32
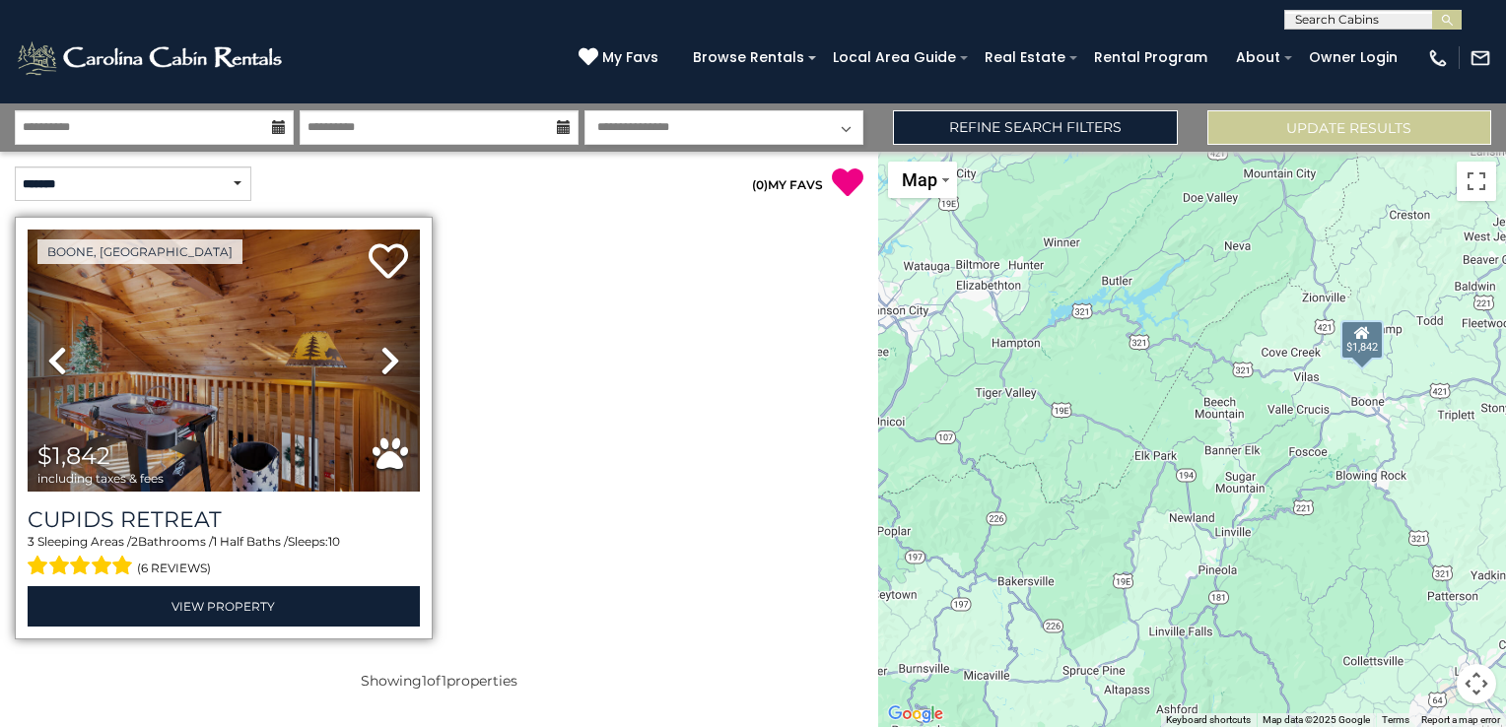
click at [380, 349] on icon at bounding box center [390, 361] width 20 height 32
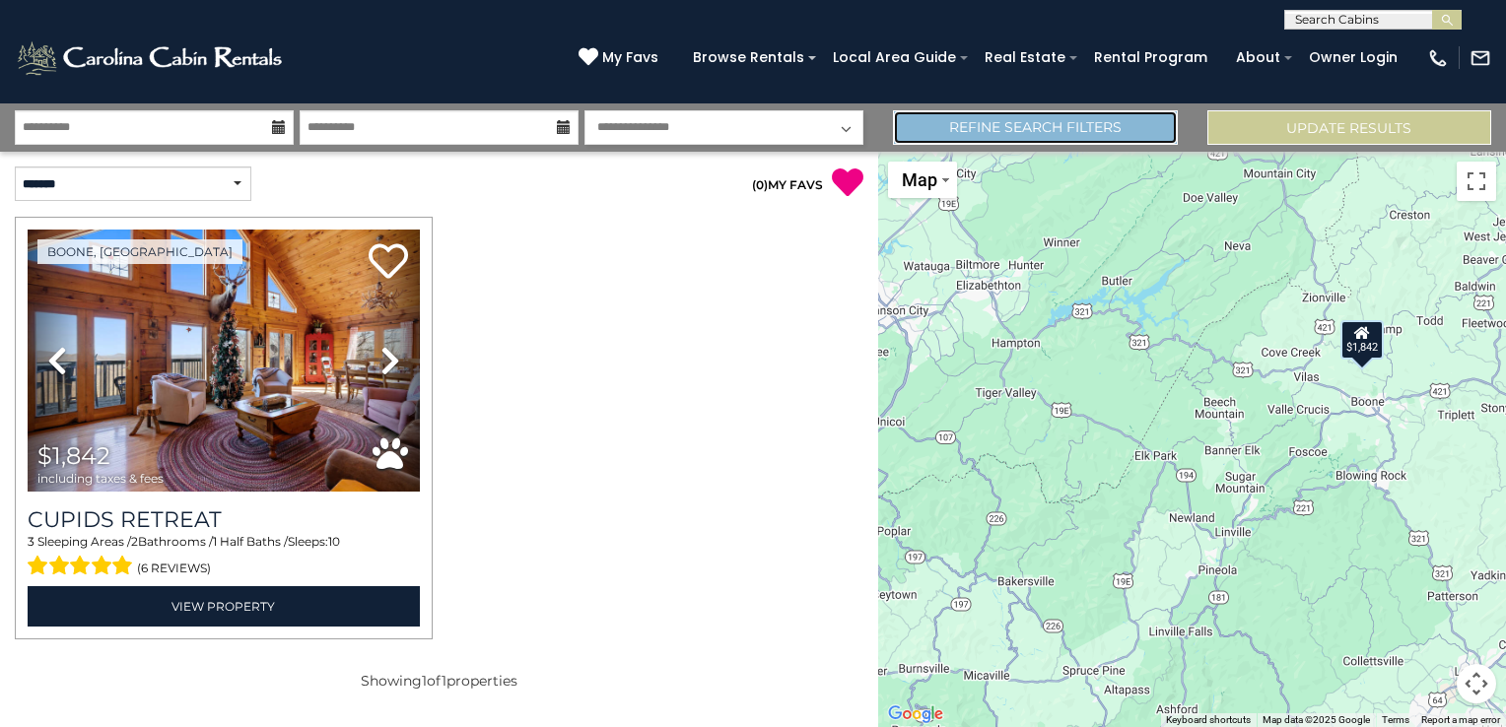
click at [1141, 134] on link "Refine Search Filters" at bounding box center [1035, 127] width 284 height 34
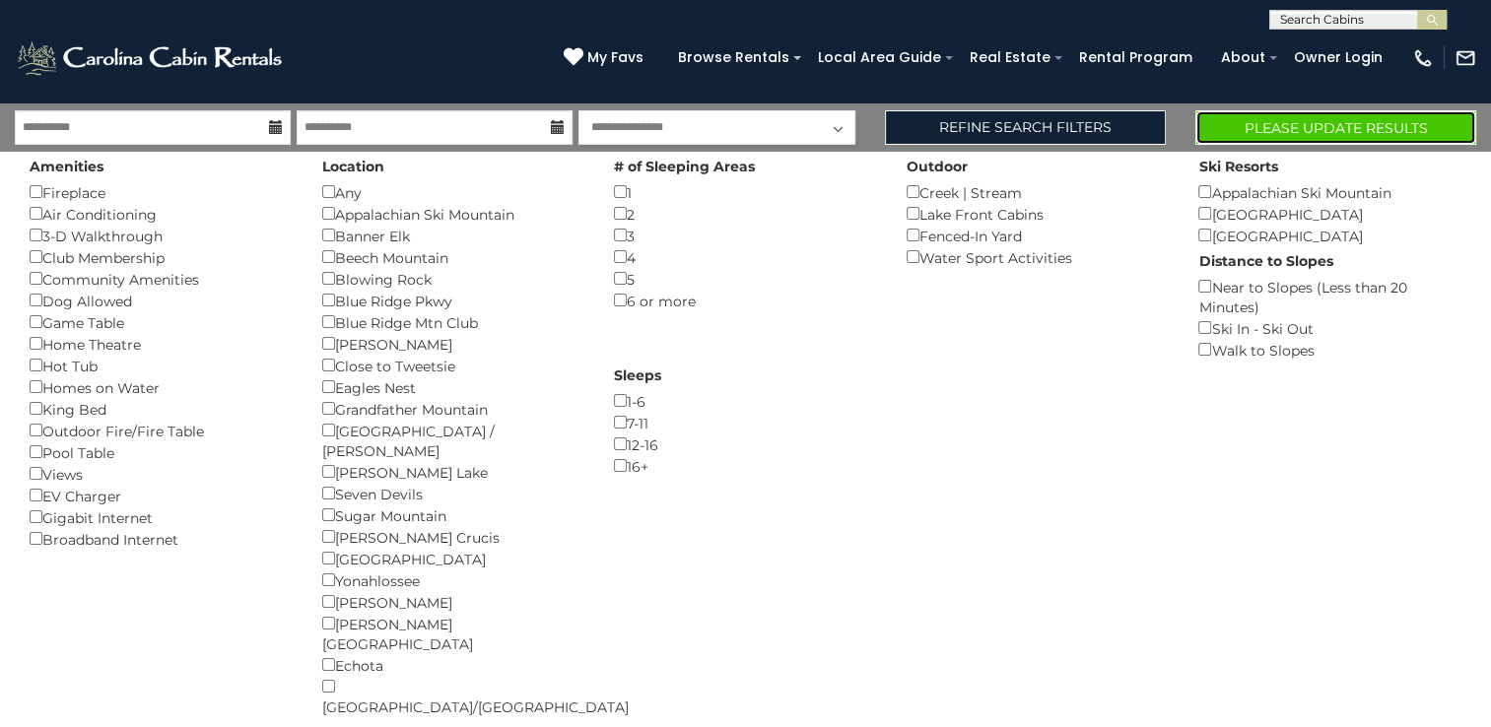
click at [1269, 120] on button "Please Update Results" at bounding box center [1336, 127] width 281 height 34
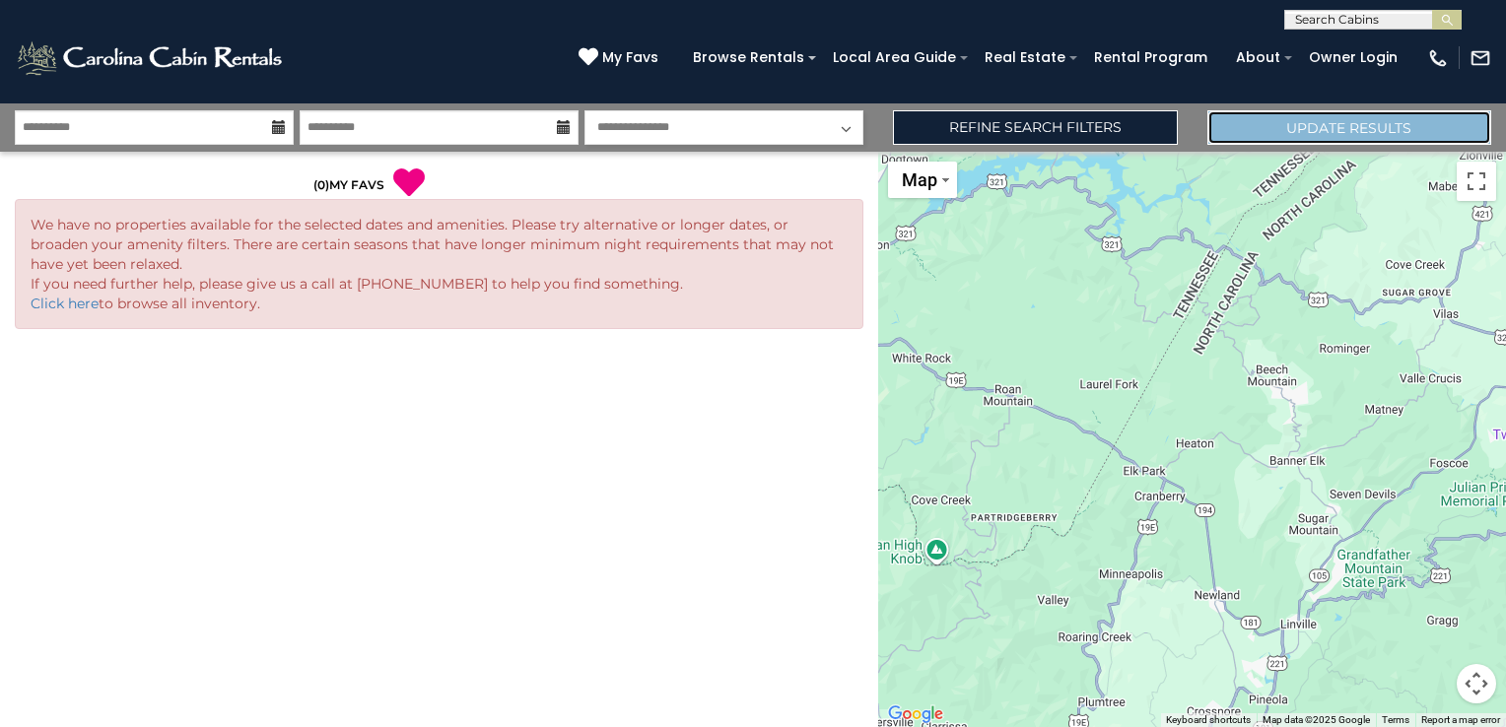
click at [1297, 124] on button "Update Results" at bounding box center [1349, 127] width 284 height 34
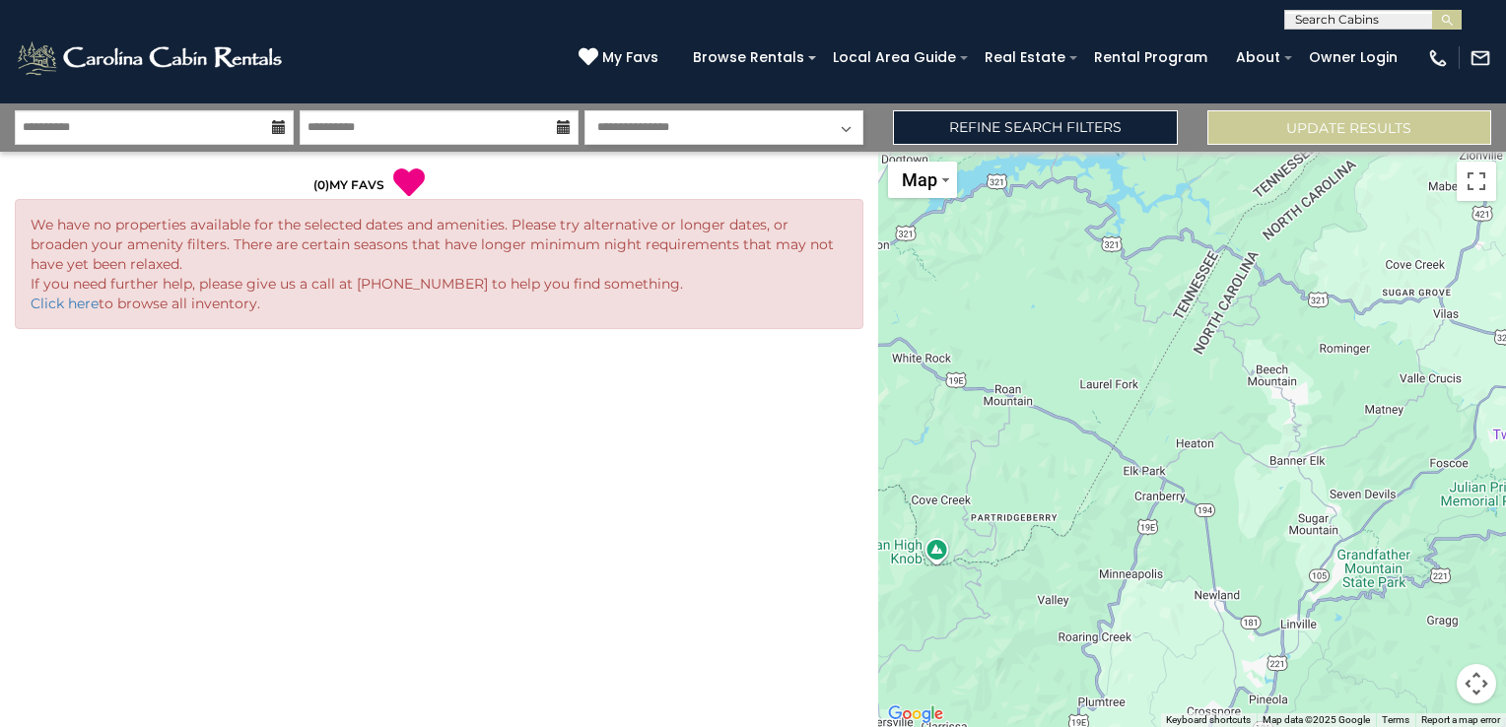
click at [761, 127] on select "**********" at bounding box center [723, 127] width 279 height 34
click at [1309, 146] on div "**********" at bounding box center [753, 127] width 1506 height 48
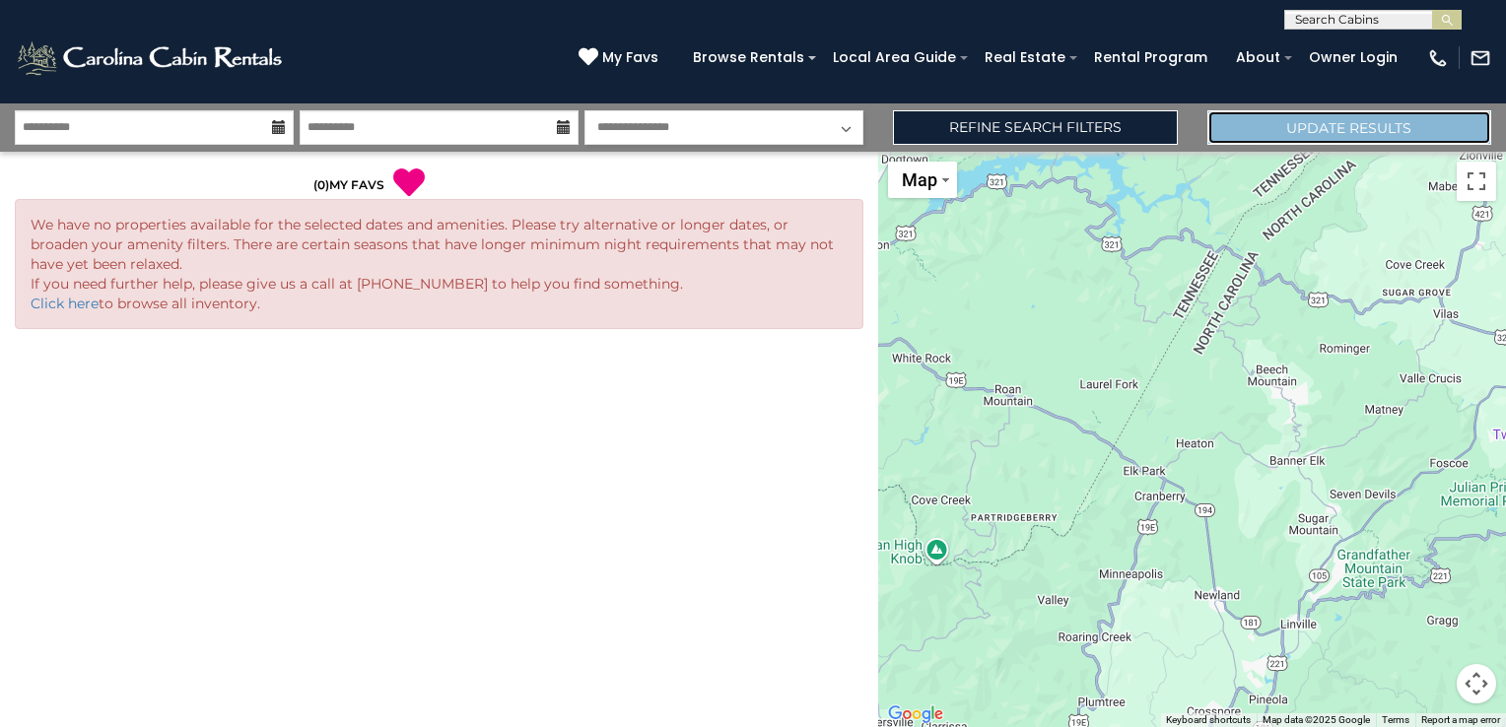
click at [1305, 138] on button "Update Results" at bounding box center [1349, 127] width 284 height 34
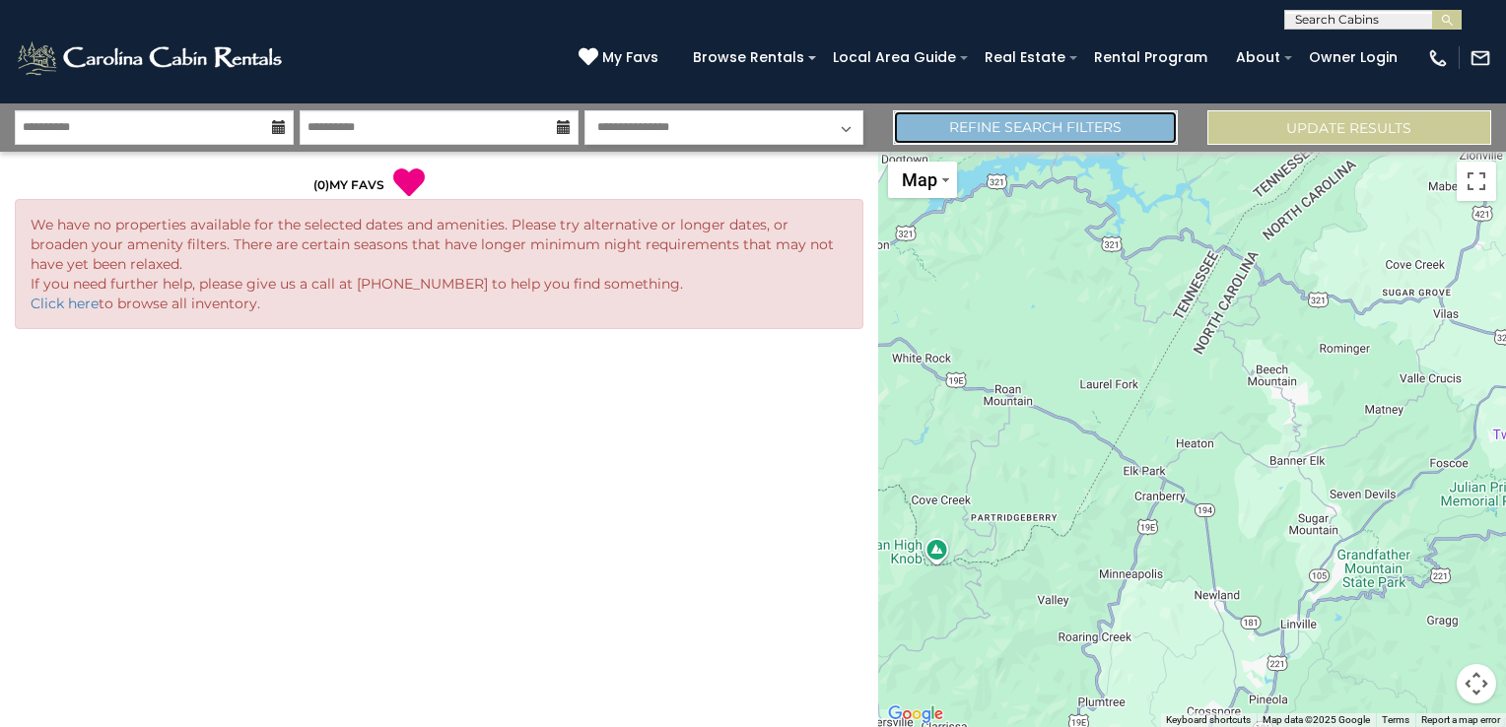
click at [1091, 128] on link "Refine Search Filters" at bounding box center [1035, 127] width 284 height 34
click at [1096, 138] on link "Refine Search Filters" at bounding box center [1035, 127] width 284 height 34
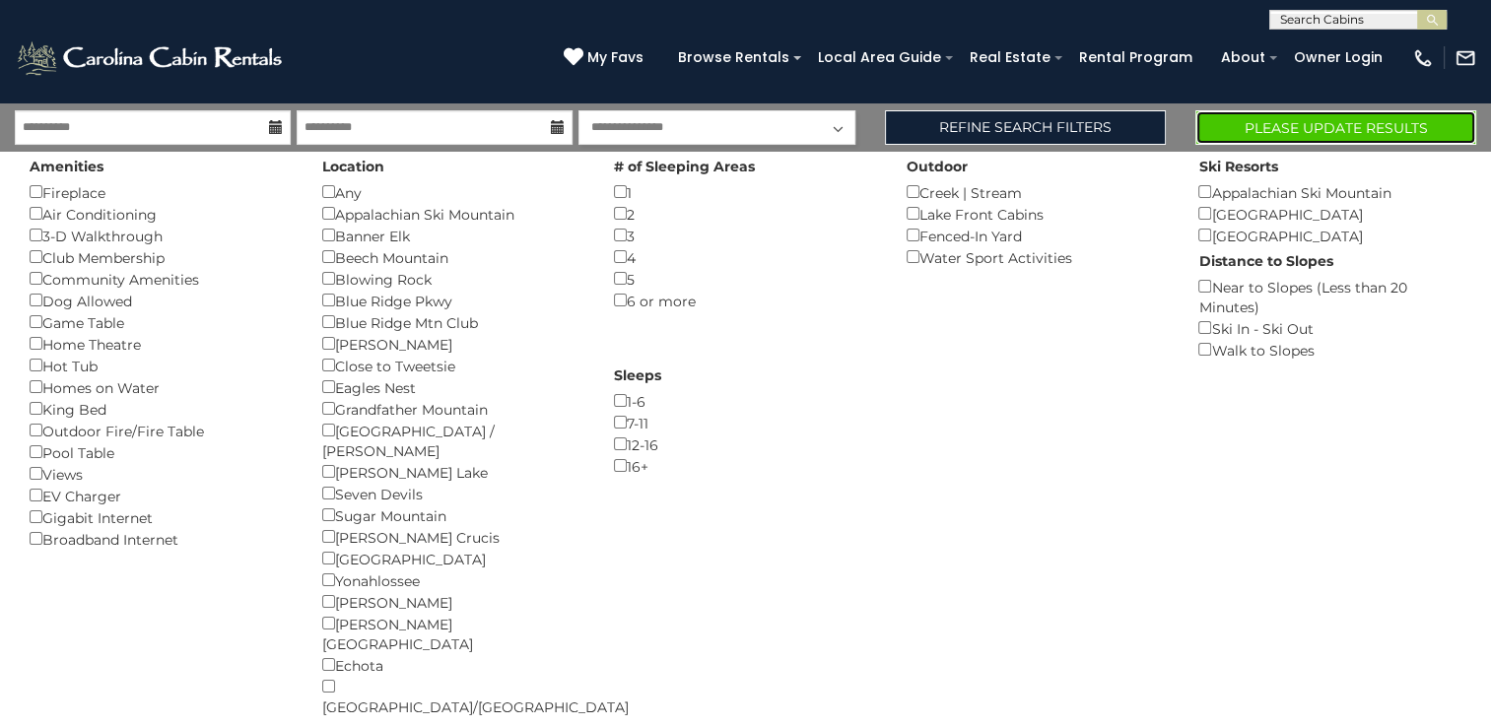
click at [1267, 115] on button "Please Update Results" at bounding box center [1336, 127] width 281 height 34
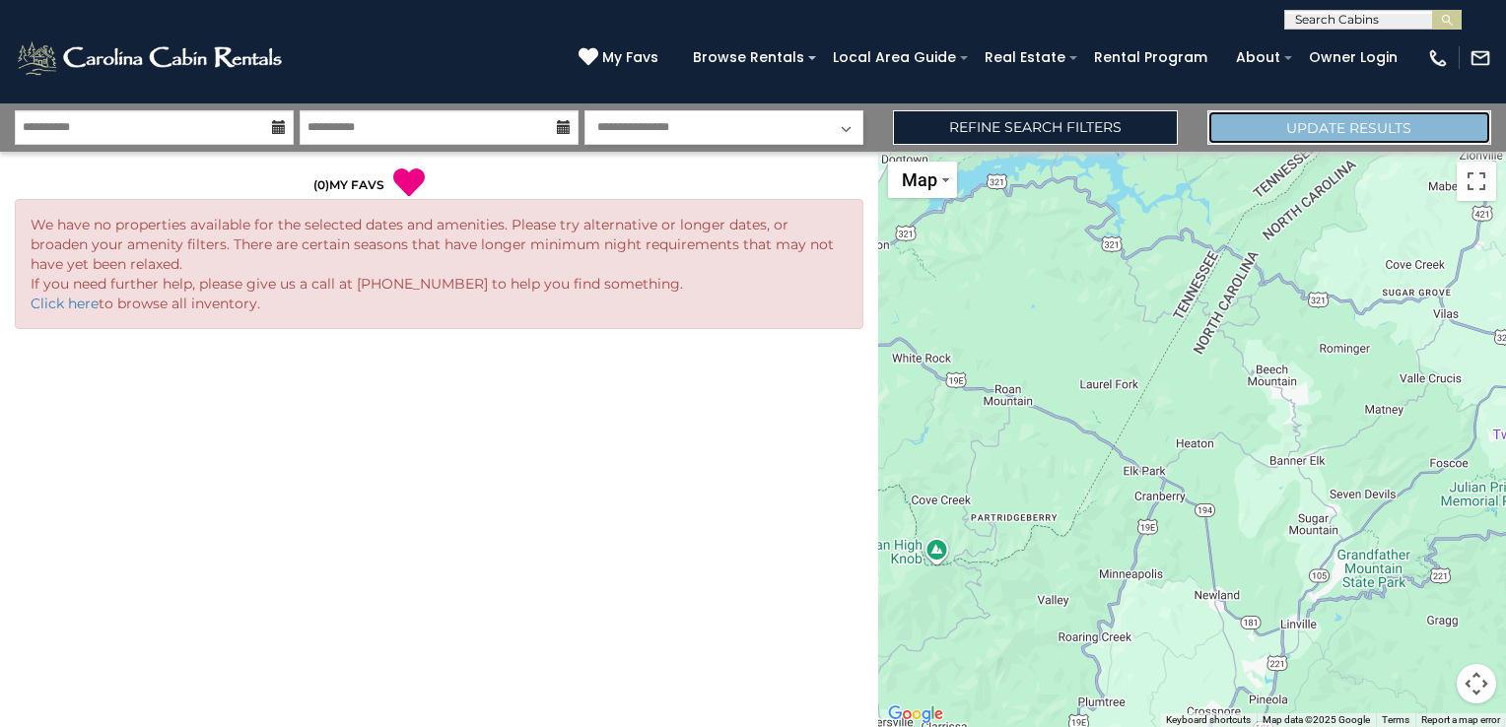
click at [1259, 116] on button "Update Results" at bounding box center [1349, 127] width 284 height 34
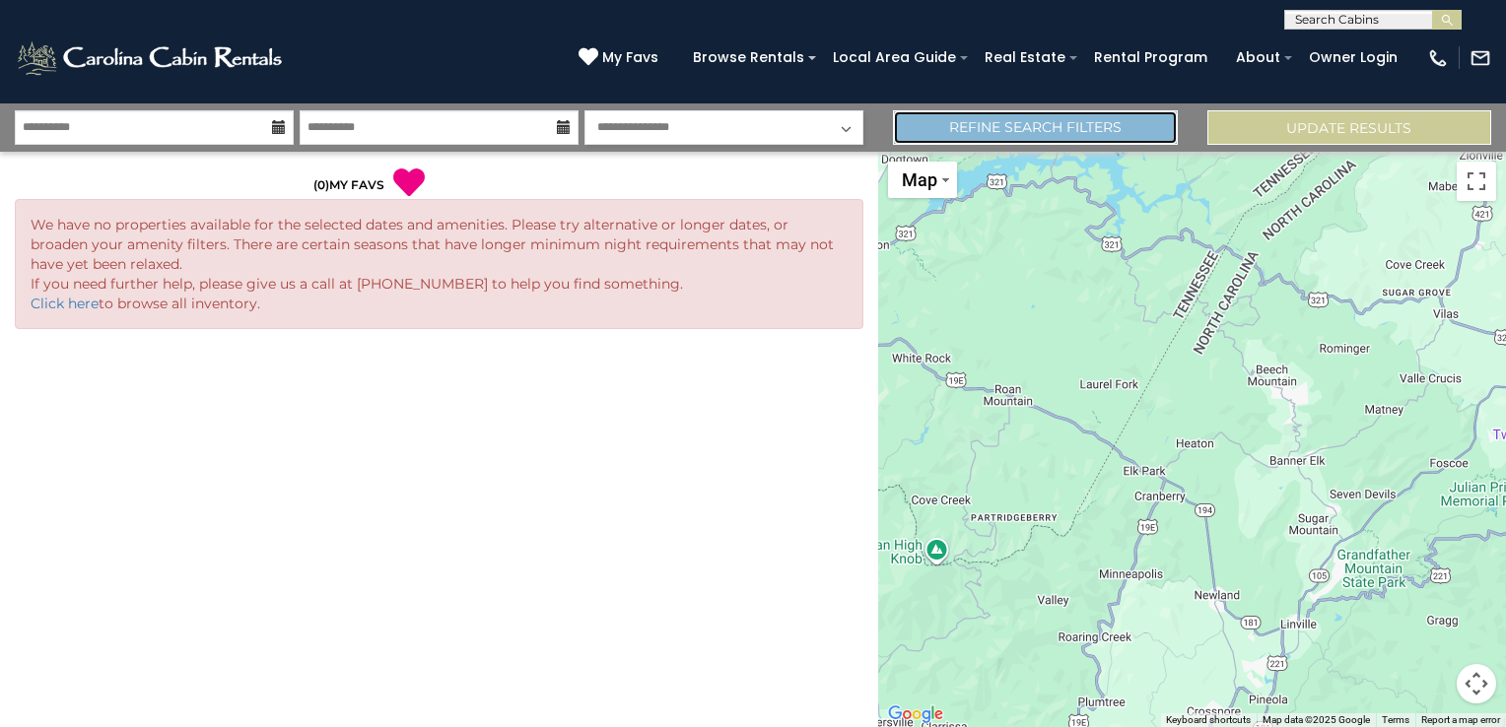
click at [1038, 131] on link "Refine Search Filters" at bounding box center [1035, 127] width 284 height 34
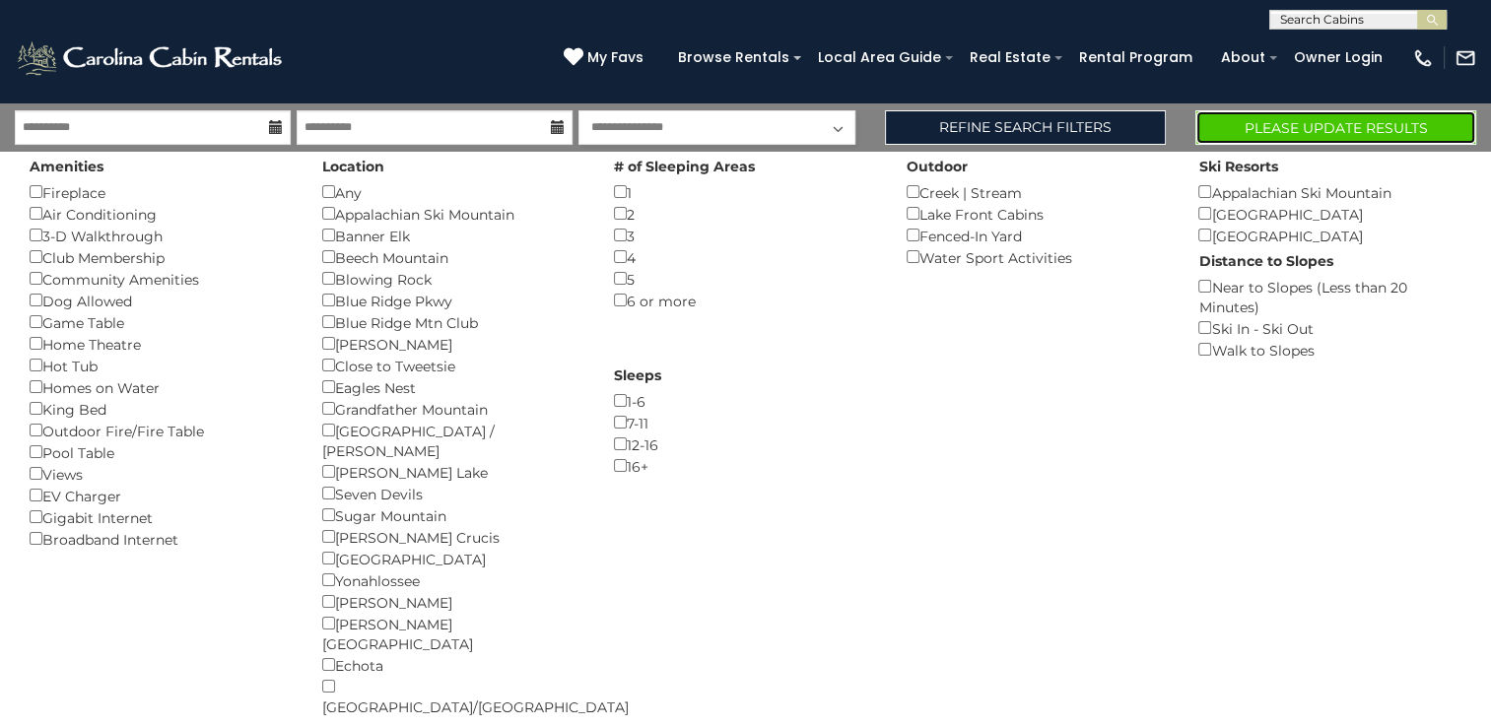
click at [1294, 114] on button "Please Update Results" at bounding box center [1336, 127] width 281 height 34
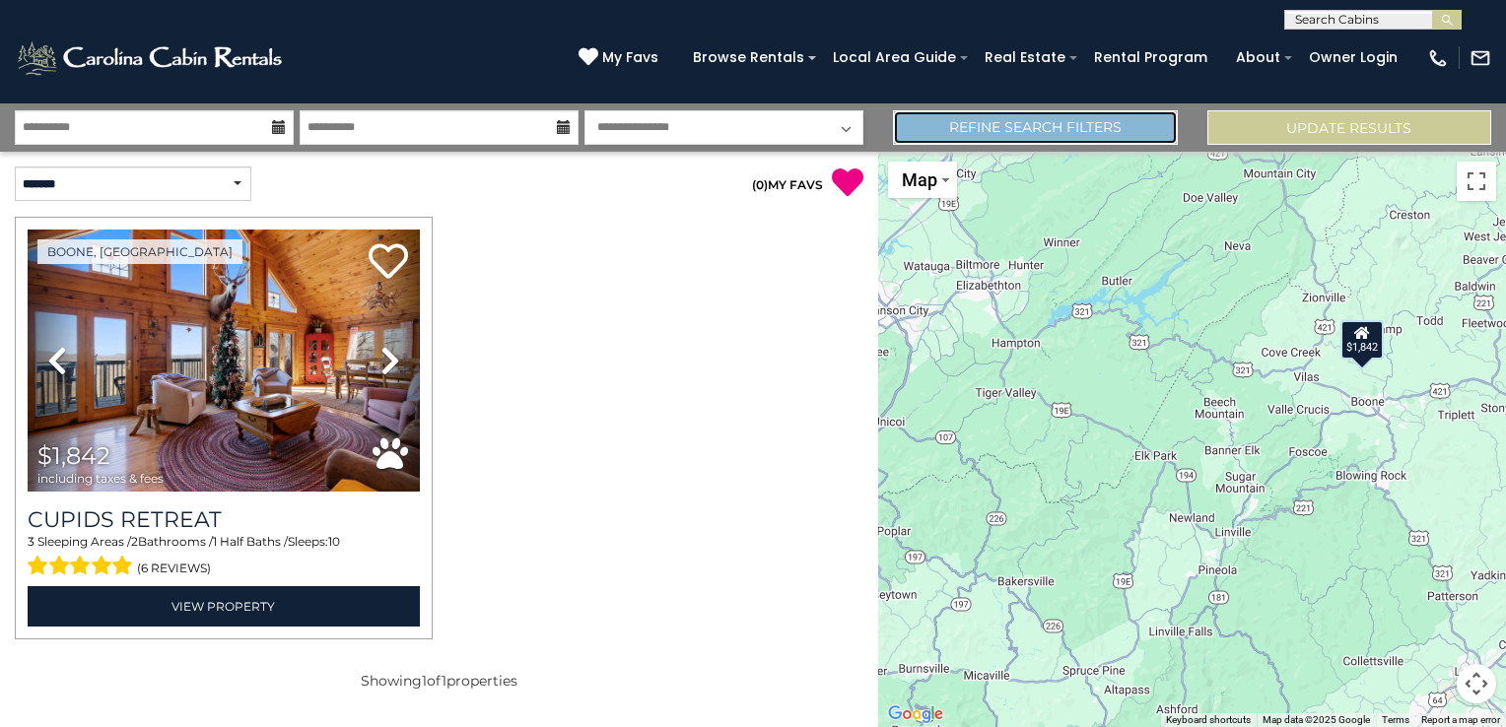
click at [1064, 116] on link "Refine Search Filters" at bounding box center [1035, 127] width 284 height 34
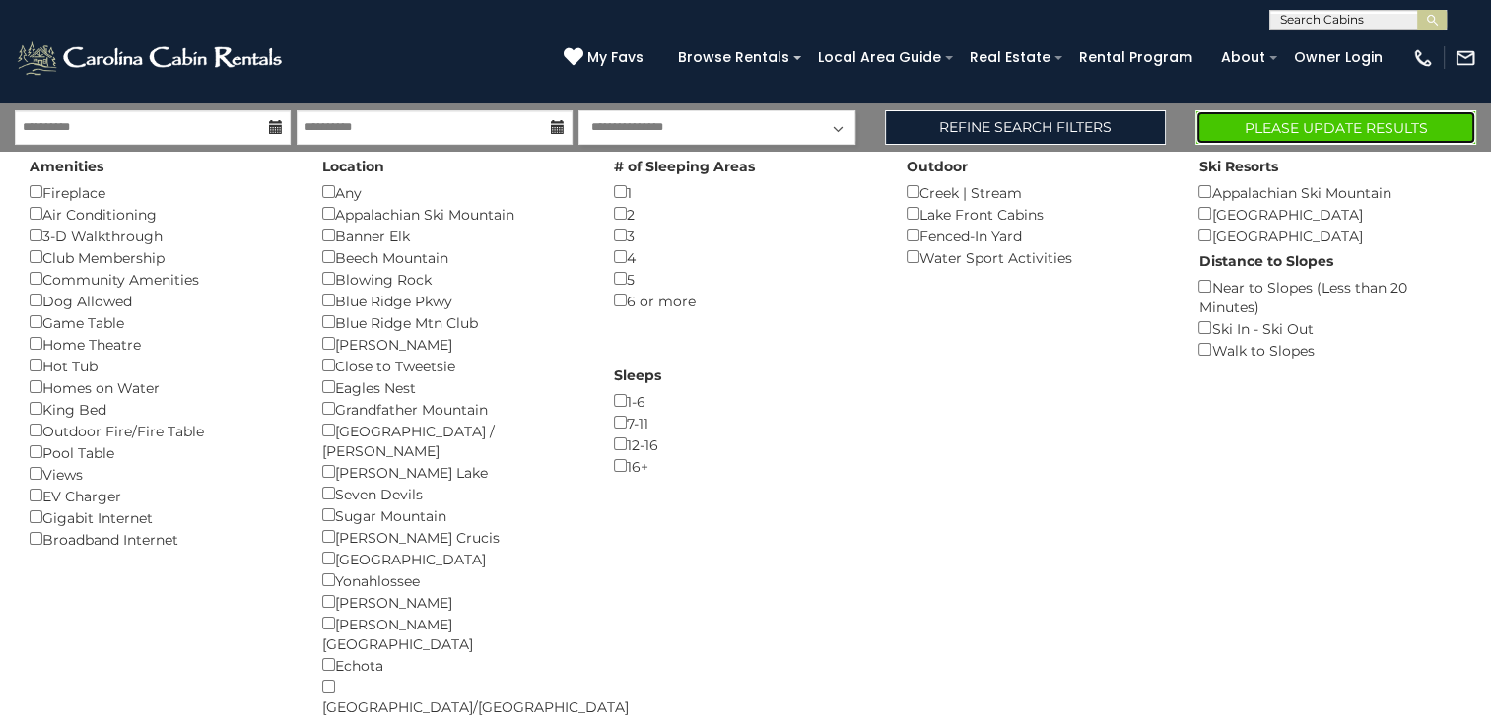
click at [1282, 133] on button "Please Update Results" at bounding box center [1336, 127] width 281 height 34
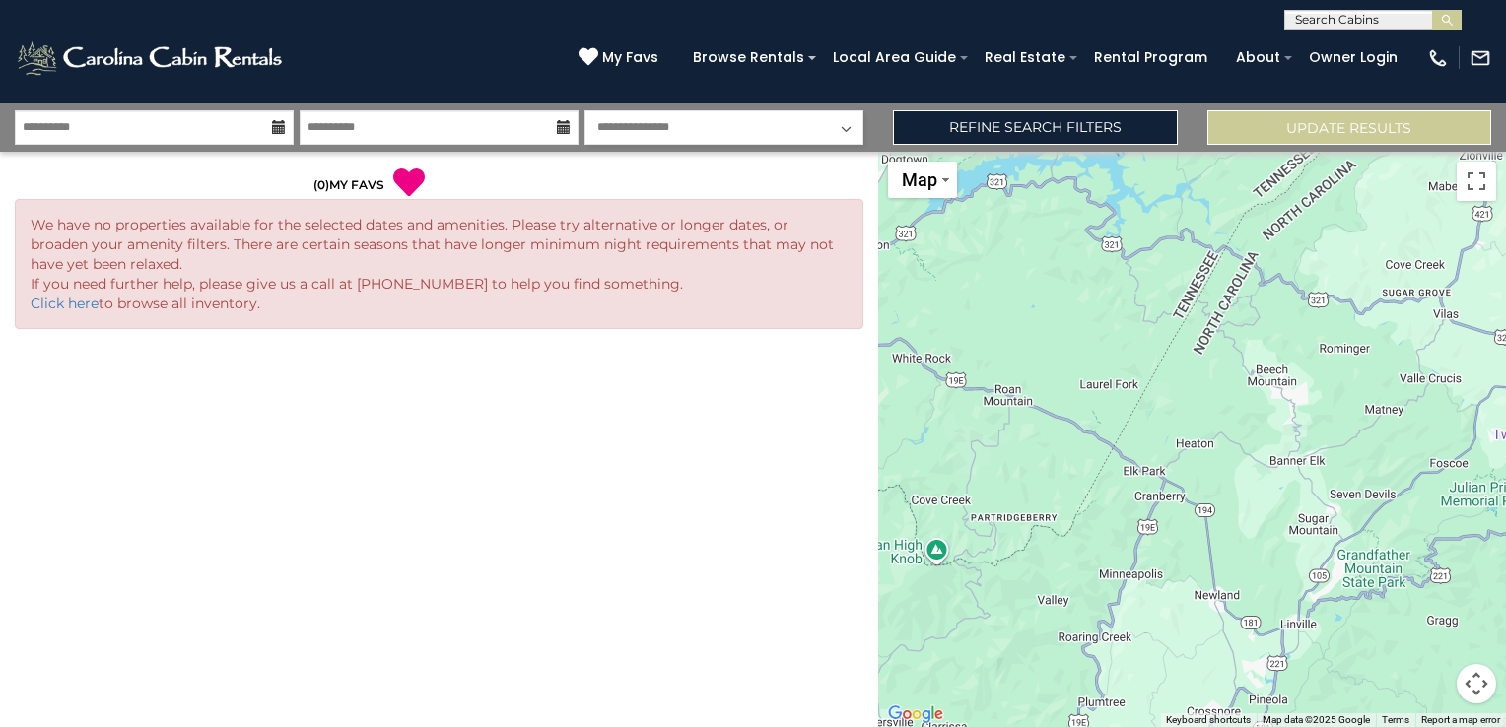
click at [800, 141] on select "**********" at bounding box center [723, 127] width 279 height 34
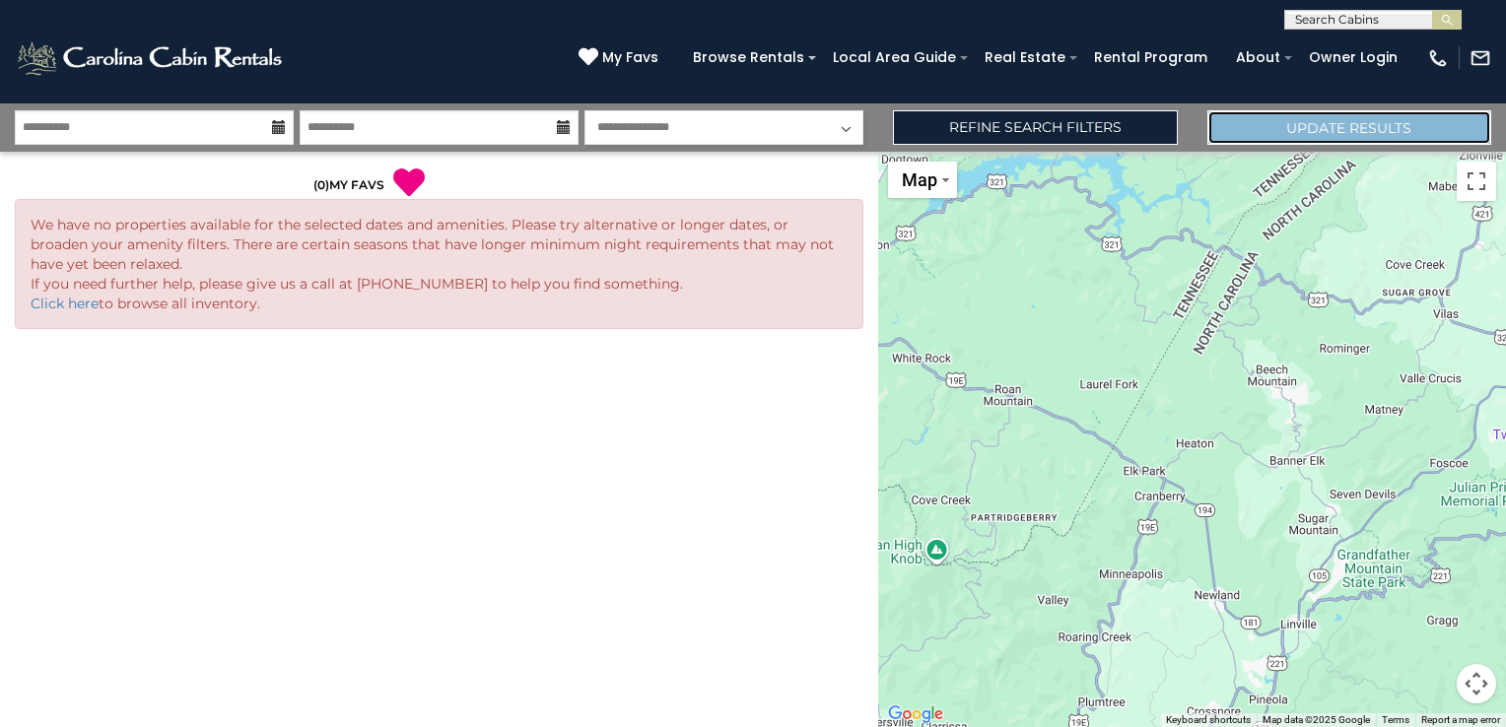
click at [1231, 125] on button "Update Results" at bounding box center [1349, 127] width 284 height 34
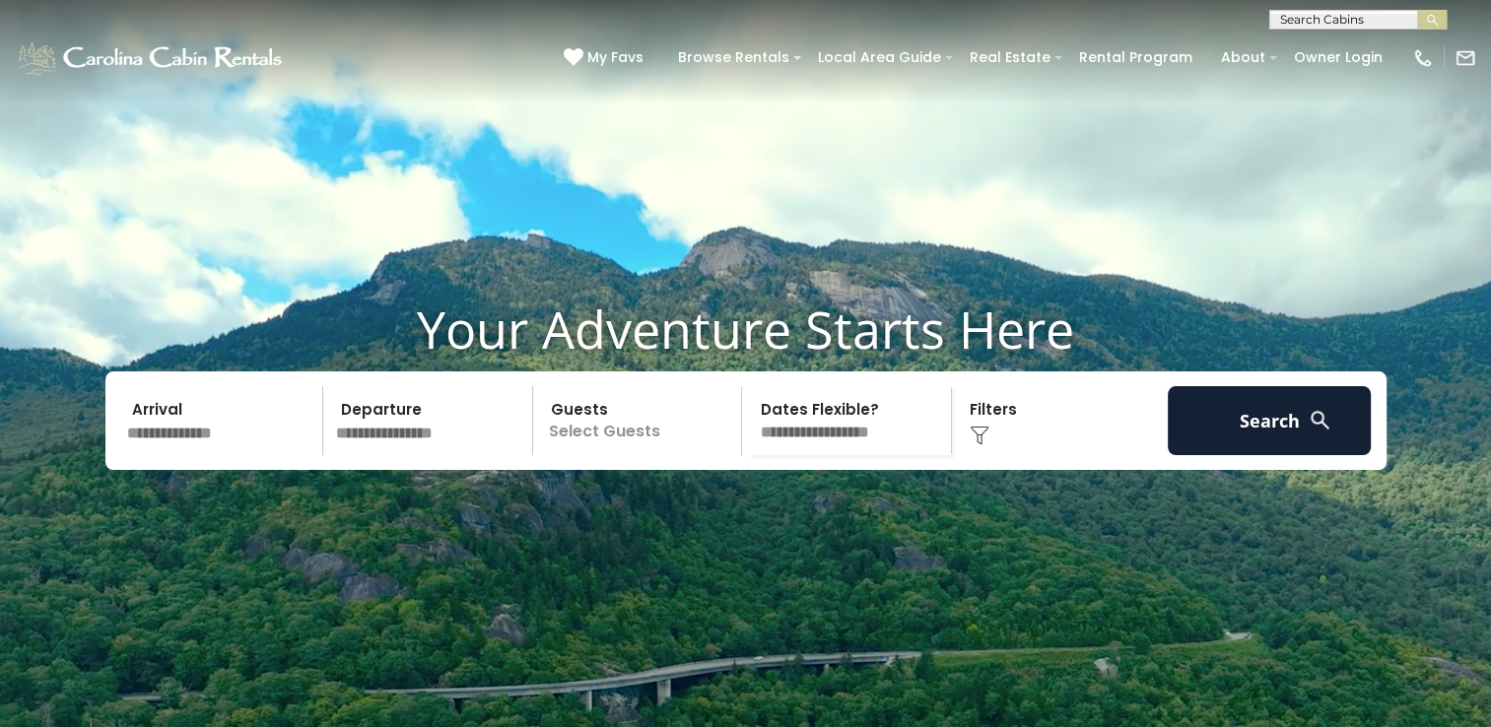
click at [197, 386] on input "text" at bounding box center [222, 420] width 204 height 69
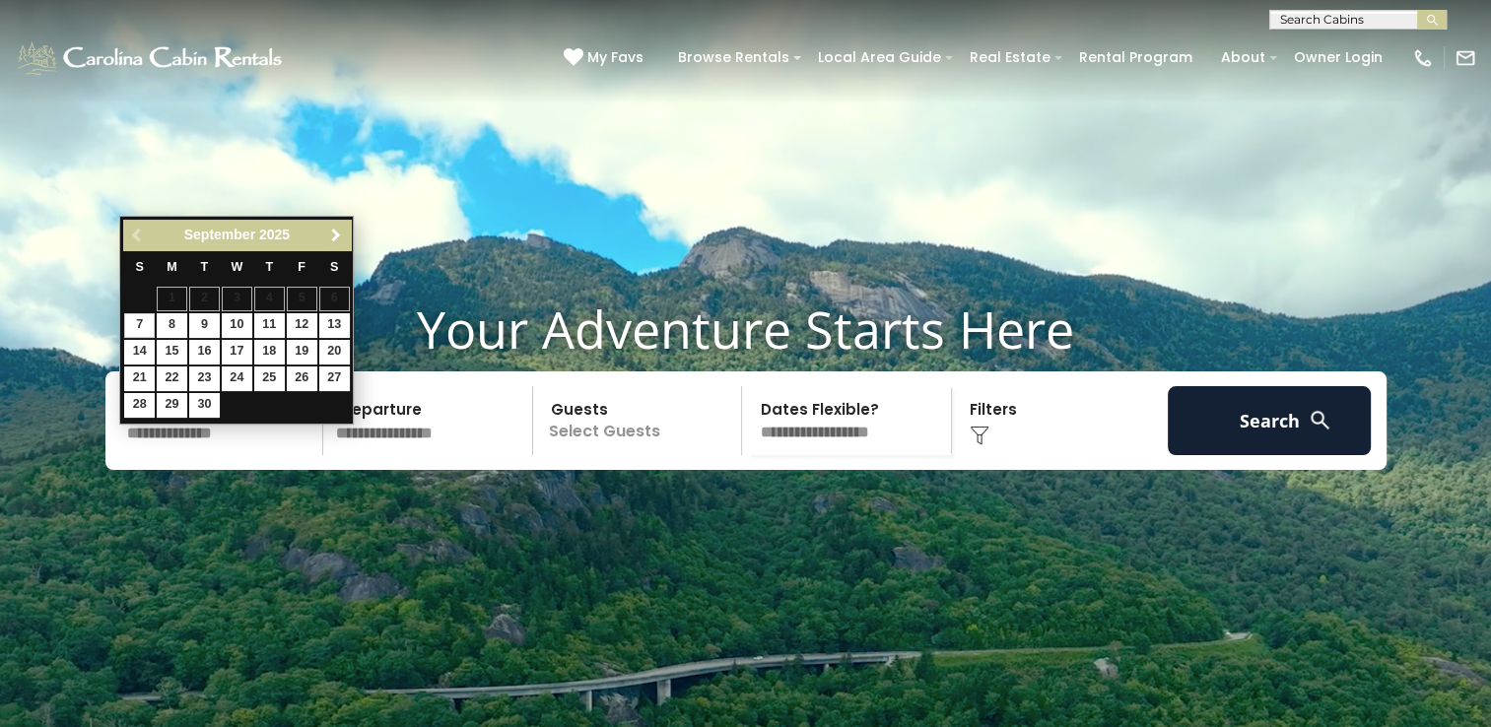
click at [339, 234] on span "Next" at bounding box center [336, 236] width 16 height 16
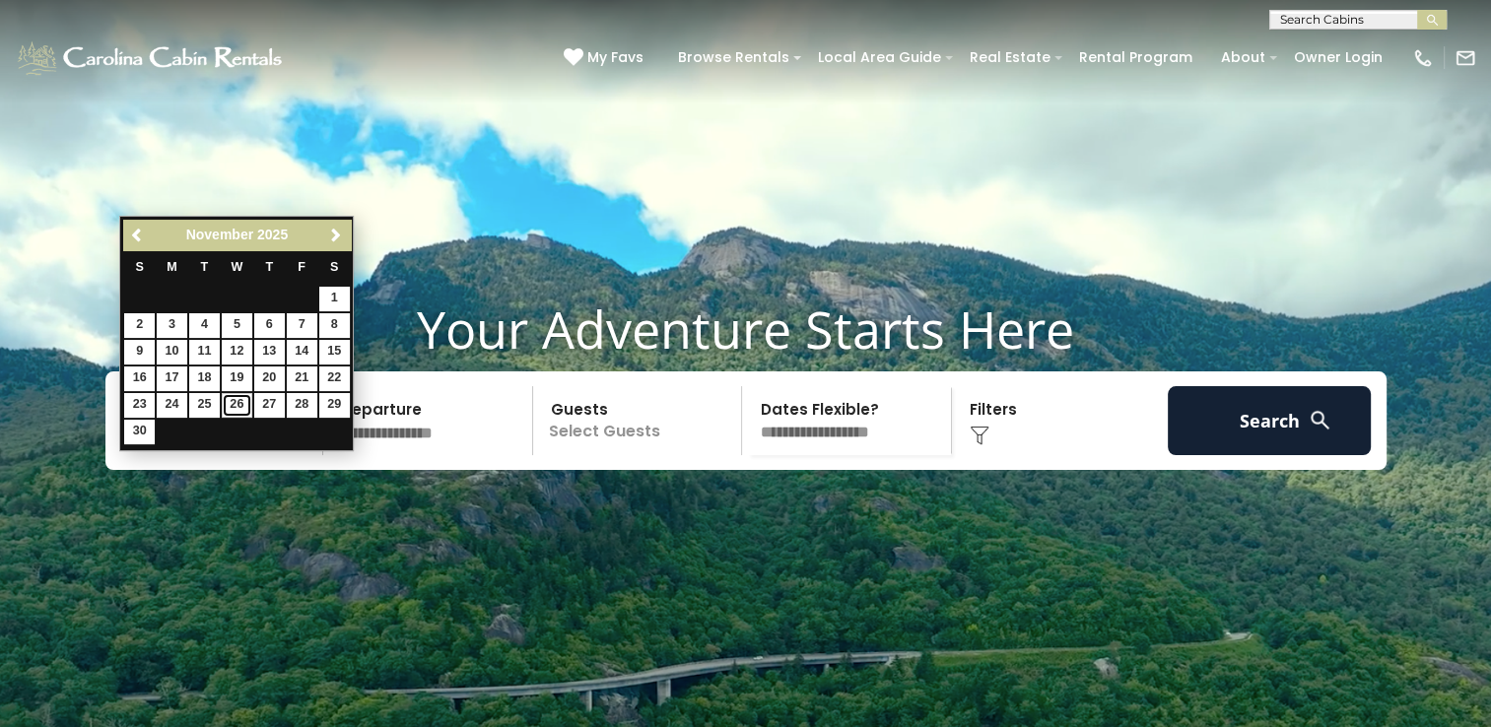
click at [235, 402] on link "26" at bounding box center [237, 405] width 31 height 25
type input "********"
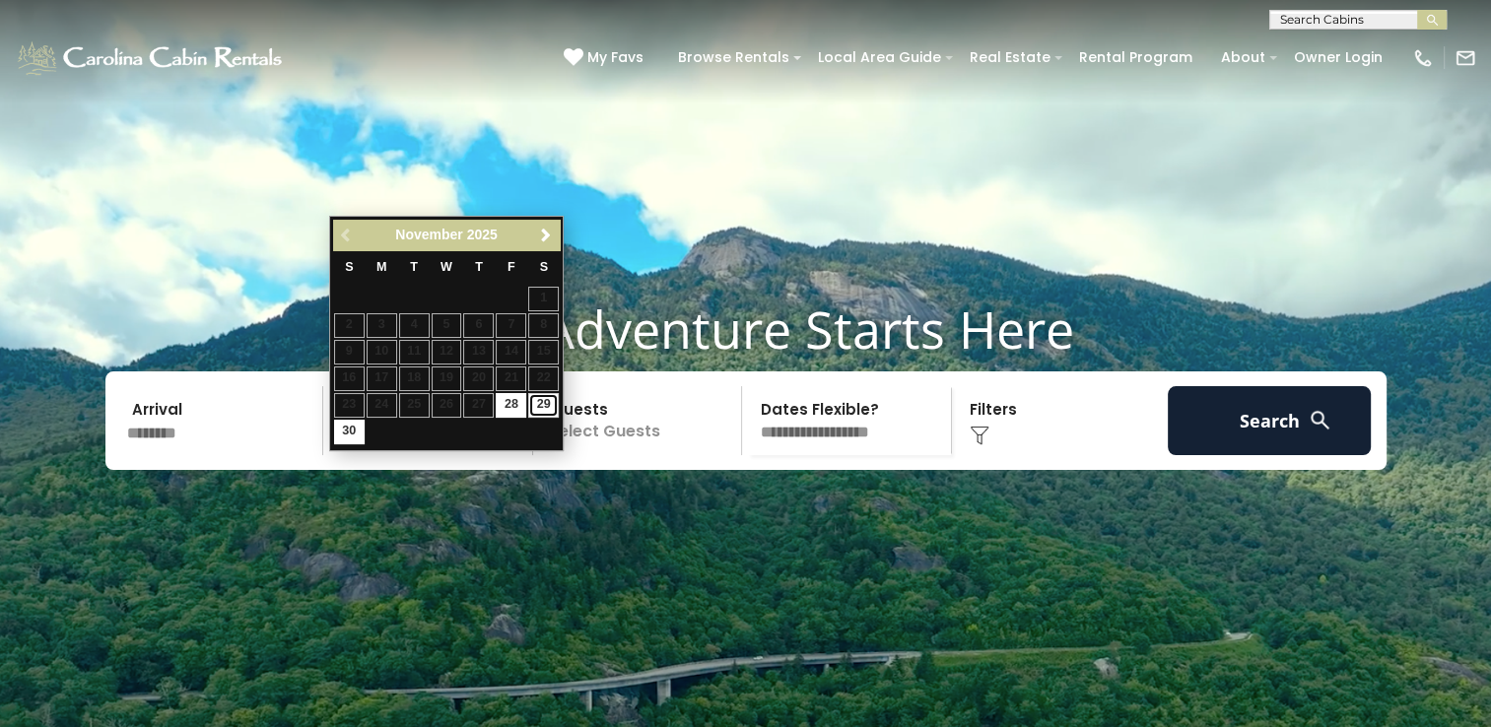
click at [549, 397] on link "29" at bounding box center [543, 405] width 31 height 25
type input "********"
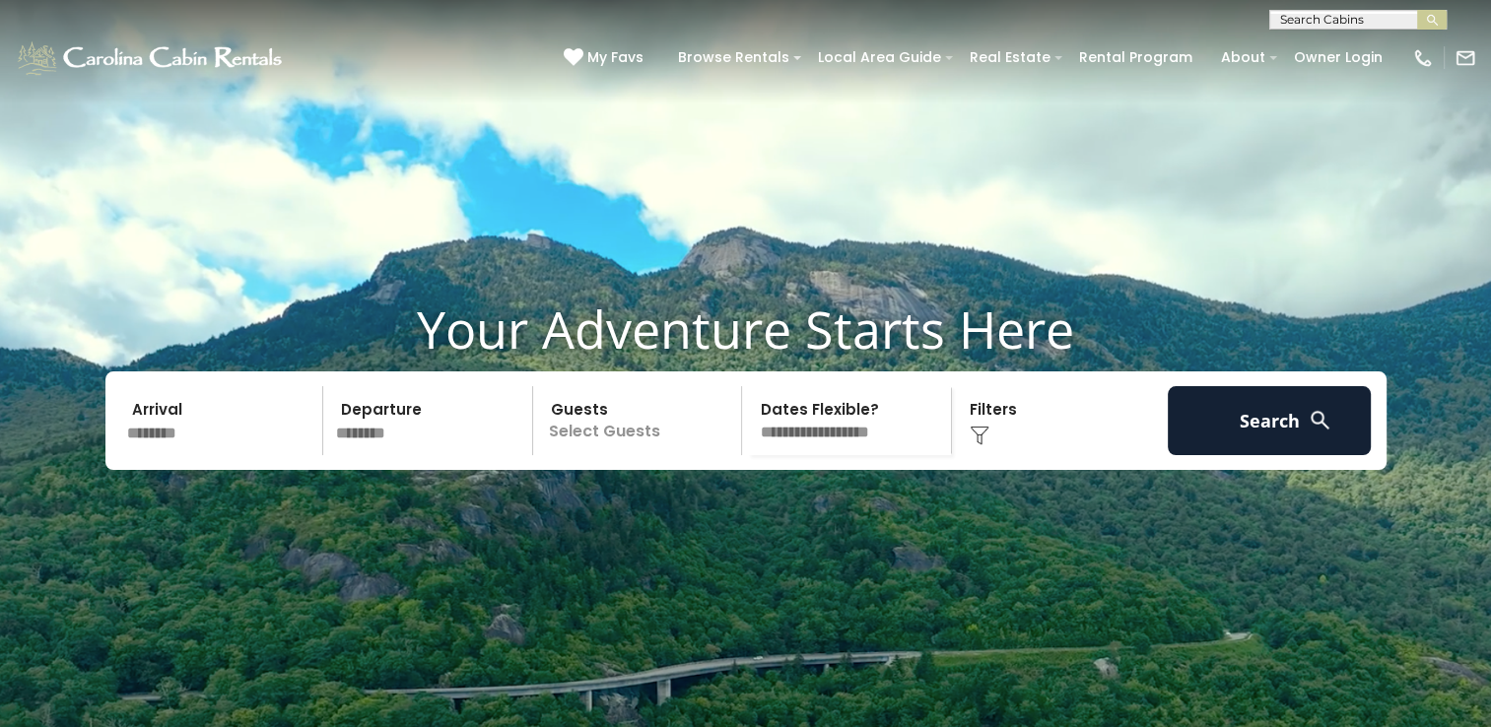
click at [633, 386] on p "Select Guests" at bounding box center [640, 420] width 203 height 69
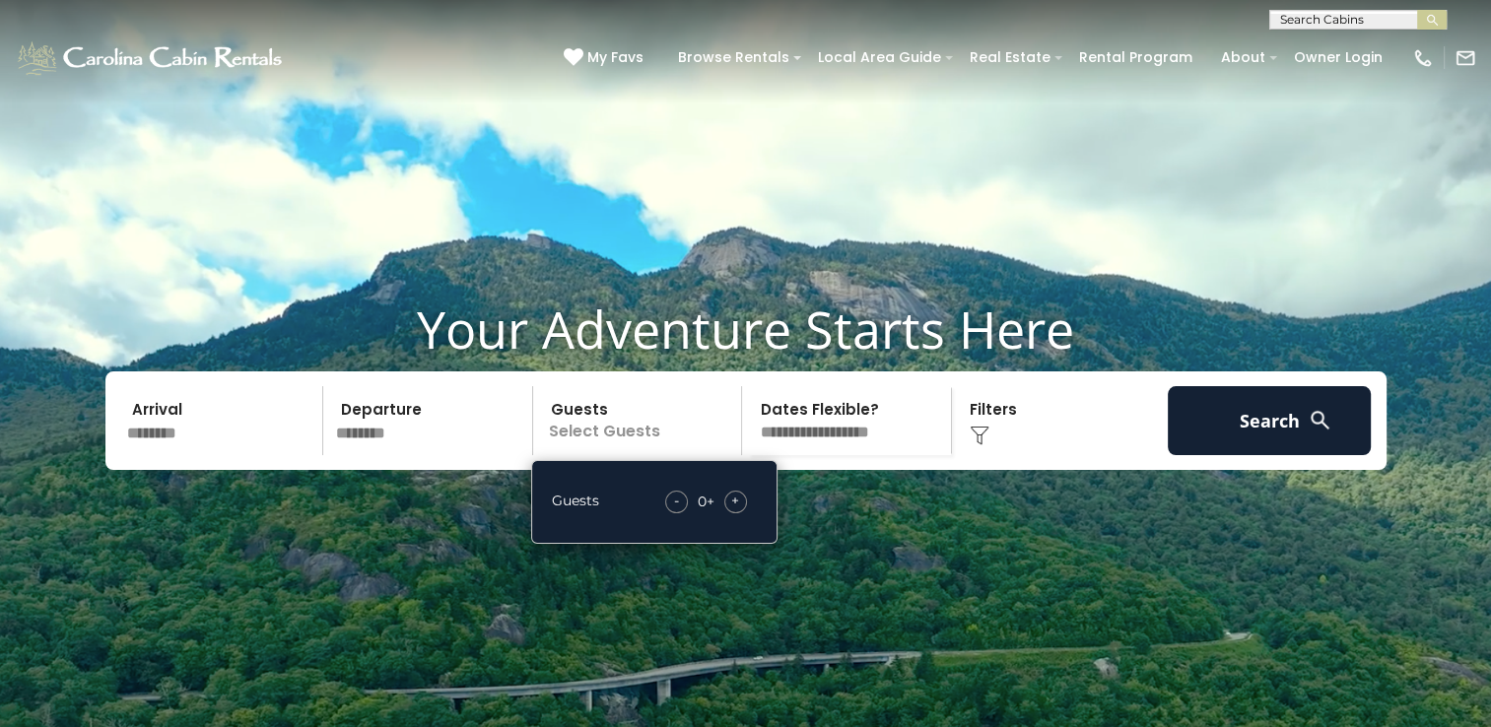
click at [733, 491] on span "+" at bounding box center [735, 501] width 8 height 20
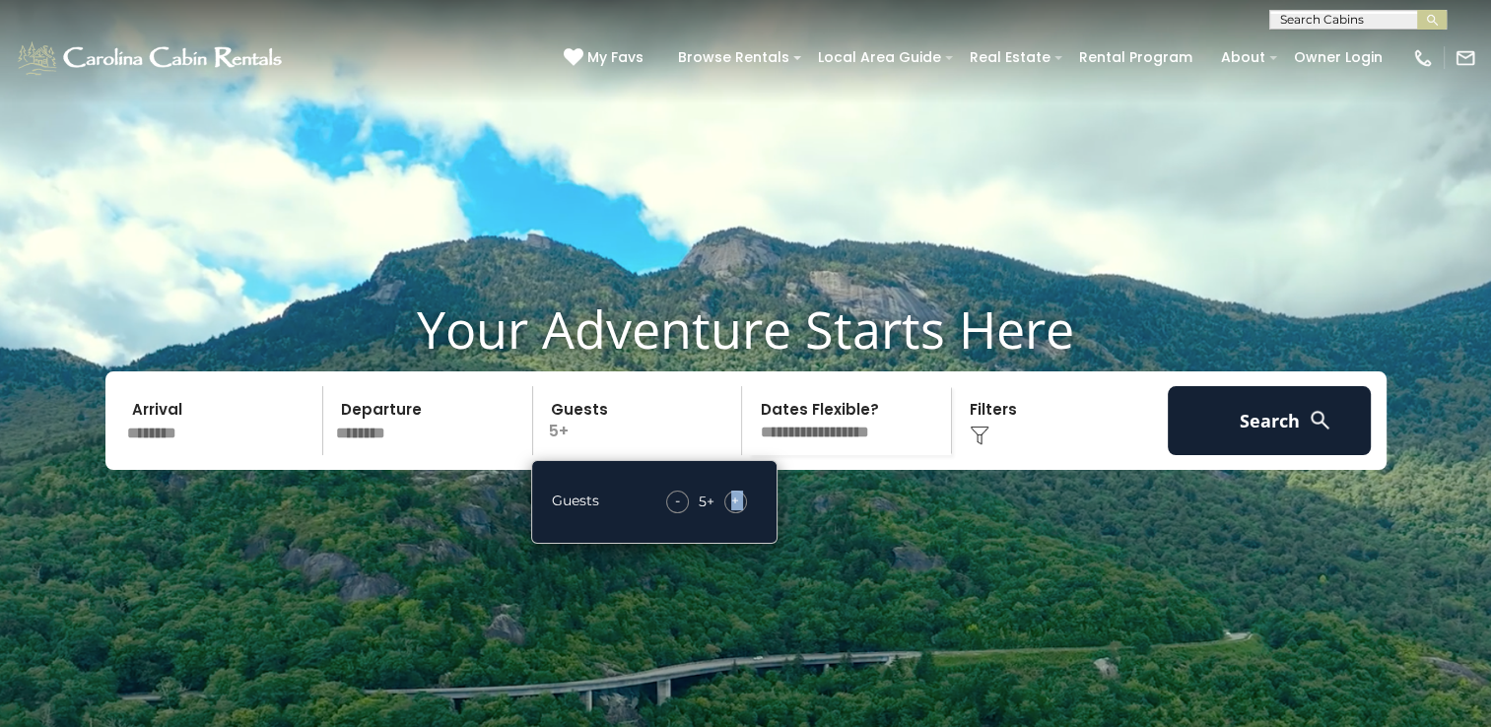
click at [733, 491] on span "+" at bounding box center [735, 501] width 8 height 20
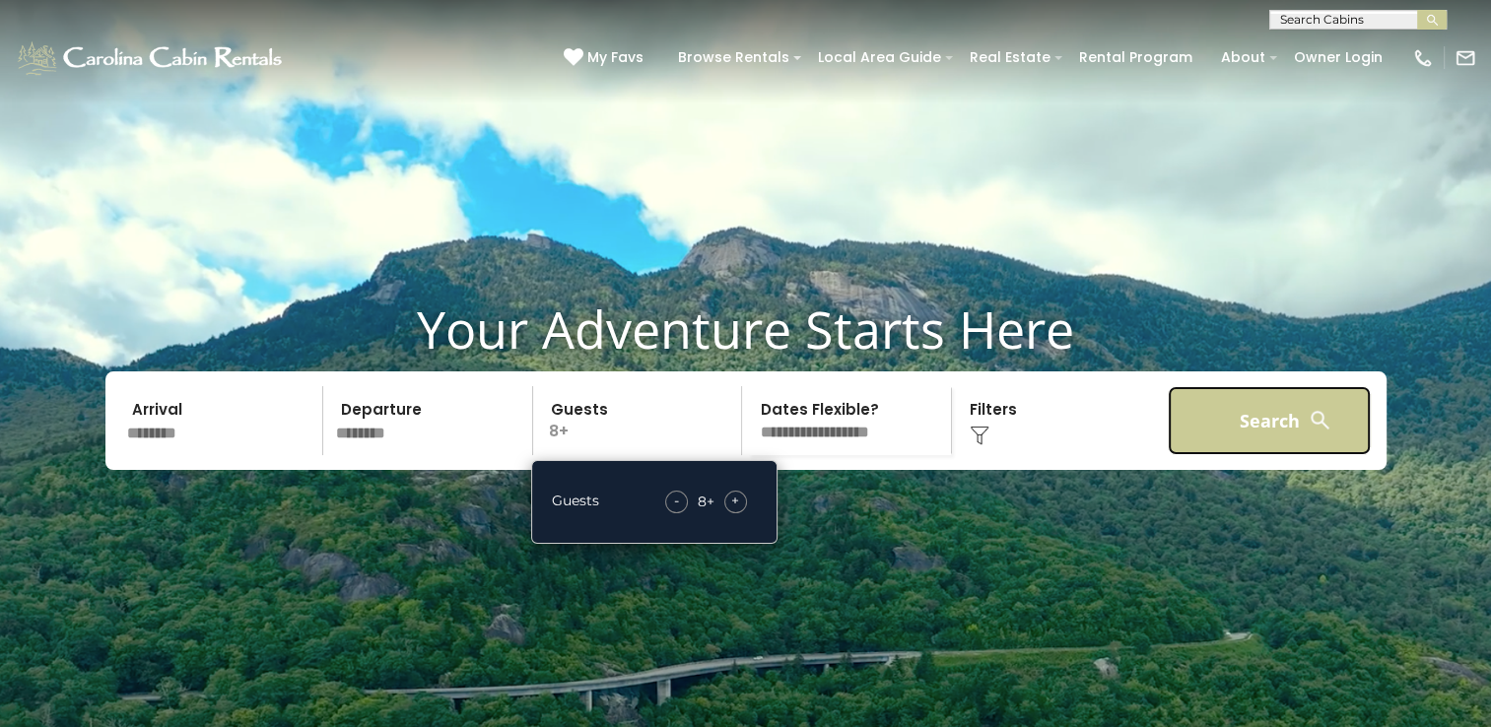
click at [1214, 386] on button "Search" at bounding box center [1270, 420] width 204 height 69
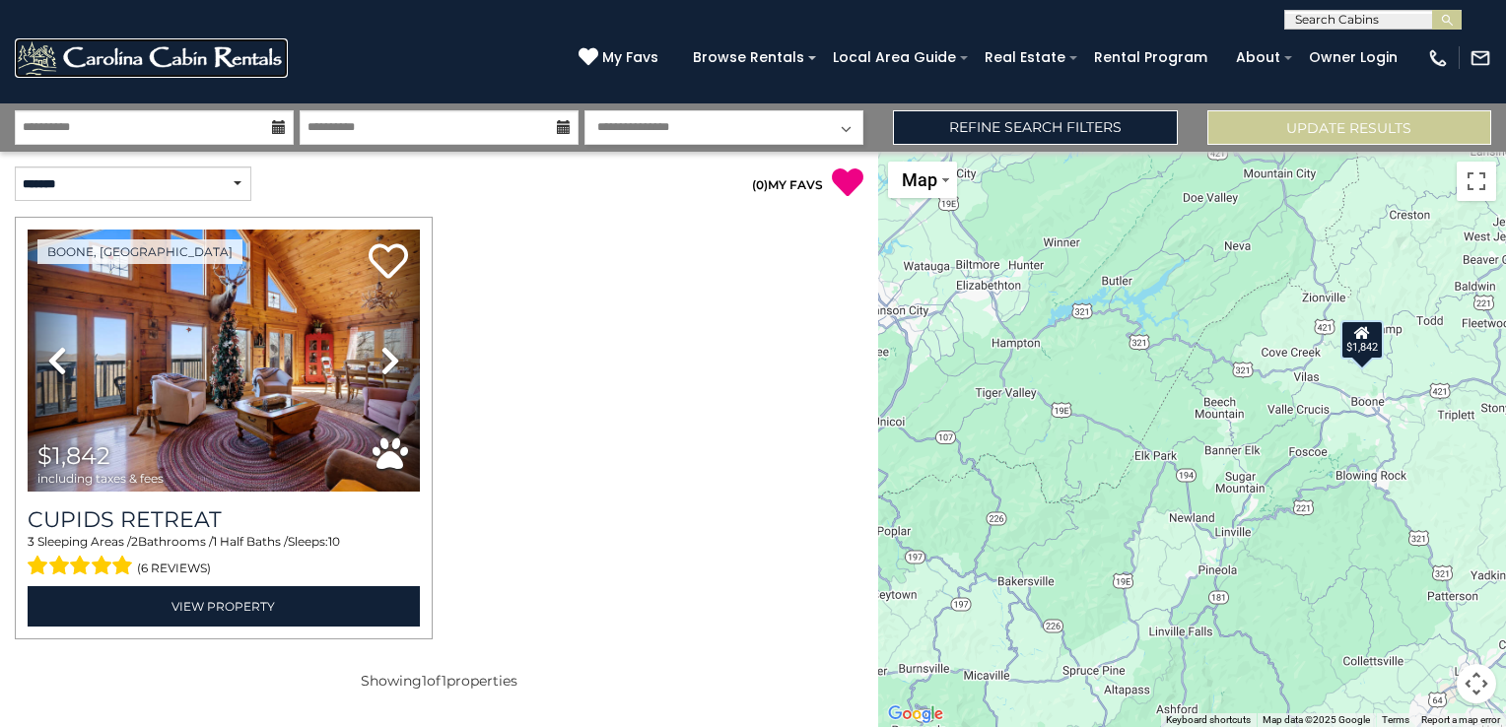
click at [68, 55] on img at bounding box center [151, 57] width 273 height 39
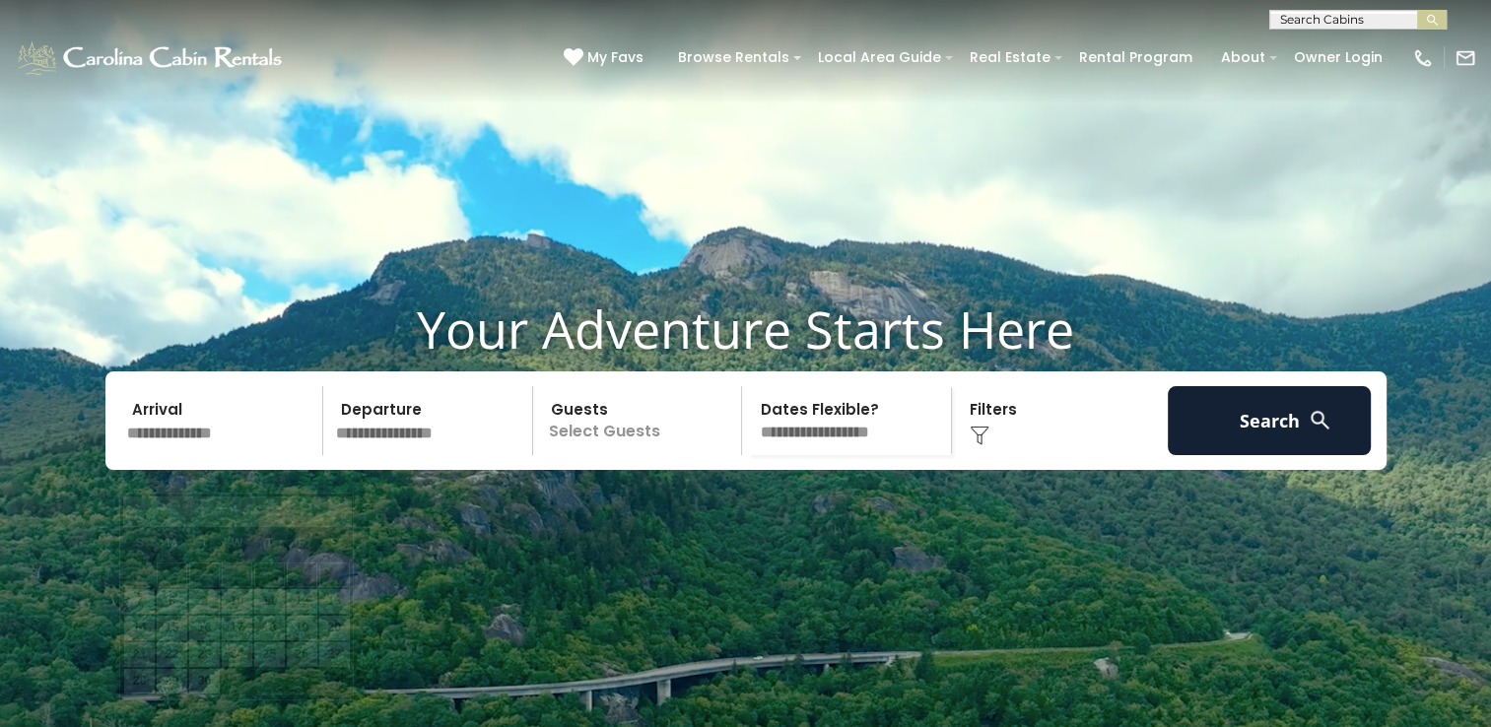
click at [225, 455] on input "text" at bounding box center [222, 420] width 204 height 69
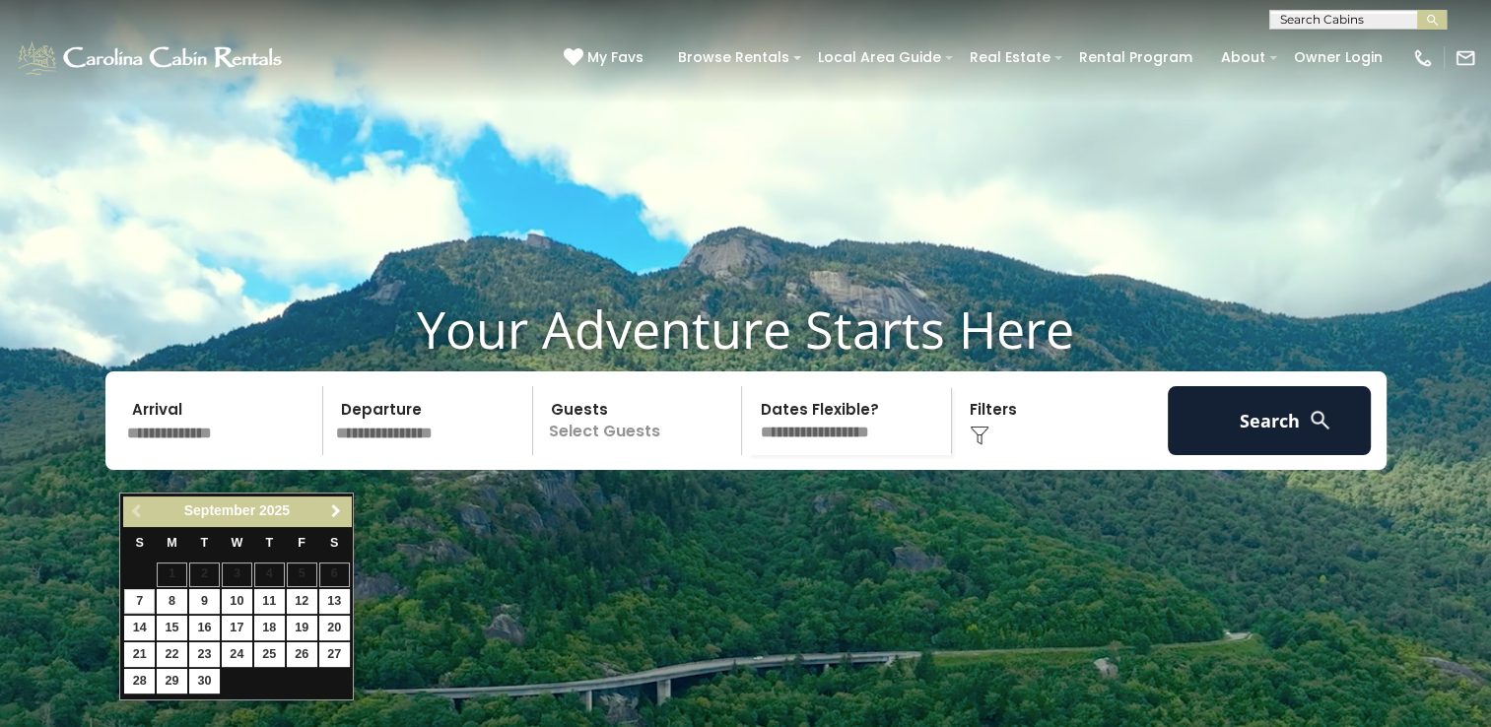
click at [328, 504] on span "Next" at bounding box center [336, 512] width 16 height 16
click at [340, 504] on span "Next" at bounding box center [336, 512] width 16 height 16
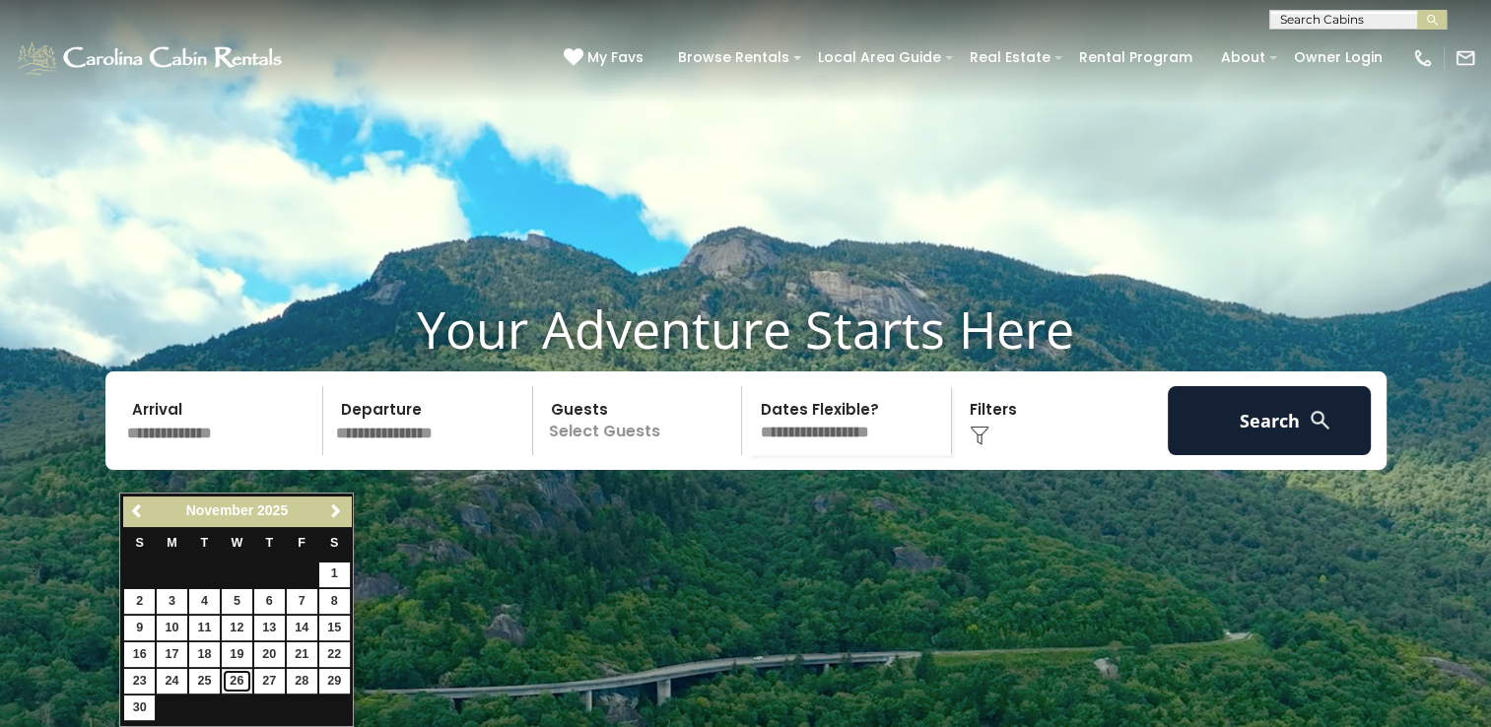
click at [236, 676] on link "26" at bounding box center [237, 681] width 31 height 25
type input "********"
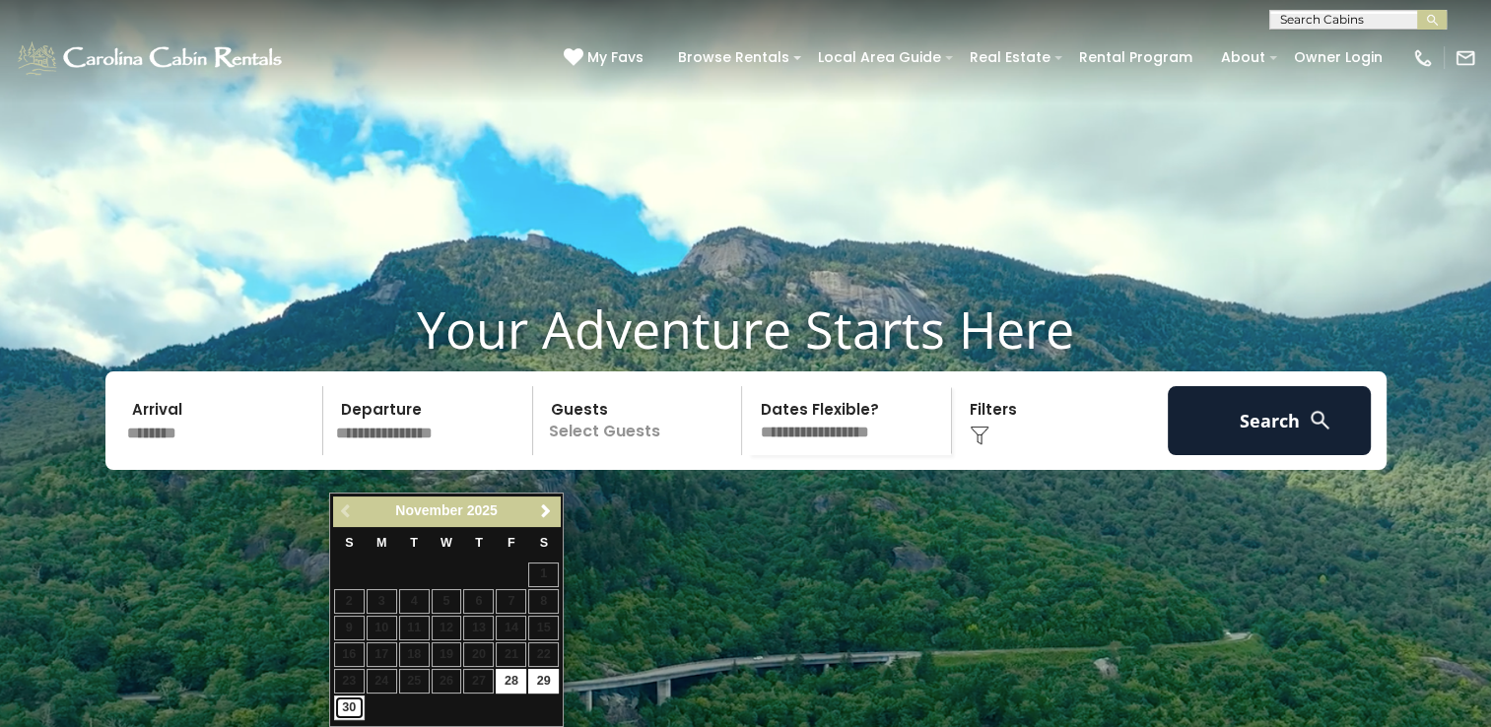
click at [346, 709] on link "30" at bounding box center [349, 708] width 31 height 25
type input "********"
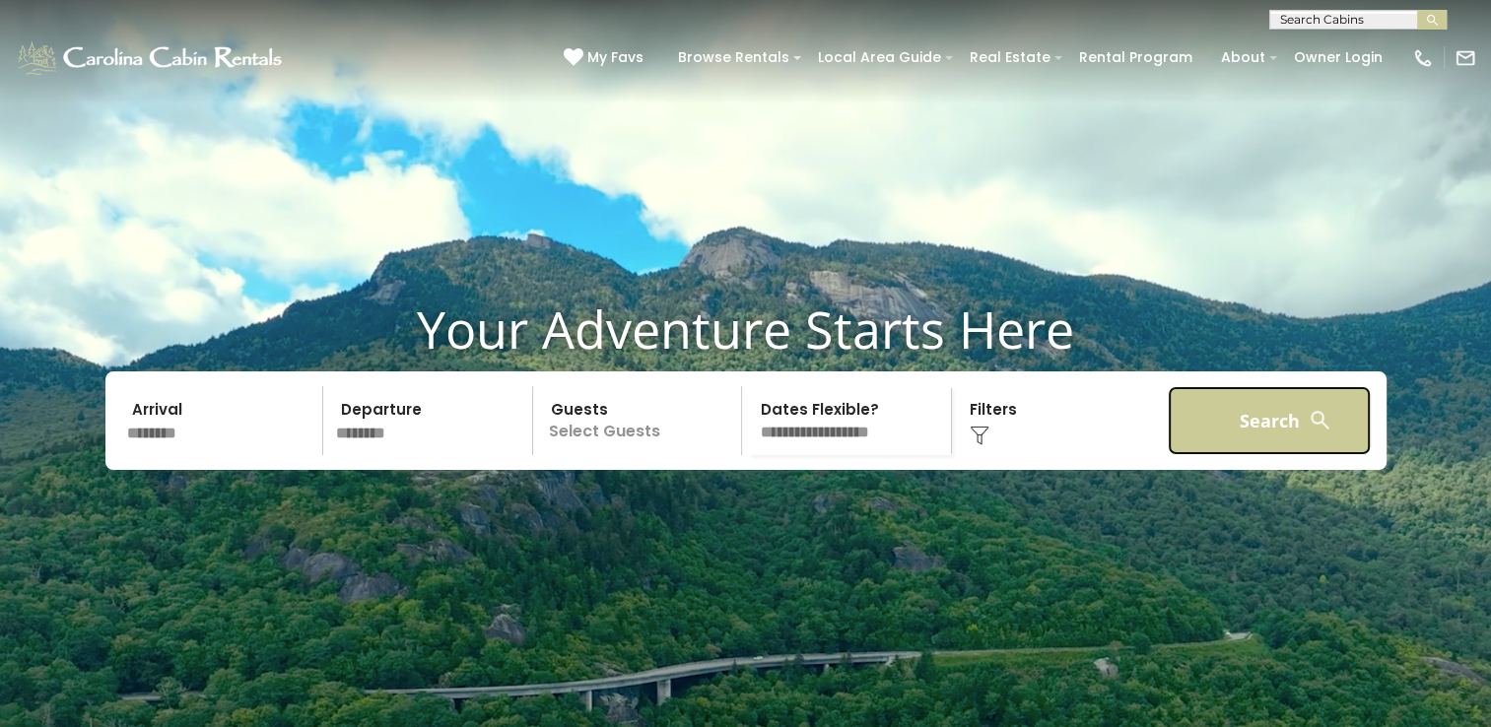
click at [1269, 451] on button "Search" at bounding box center [1270, 420] width 204 height 69
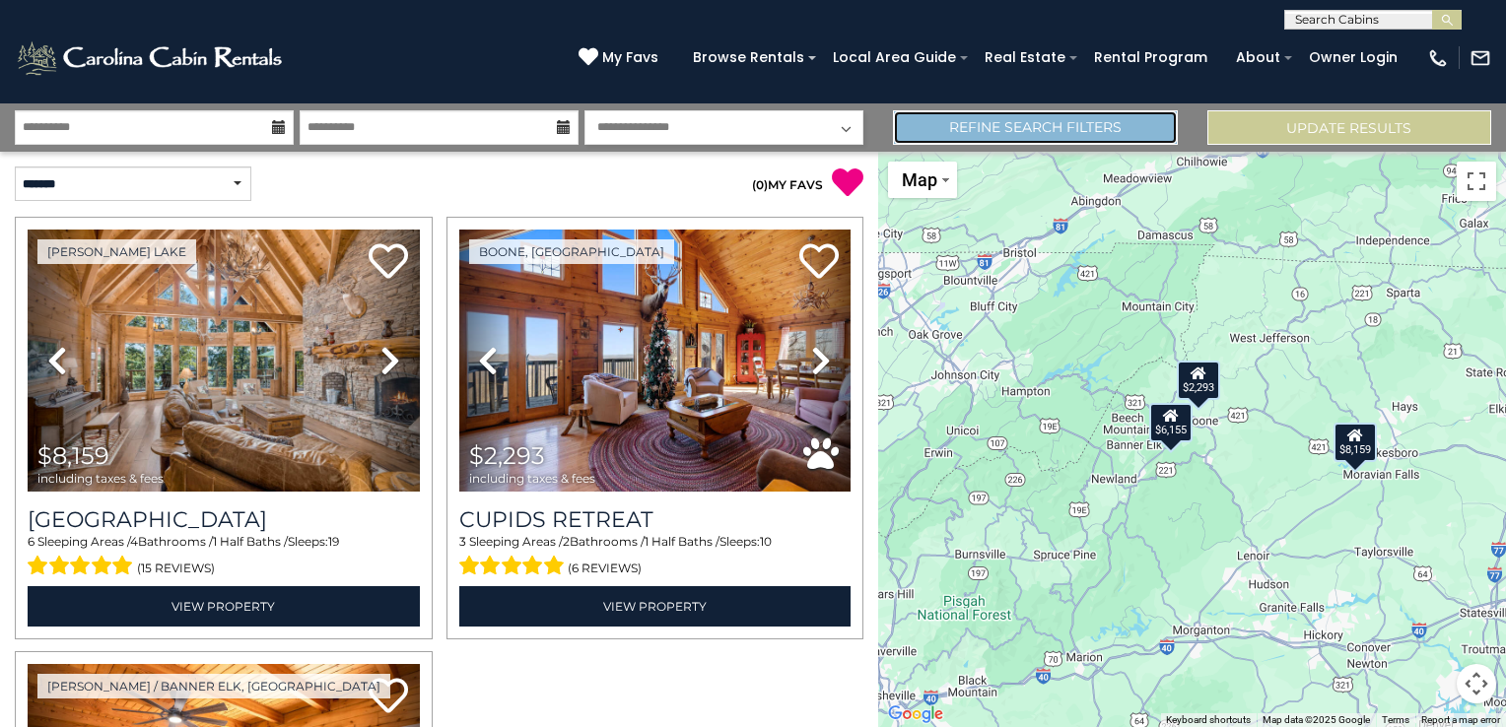
click at [950, 136] on link "Refine Search Filters" at bounding box center [1035, 127] width 284 height 34
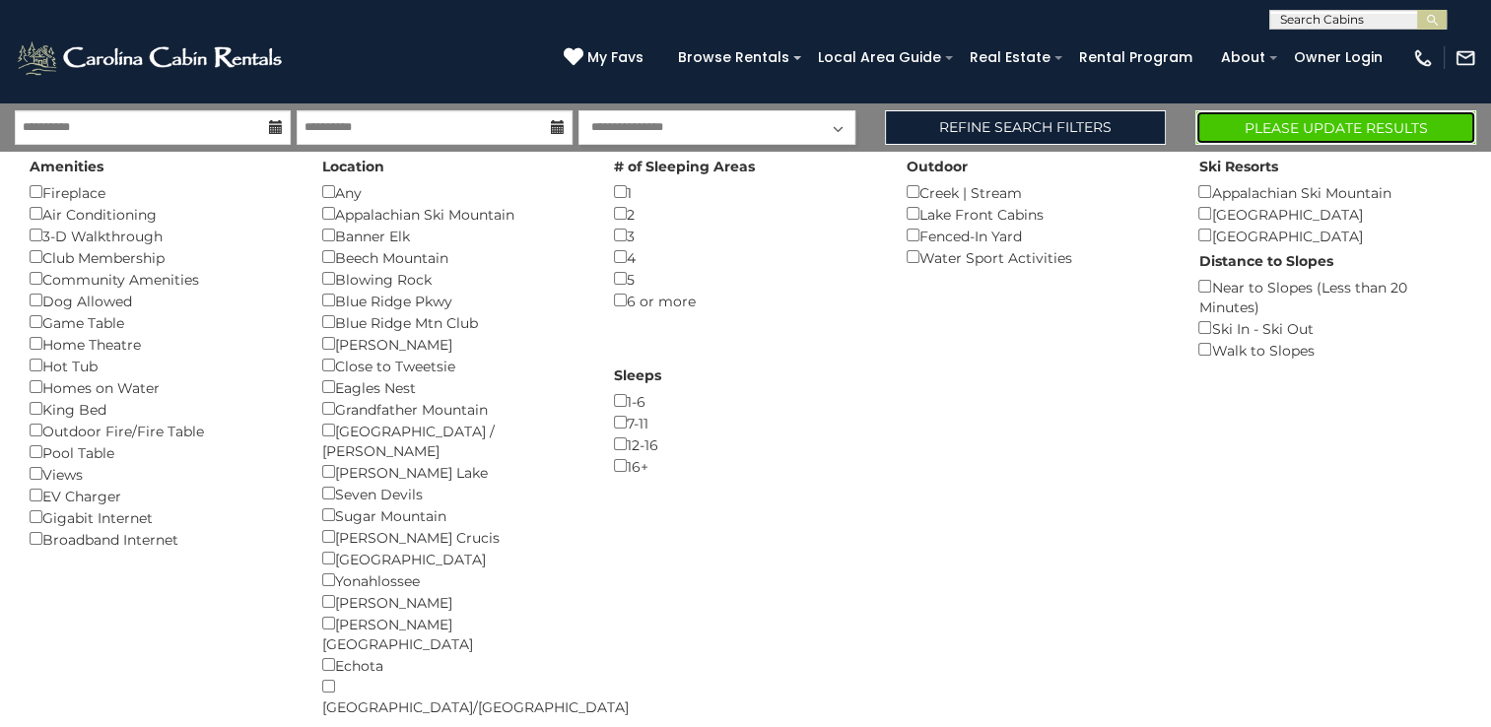
click at [1336, 128] on button "Please Update Results" at bounding box center [1336, 127] width 281 height 34
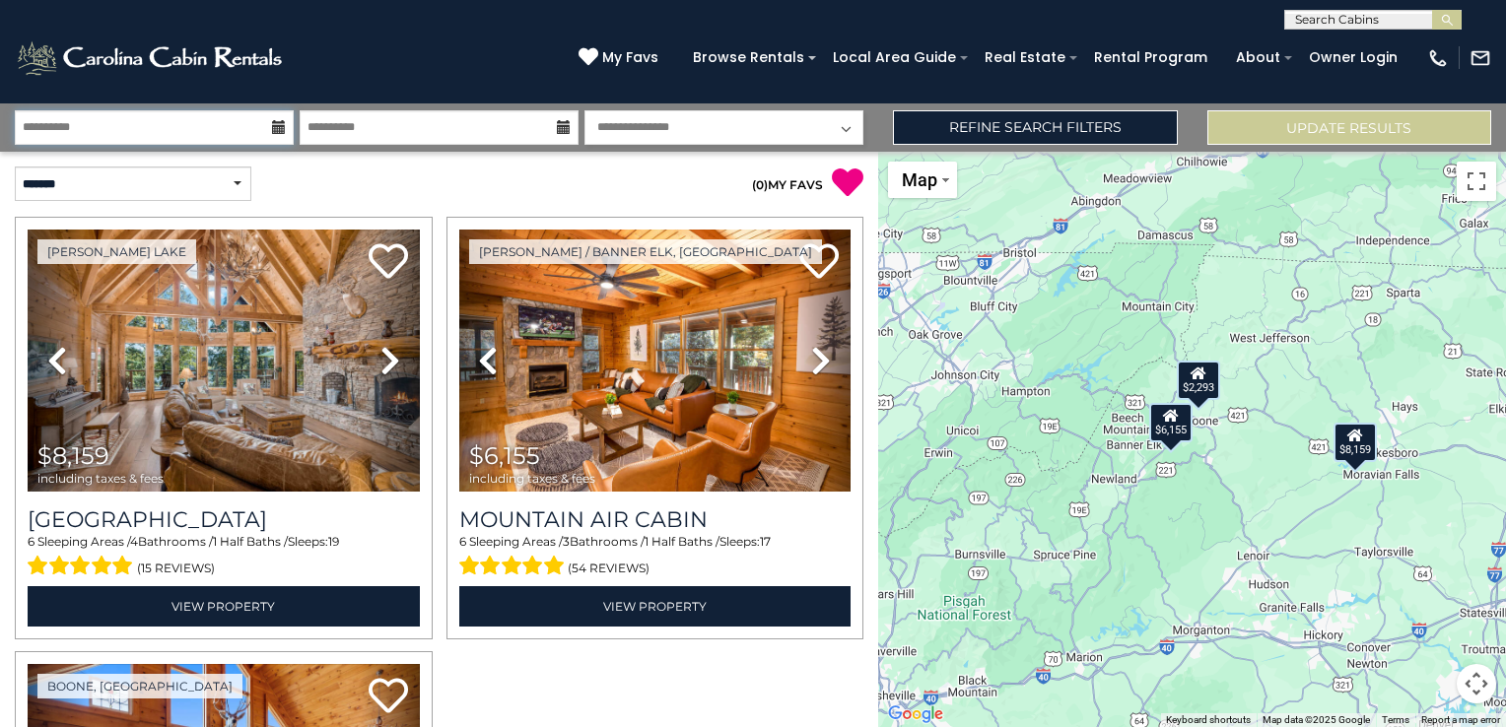
click at [217, 132] on input "**********" at bounding box center [154, 127] width 279 height 34
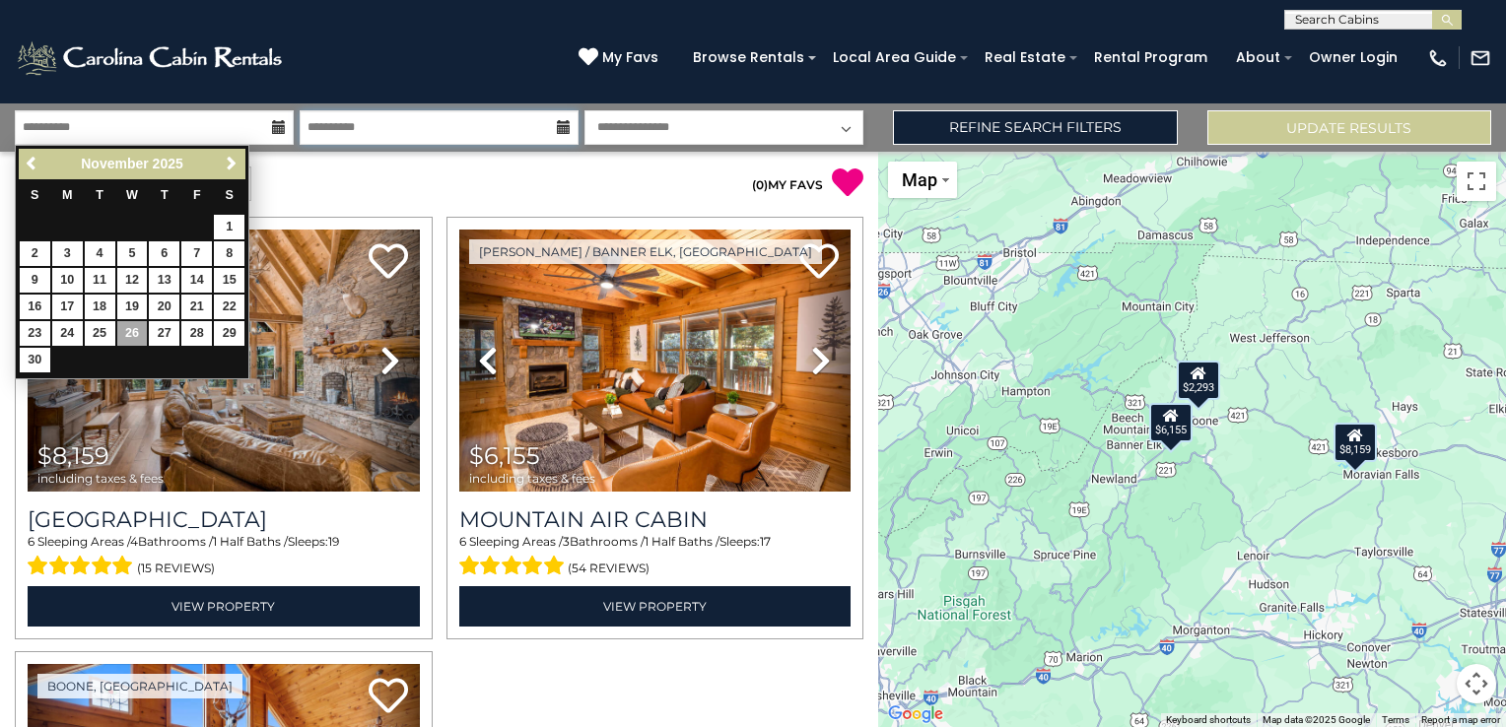
click at [392, 121] on input "**********" at bounding box center [439, 127] width 279 height 34
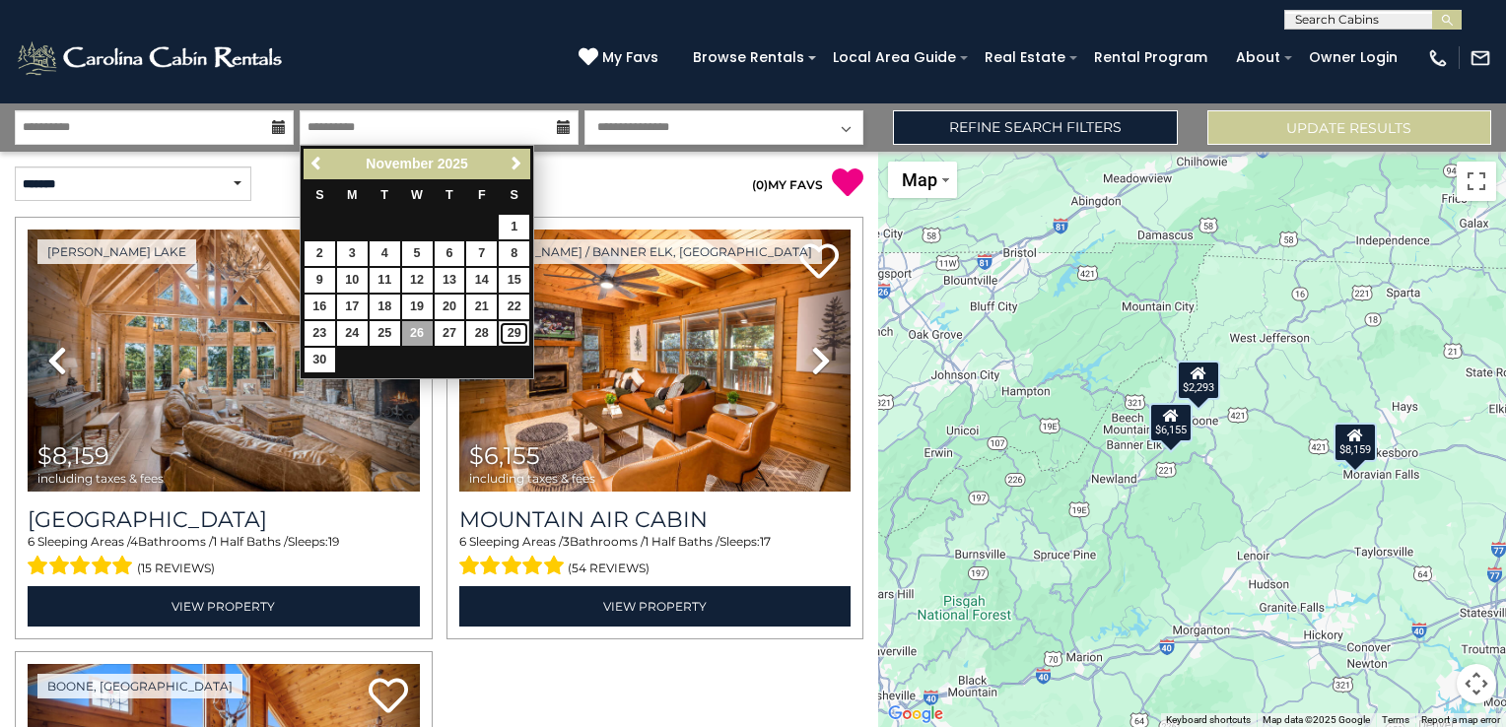
click at [523, 336] on link "29" at bounding box center [514, 333] width 31 height 25
type input "********"
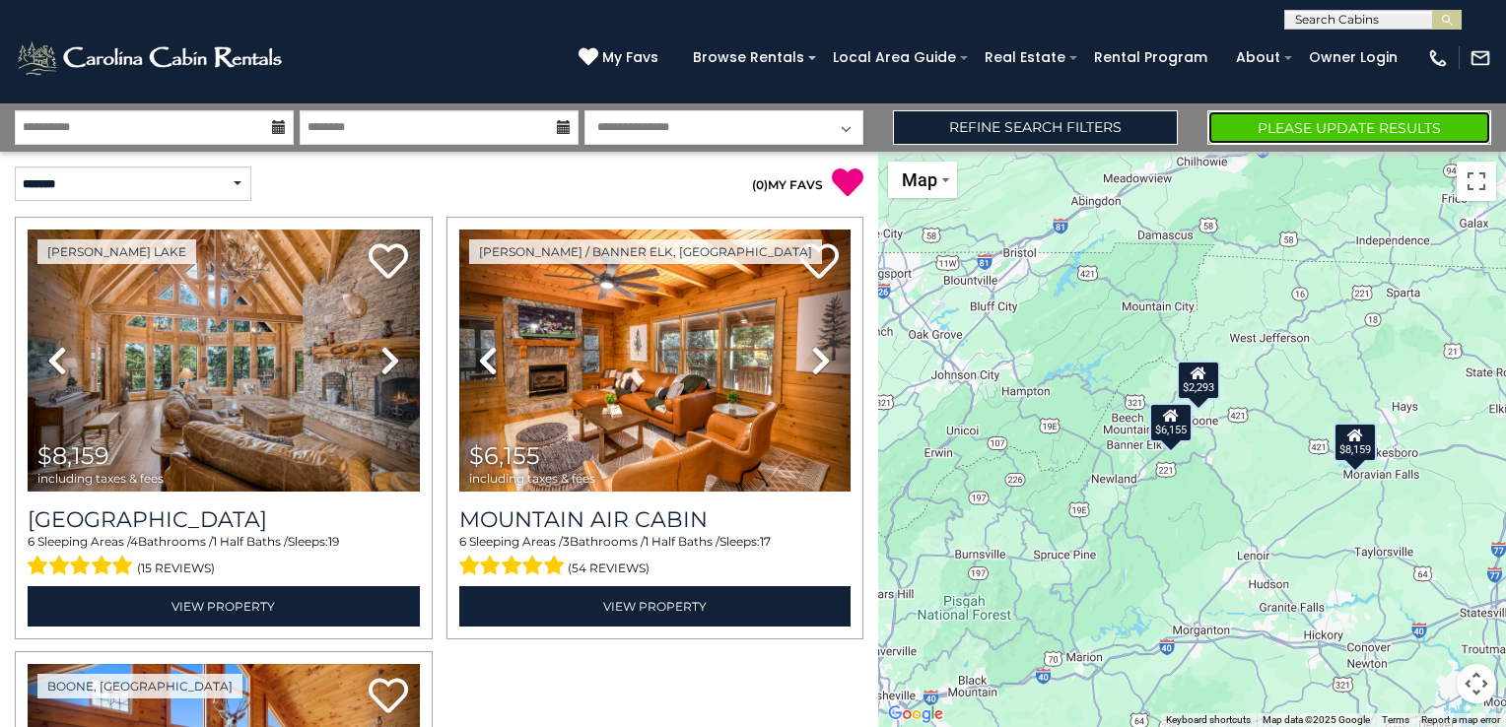
click at [1288, 136] on button "Please Update Results" at bounding box center [1349, 127] width 284 height 34
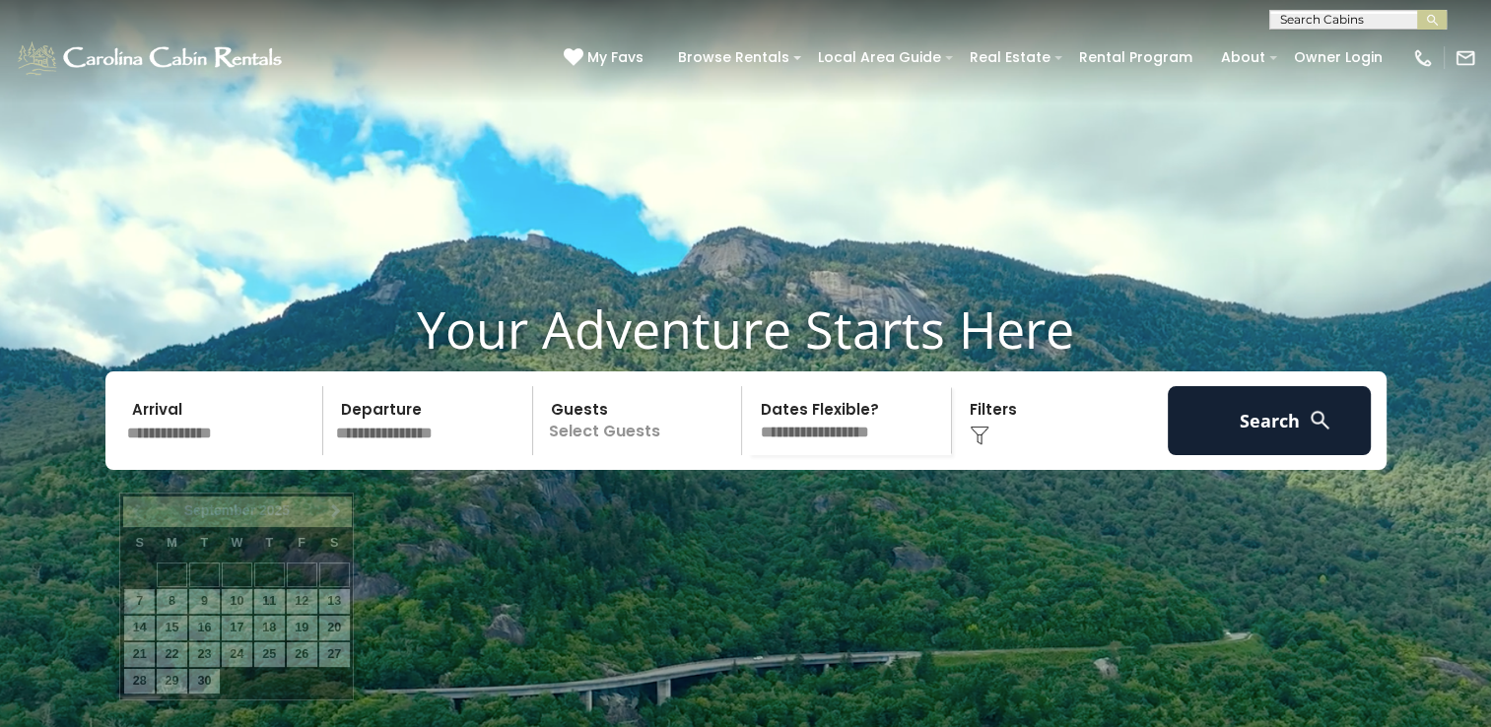
click at [209, 455] on input "text" at bounding box center [222, 420] width 204 height 69
